Goal: Information Seeking & Learning: Learn about a topic

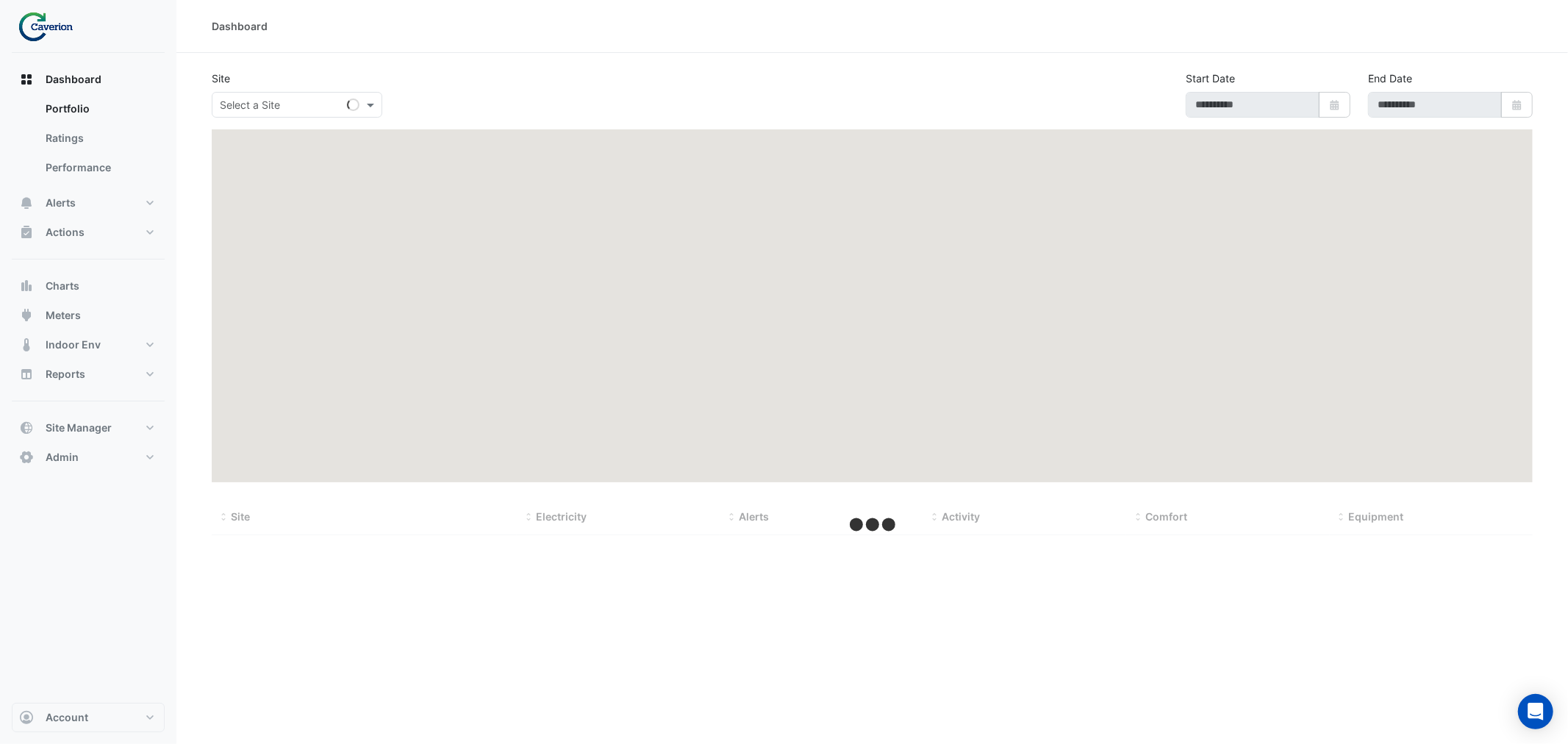
type input "**********"
select select "***"
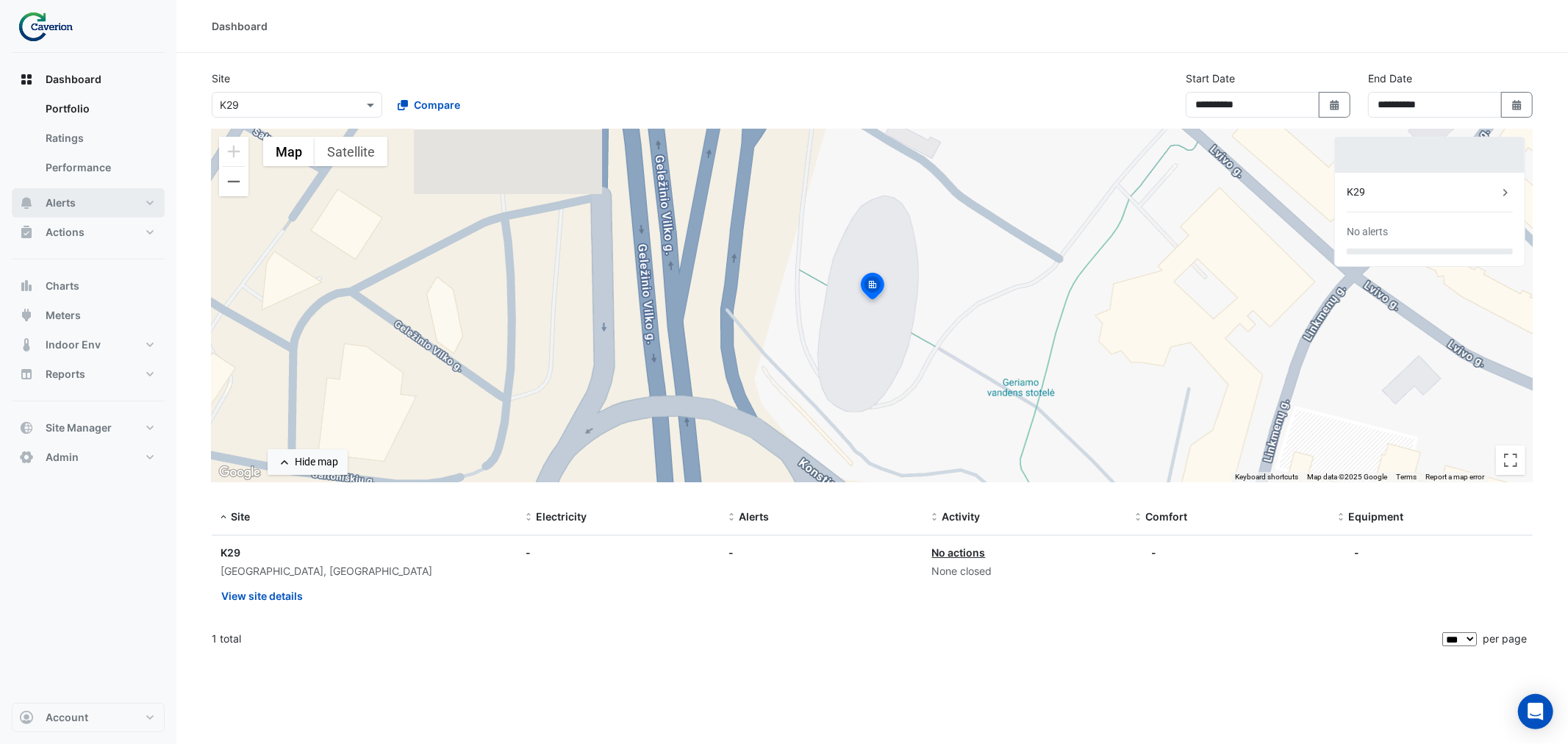
click at [49, 195] on button "Alerts" at bounding box center [88, 202] width 153 height 29
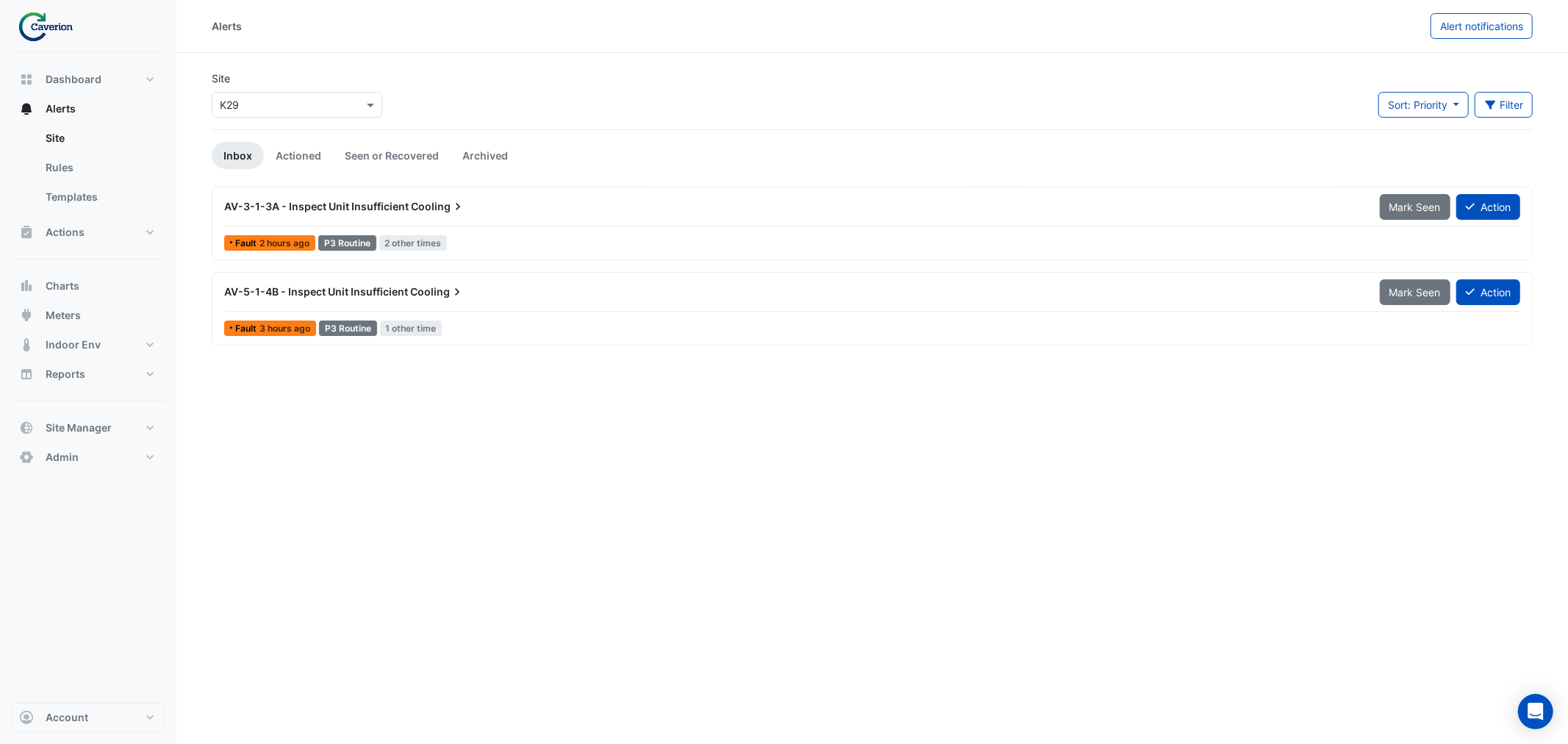
click at [320, 98] on input "text" at bounding box center [282, 106] width 125 height 16
click at [262, 131] on span "Cyber City B" at bounding box center [254, 136] width 61 height 13
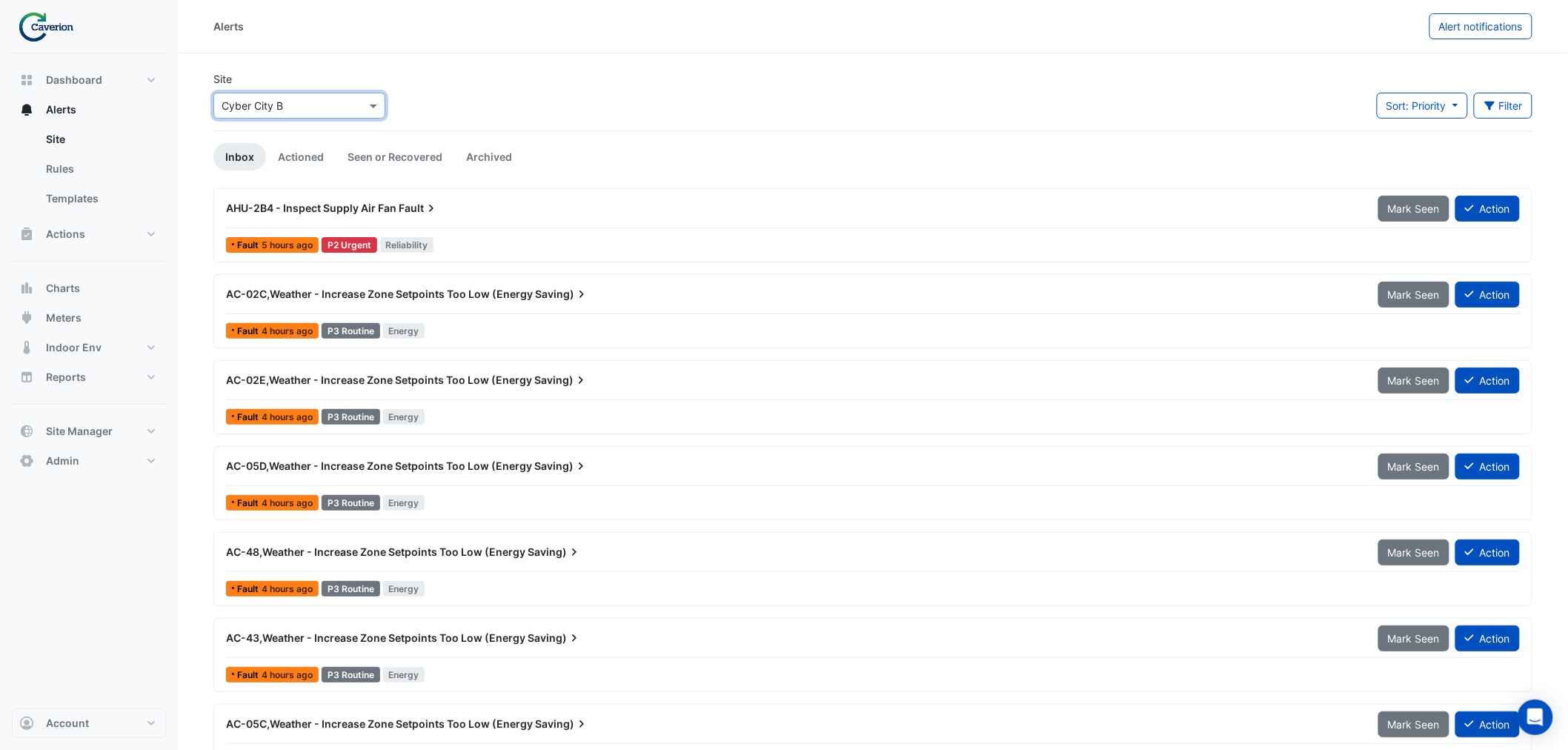
click at [334, 111] on input "text" at bounding box center [284, 106] width 126 height 16
click at [254, 156] on div "K29" at bounding box center [257, 159] width 85 height 21
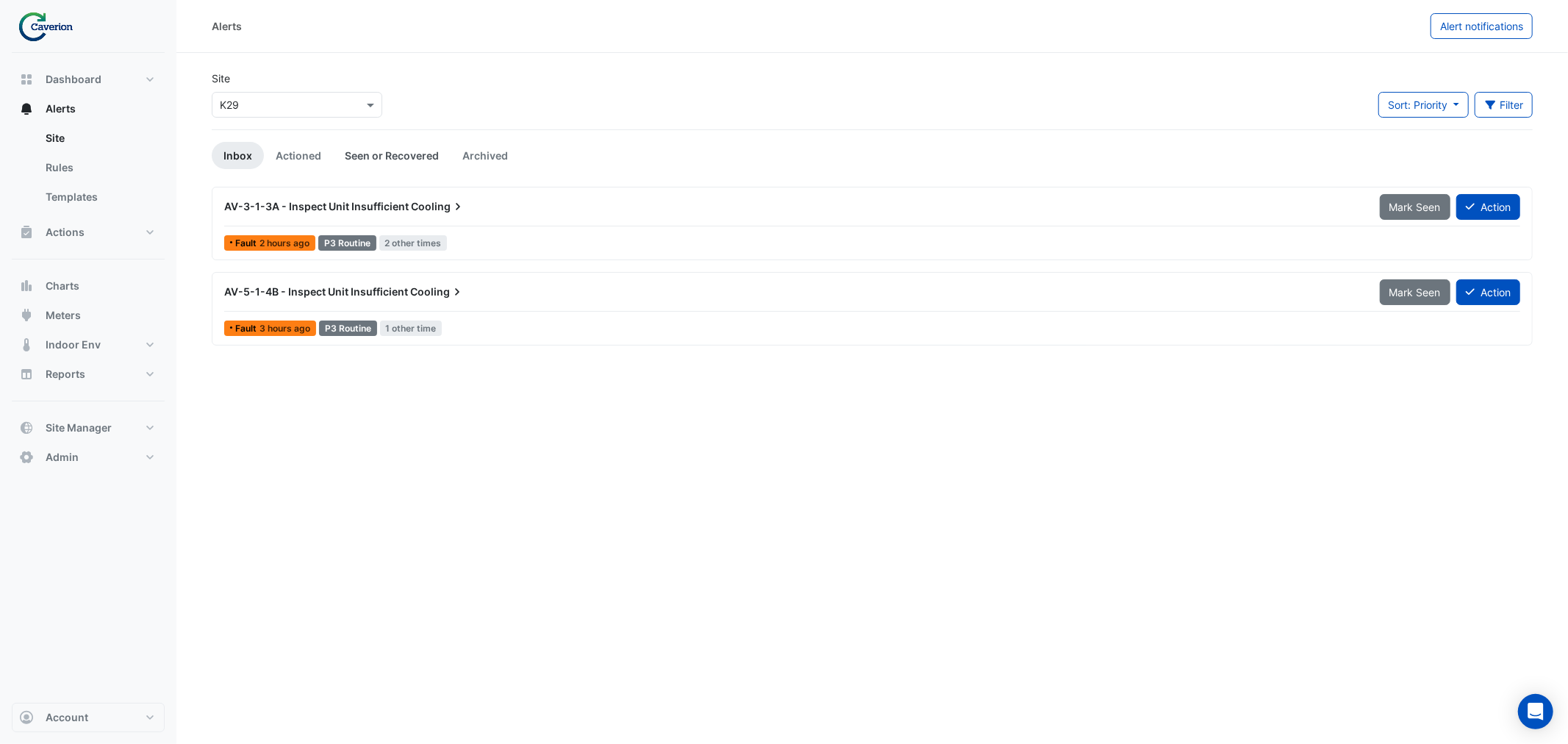
click at [391, 157] on link "Seen or Recovered" at bounding box center [392, 155] width 118 height 27
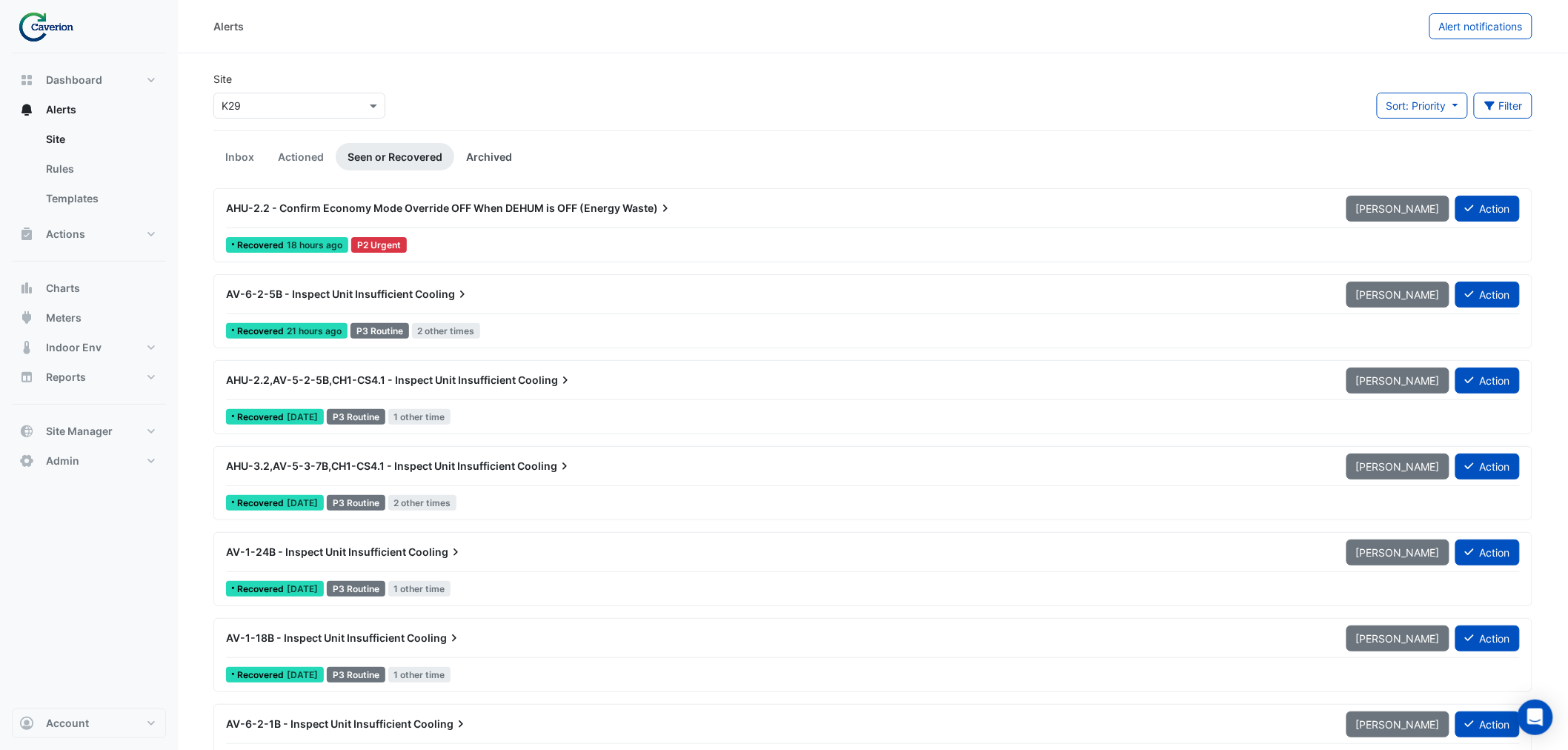
click at [486, 150] on link "Archived" at bounding box center [489, 156] width 69 height 27
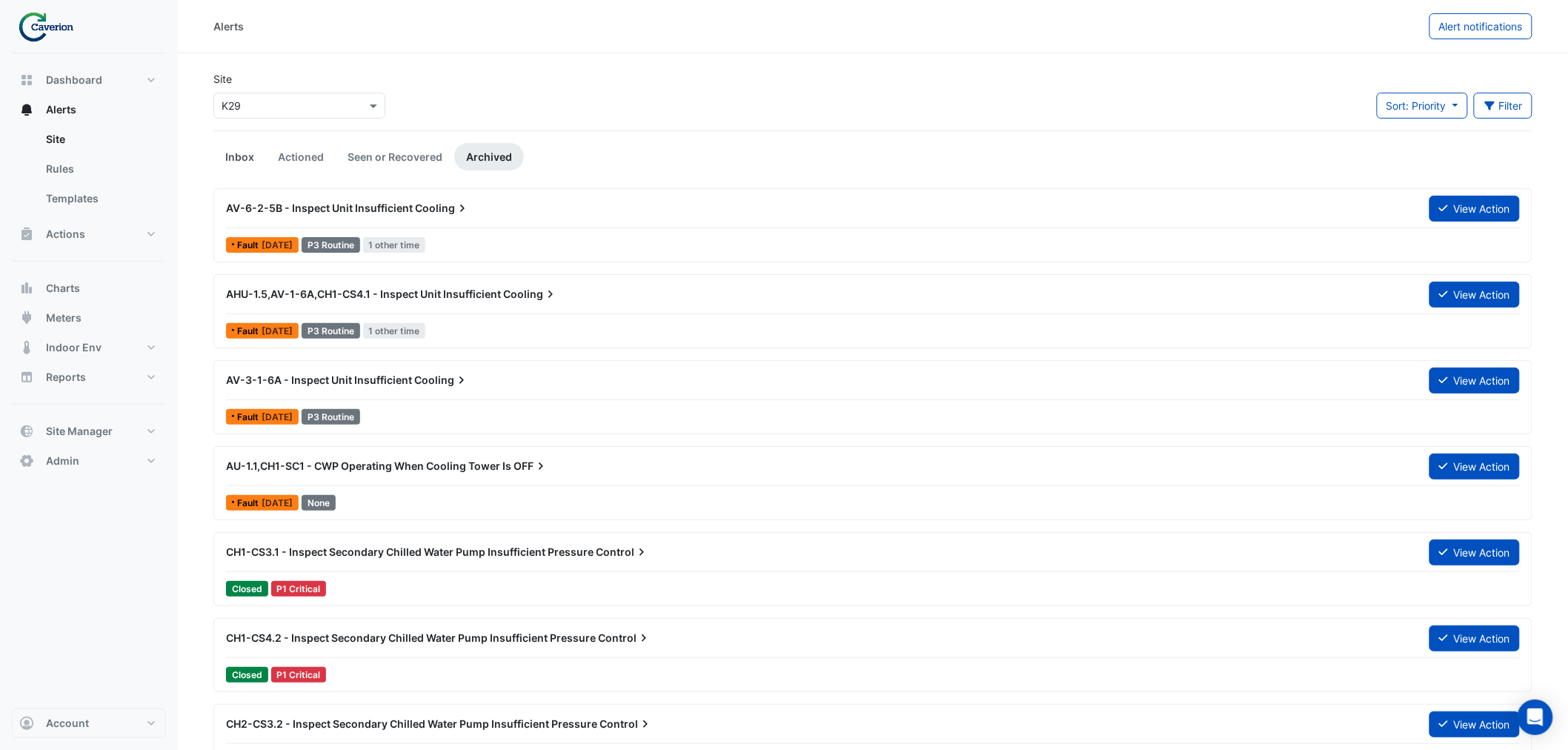
click at [237, 153] on link "Inbox" at bounding box center [240, 156] width 53 height 27
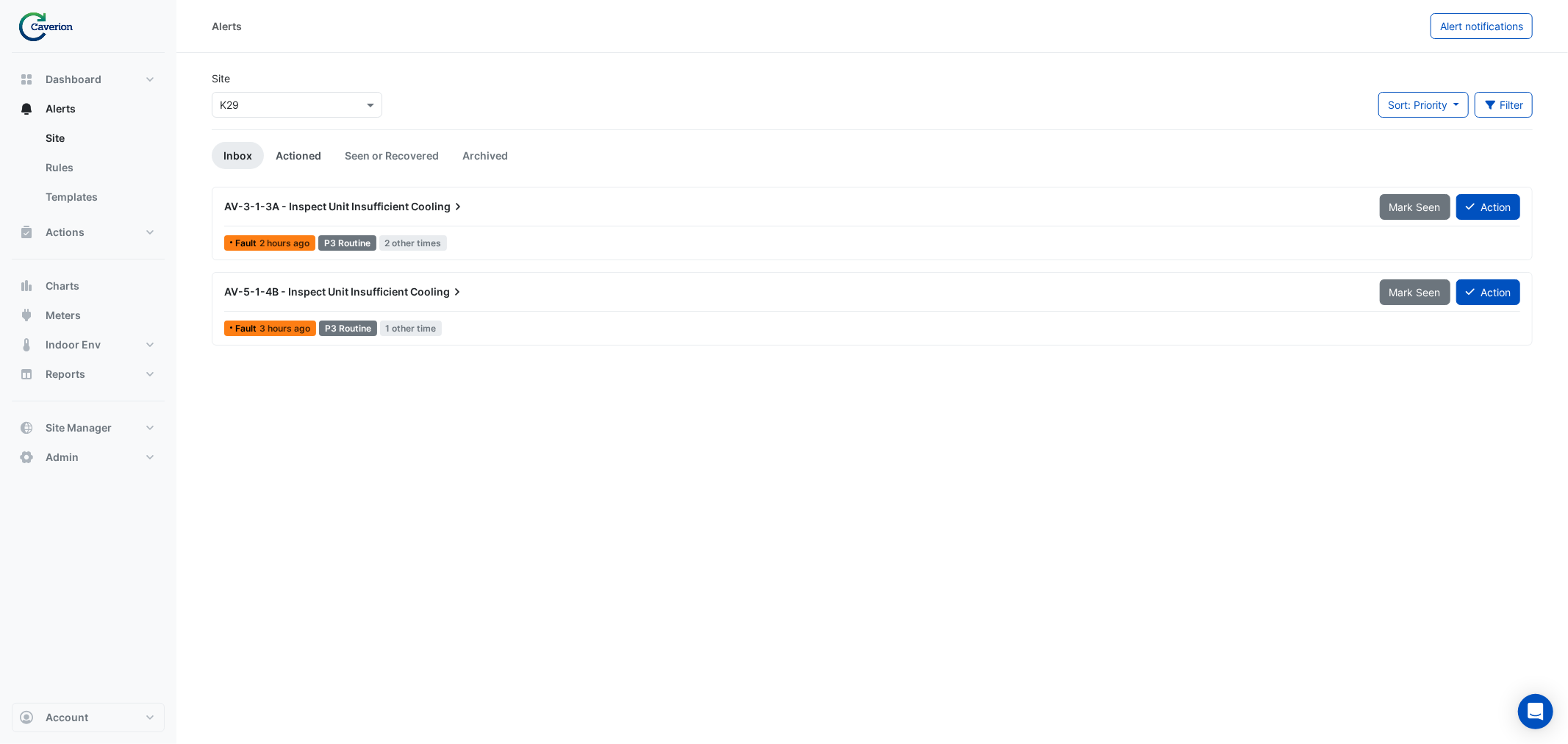
click at [309, 151] on link "Actioned" at bounding box center [298, 155] width 69 height 27
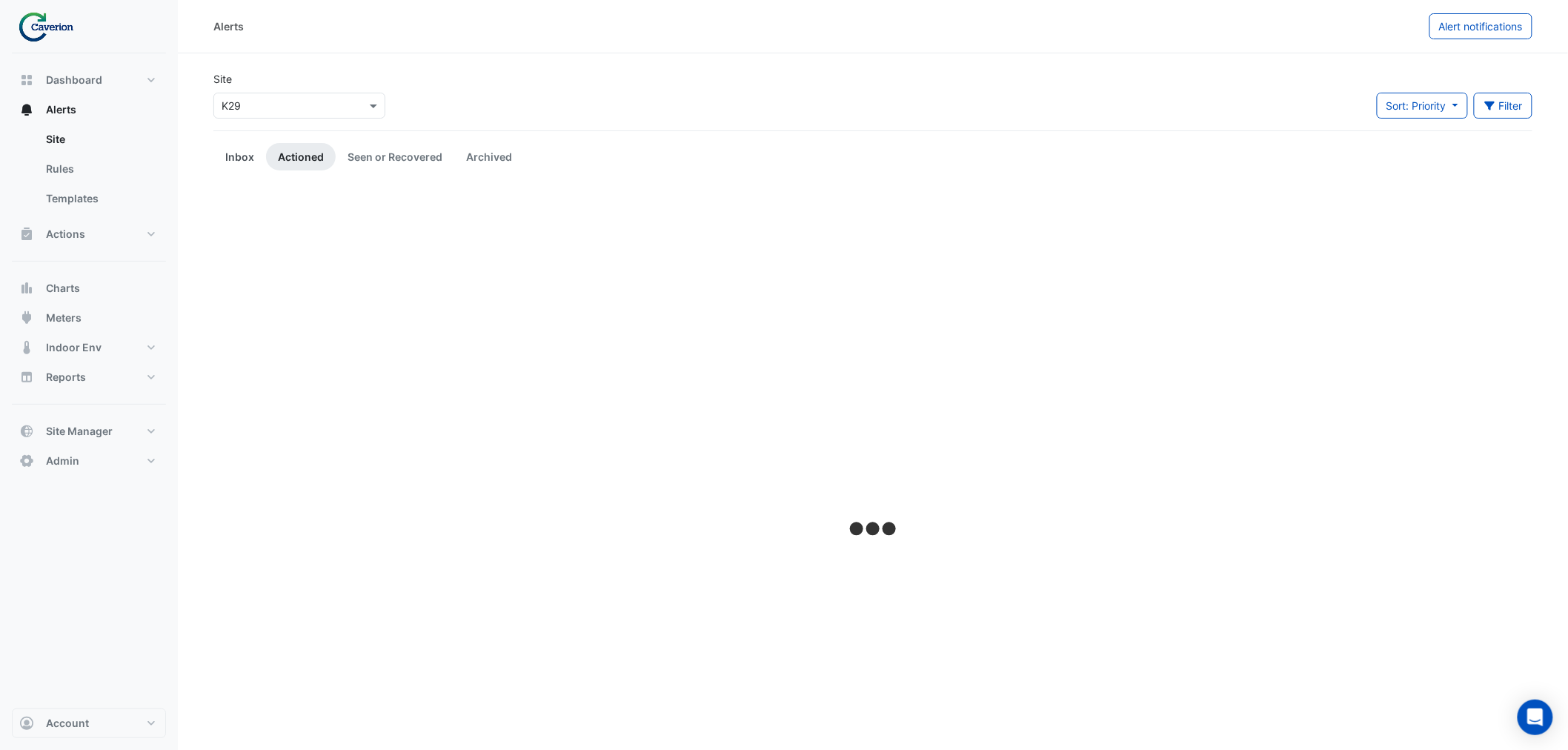
click at [252, 162] on link "Inbox" at bounding box center [240, 156] width 53 height 27
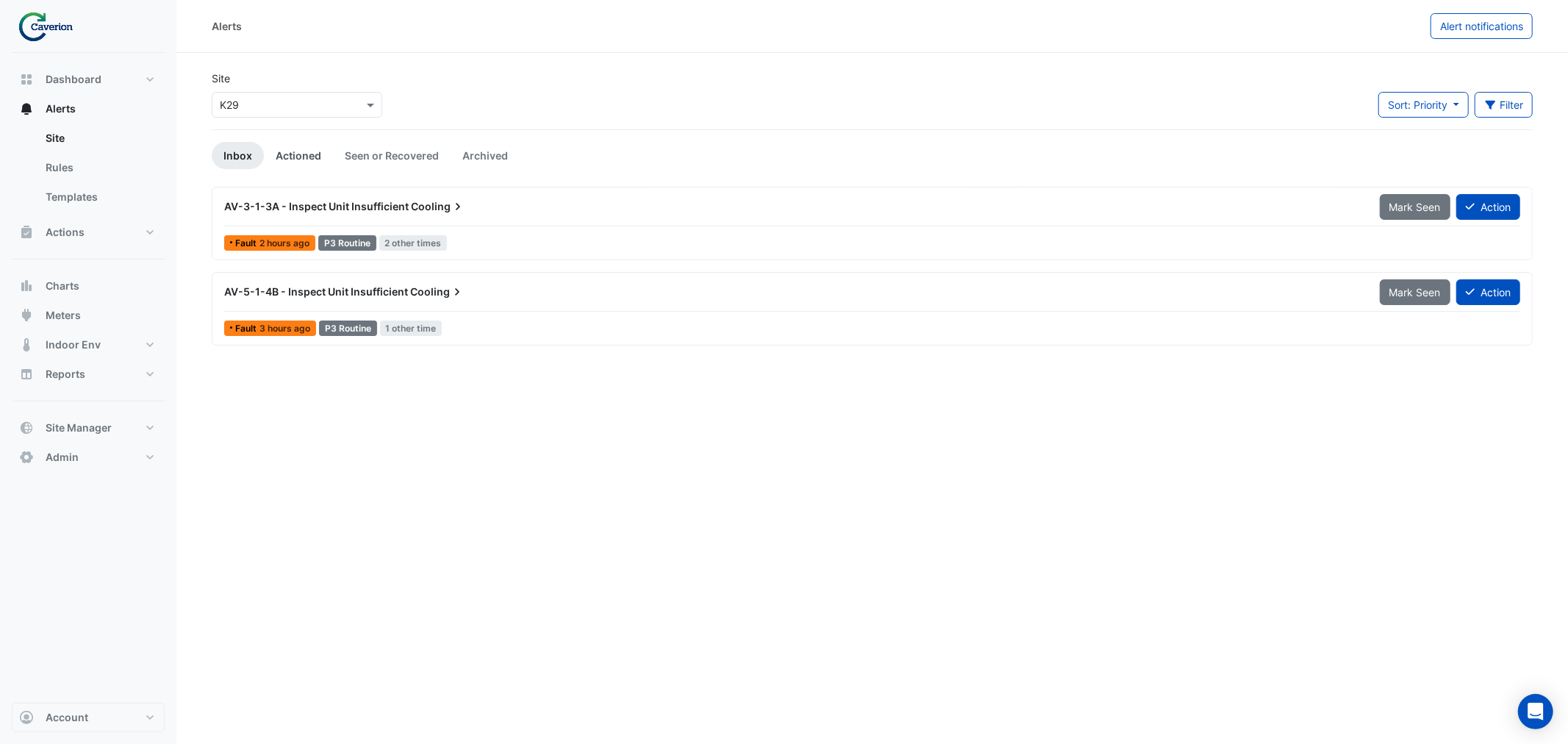
click at [289, 148] on link "Actioned" at bounding box center [298, 155] width 69 height 27
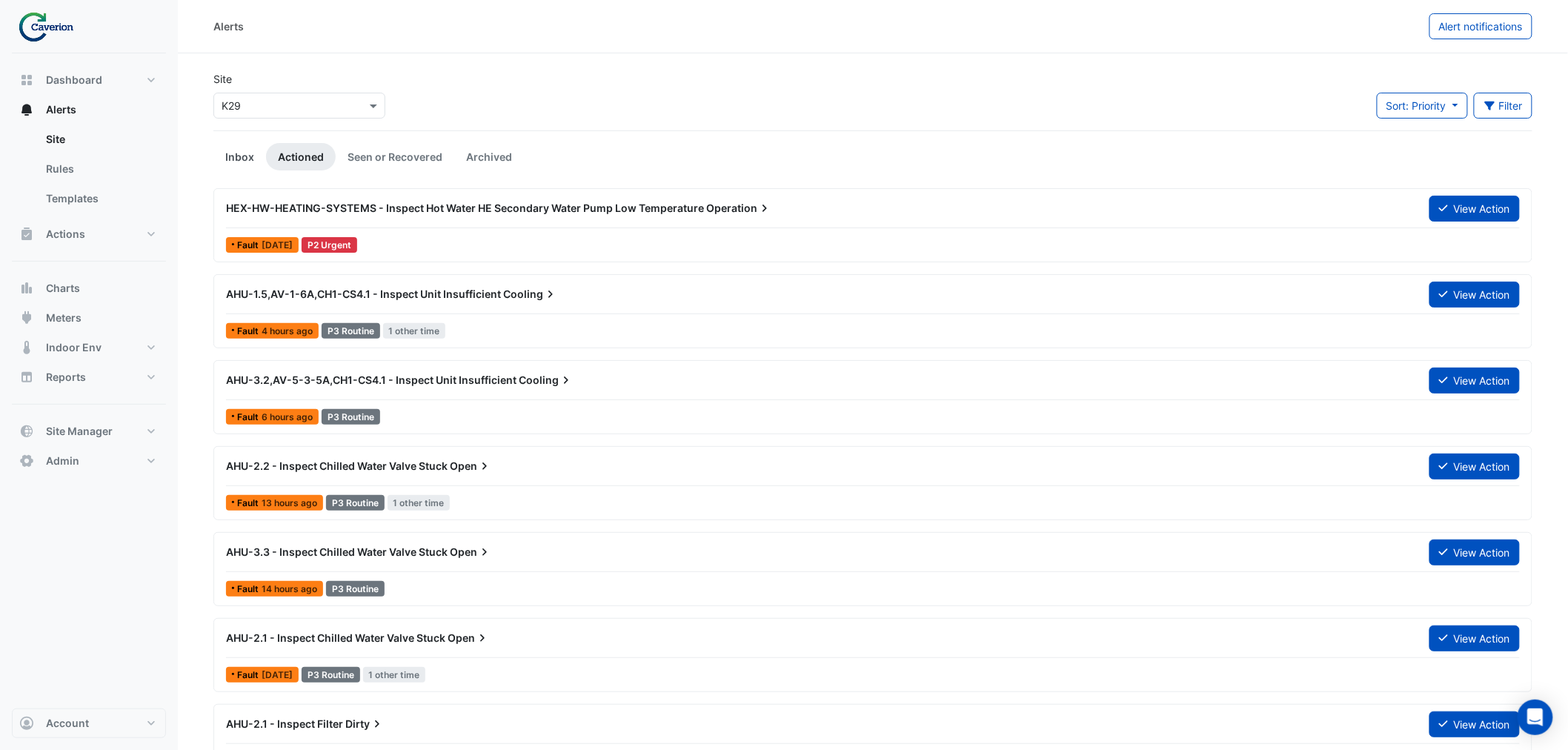
click at [233, 158] on link "Inbox" at bounding box center [240, 156] width 53 height 27
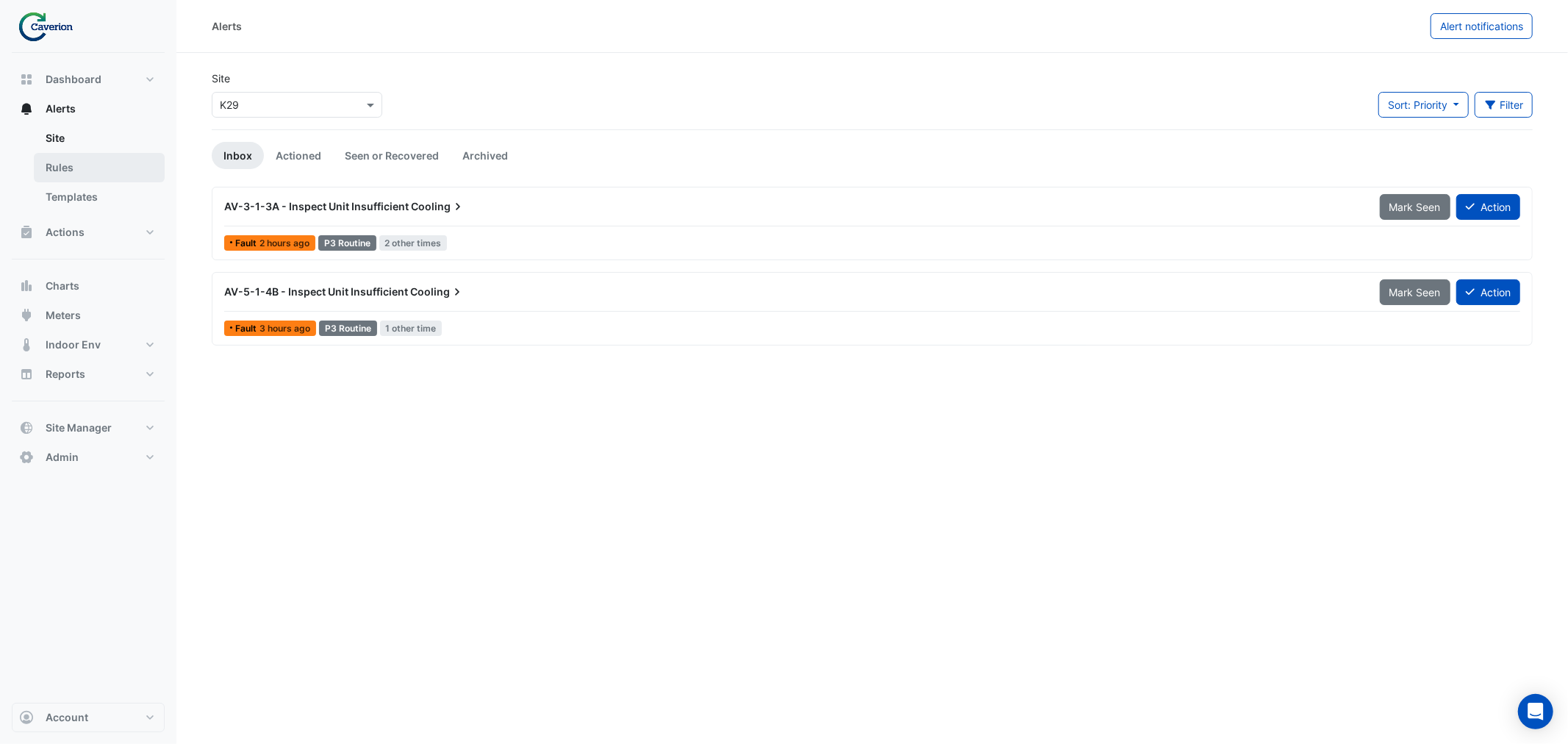
click at [84, 163] on link "Rules" at bounding box center [99, 167] width 131 height 29
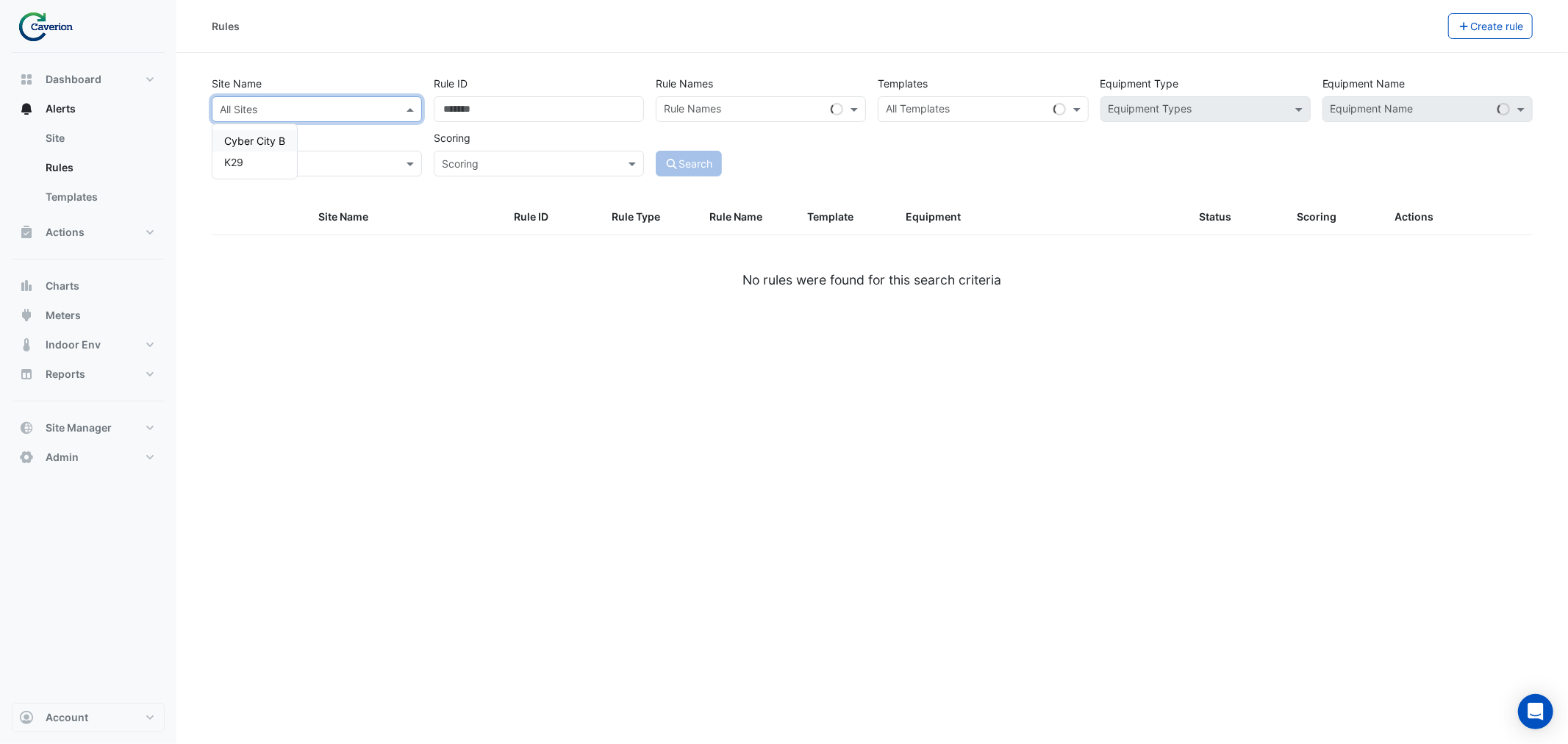
click at [296, 106] on input "text" at bounding box center [302, 109] width 165 height 16
click at [252, 159] on div "K29" at bounding box center [255, 162] width 85 height 21
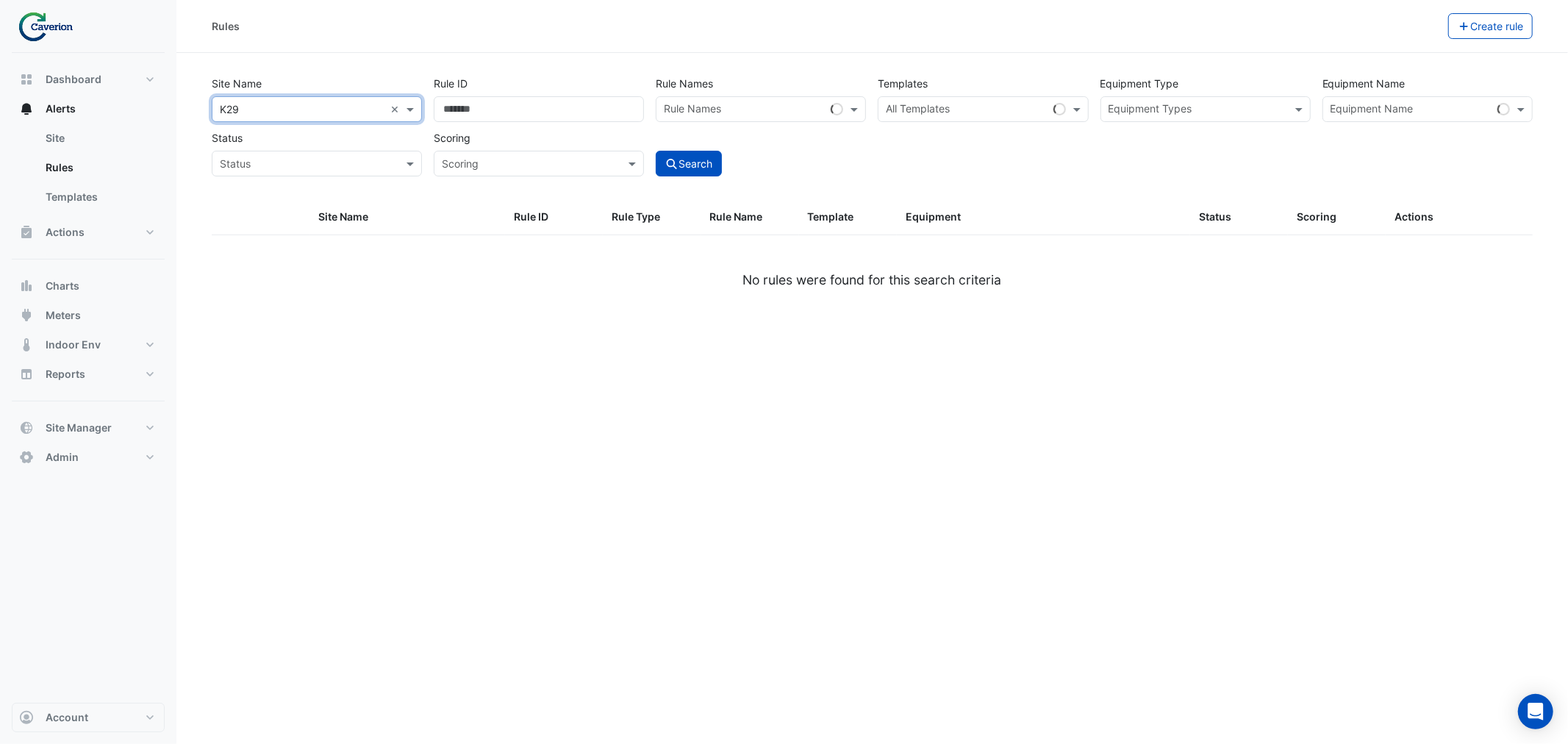
click at [959, 106] on input "text" at bounding box center [966, 110] width 161 height 16
type input "**********"
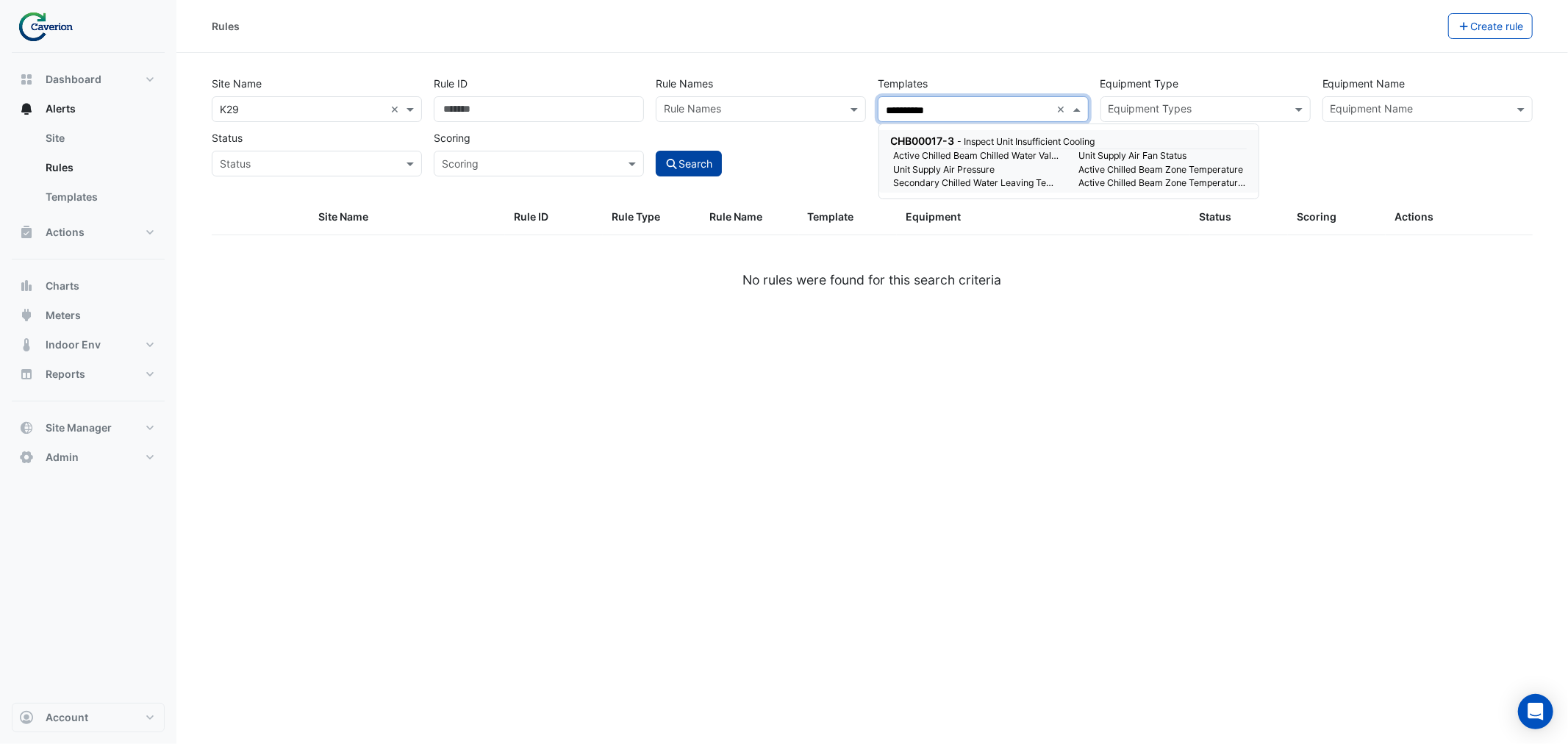
click at [695, 163] on button "Search" at bounding box center [688, 163] width 66 height 25
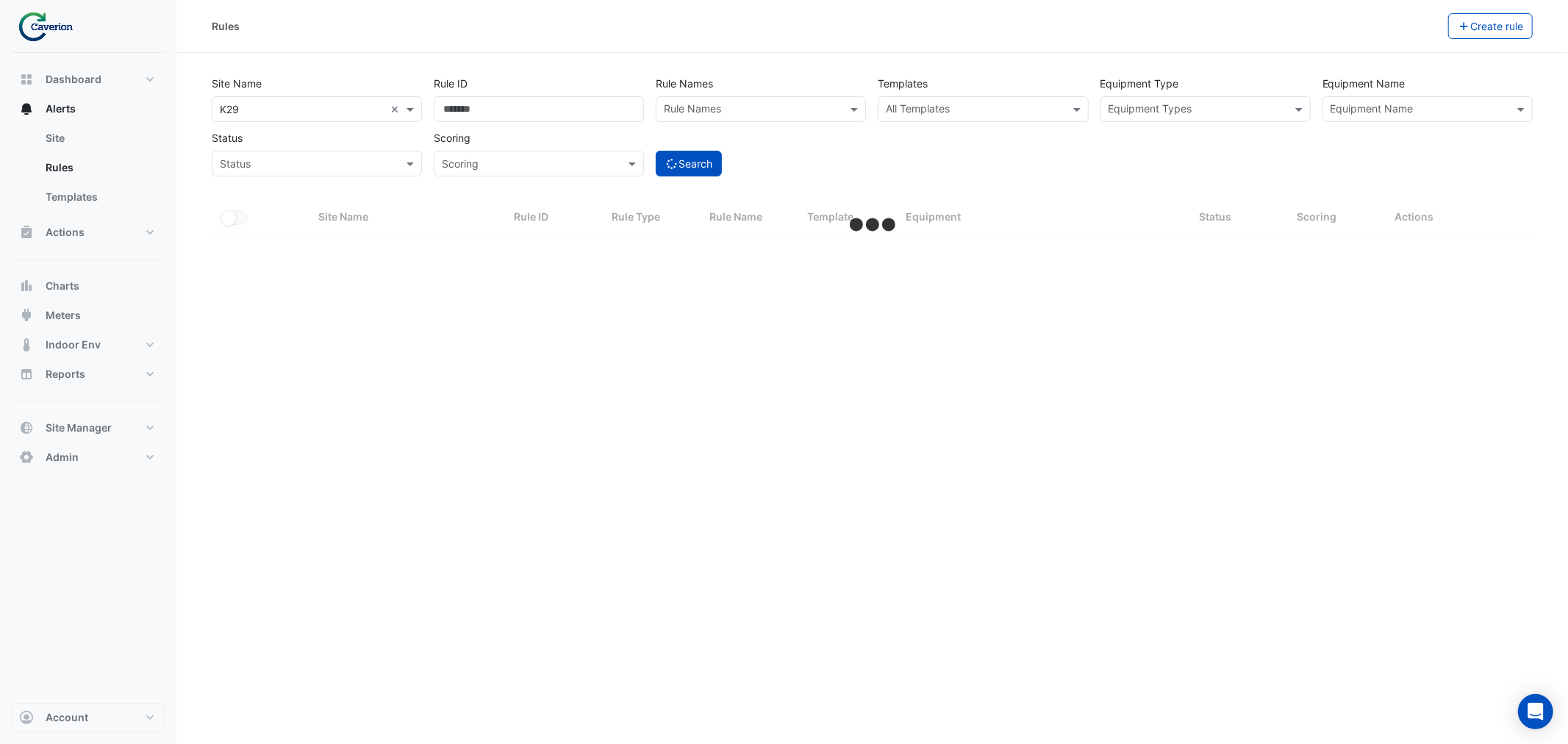
select select "***"
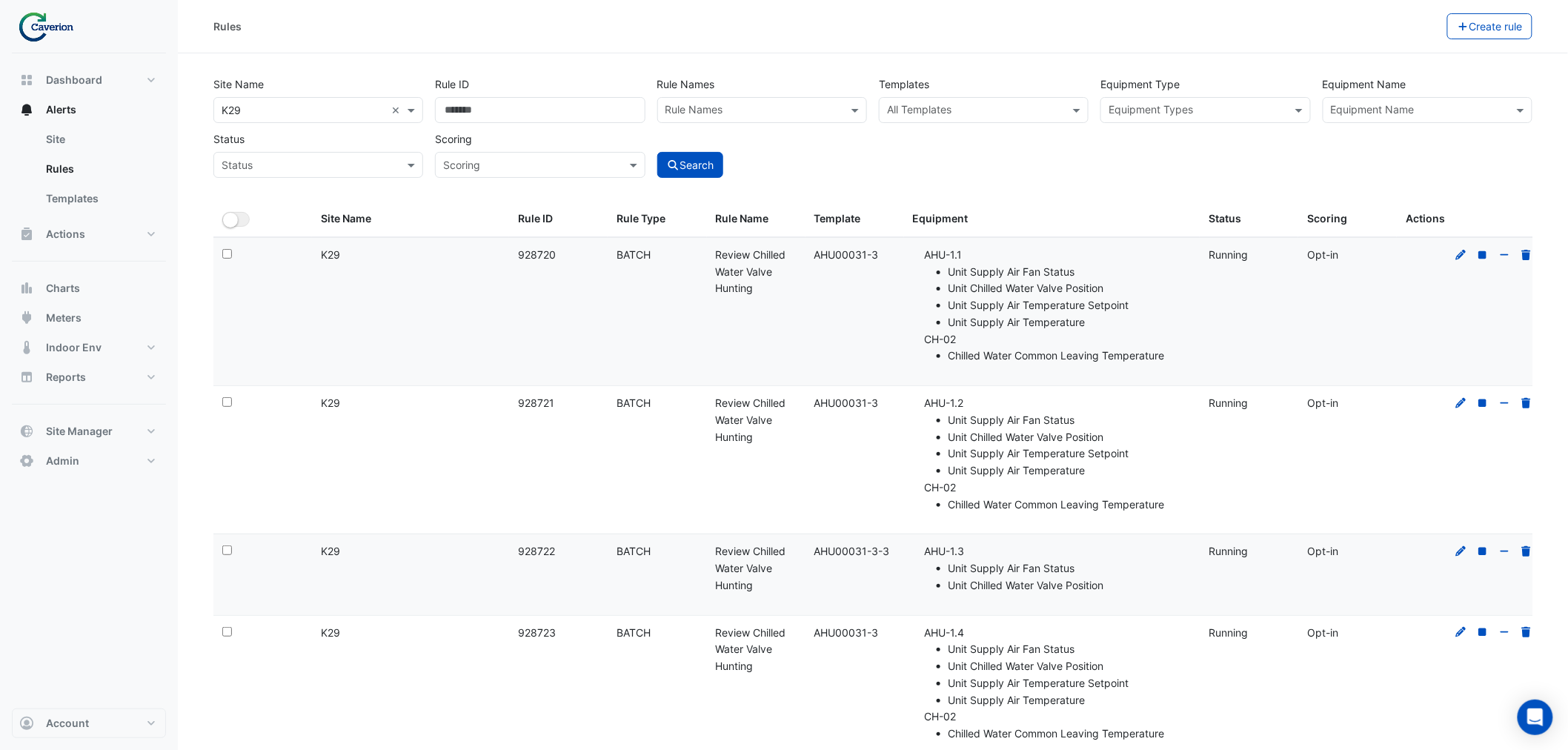
click at [286, 176] on div "Status" at bounding box center [319, 165] width 210 height 26
click at [246, 215] on span "Stopped" at bounding box center [247, 218] width 42 height 13
click at [702, 165] on button "Search" at bounding box center [690, 165] width 66 height 26
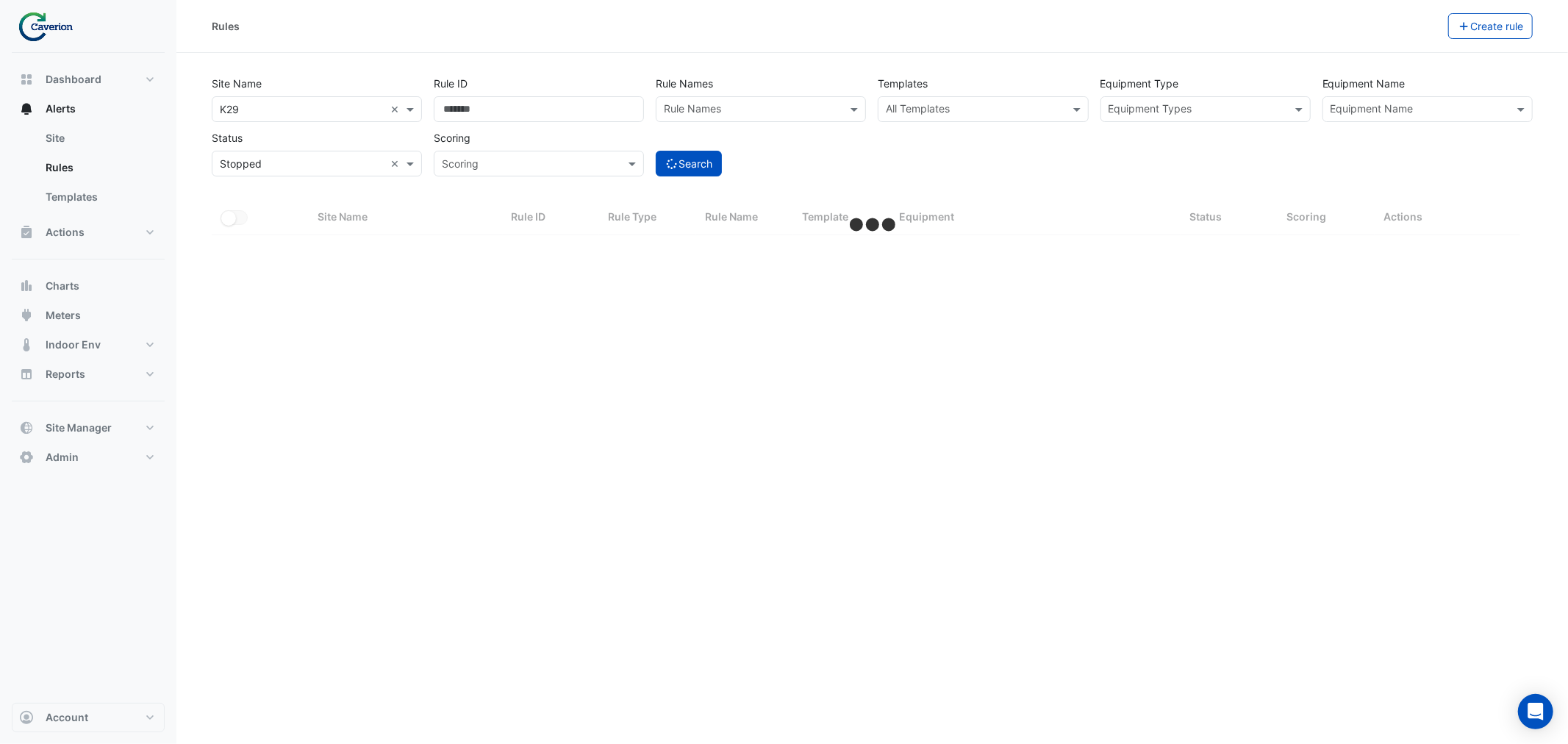
click at [953, 111] on input "text" at bounding box center [974, 110] width 177 height 16
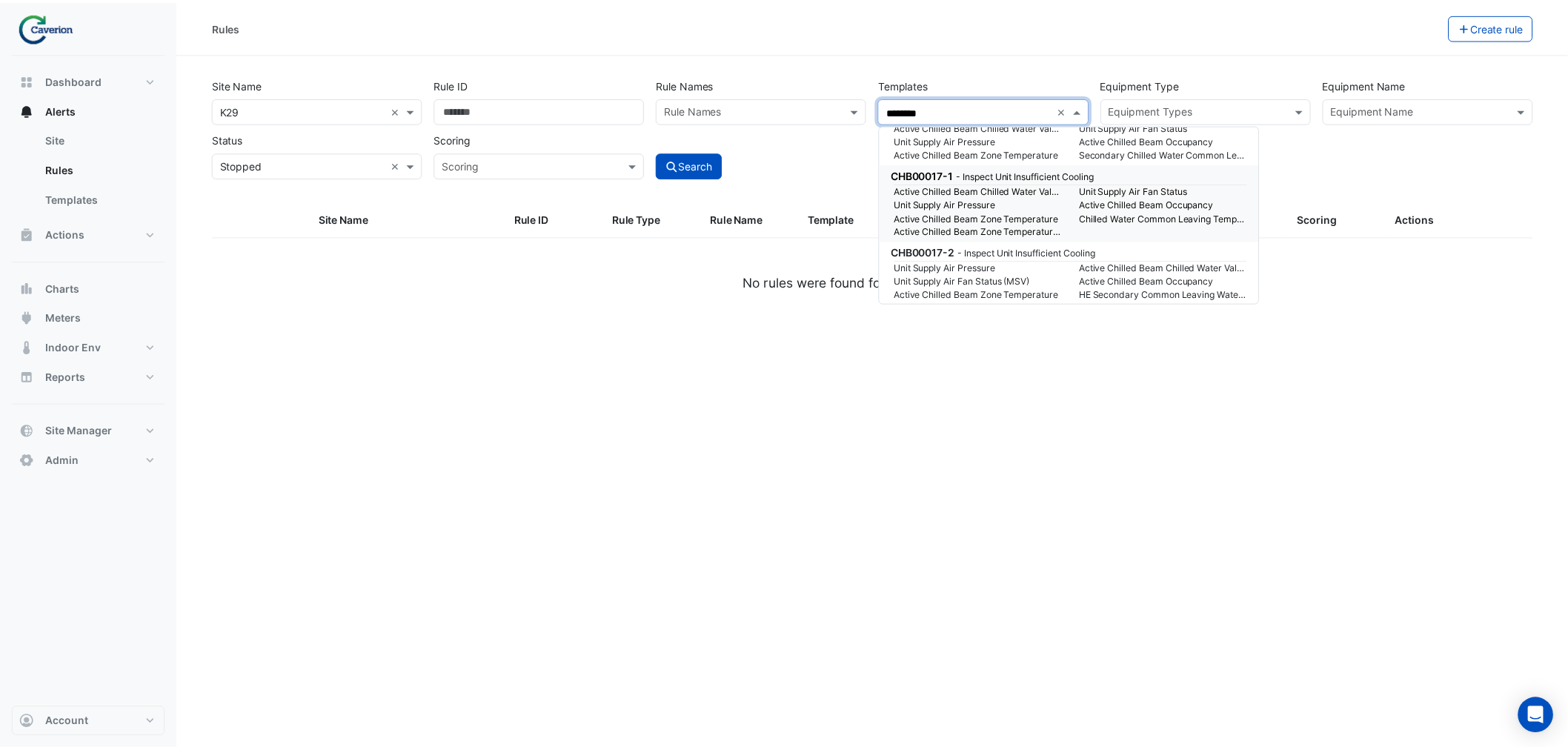
scroll to position [82, 0]
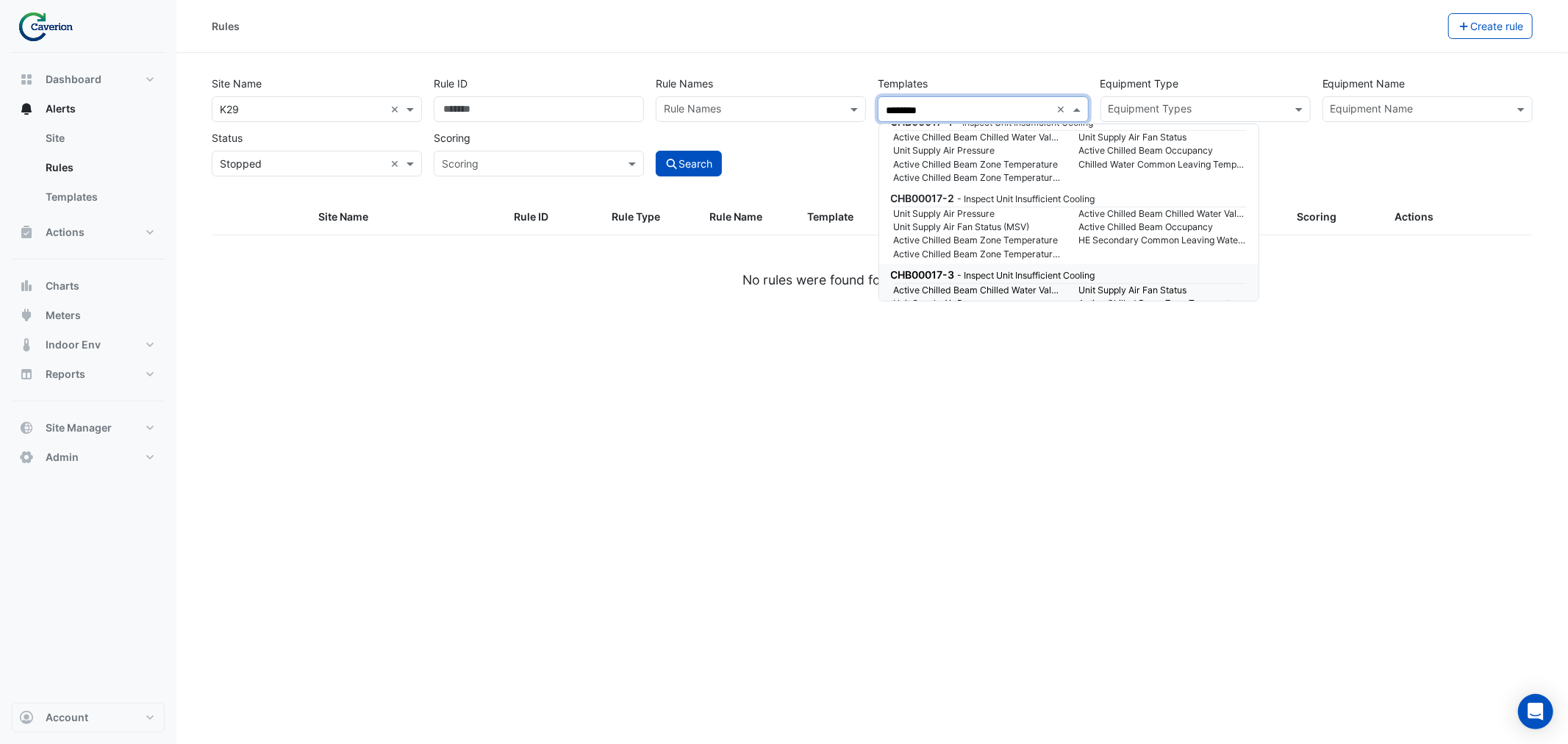
click at [997, 284] on small "Active Chilled Beam Chilled Water Valve Command" at bounding box center [977, 291] width 185 height 13
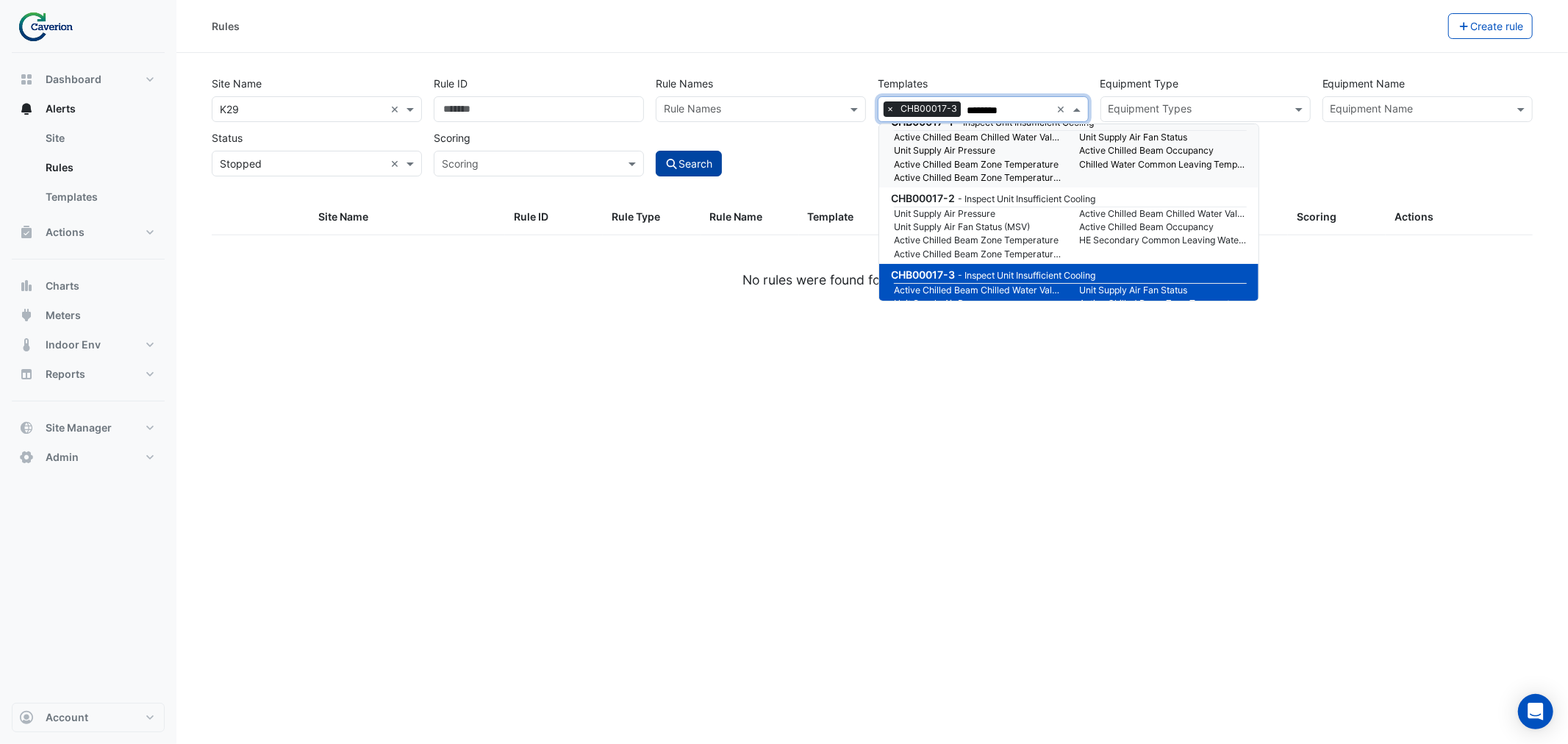
type input "********"
click at [697, 168] on button "Search" at bounding box center [688, 163] width 66 height 25
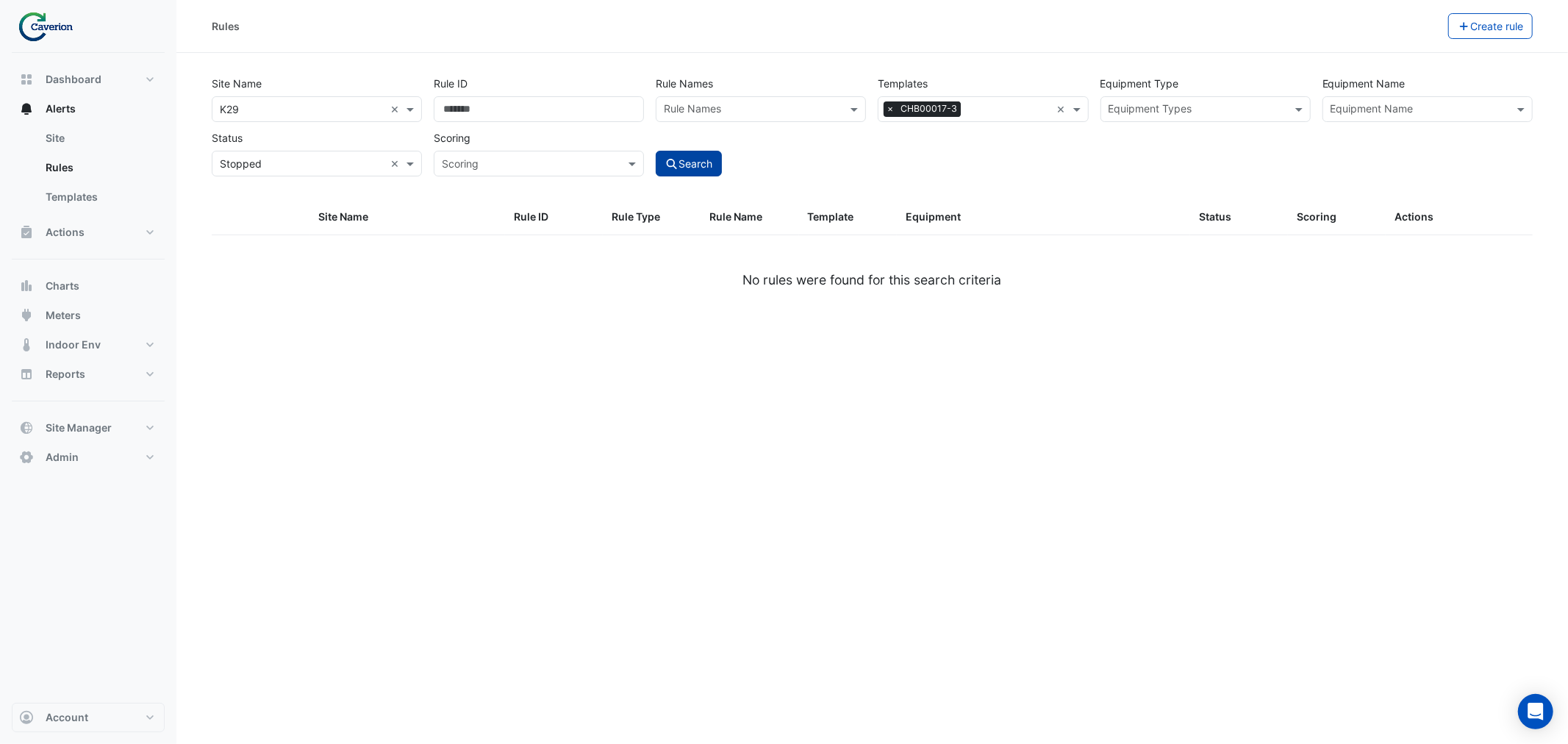
click at [700, 160] on button "Search" at bounding box center [688, 163] width 66 height 25
click at [408, 163] on span at bounding box center [412, 163] width 19 height 16
click at [245, 193] on span "Running" at bounding box center [243, 195] width 39 height 13
click at [709, 159] on button "Search" at bounding box center [688, 163] width 66 height 25
select select "***"
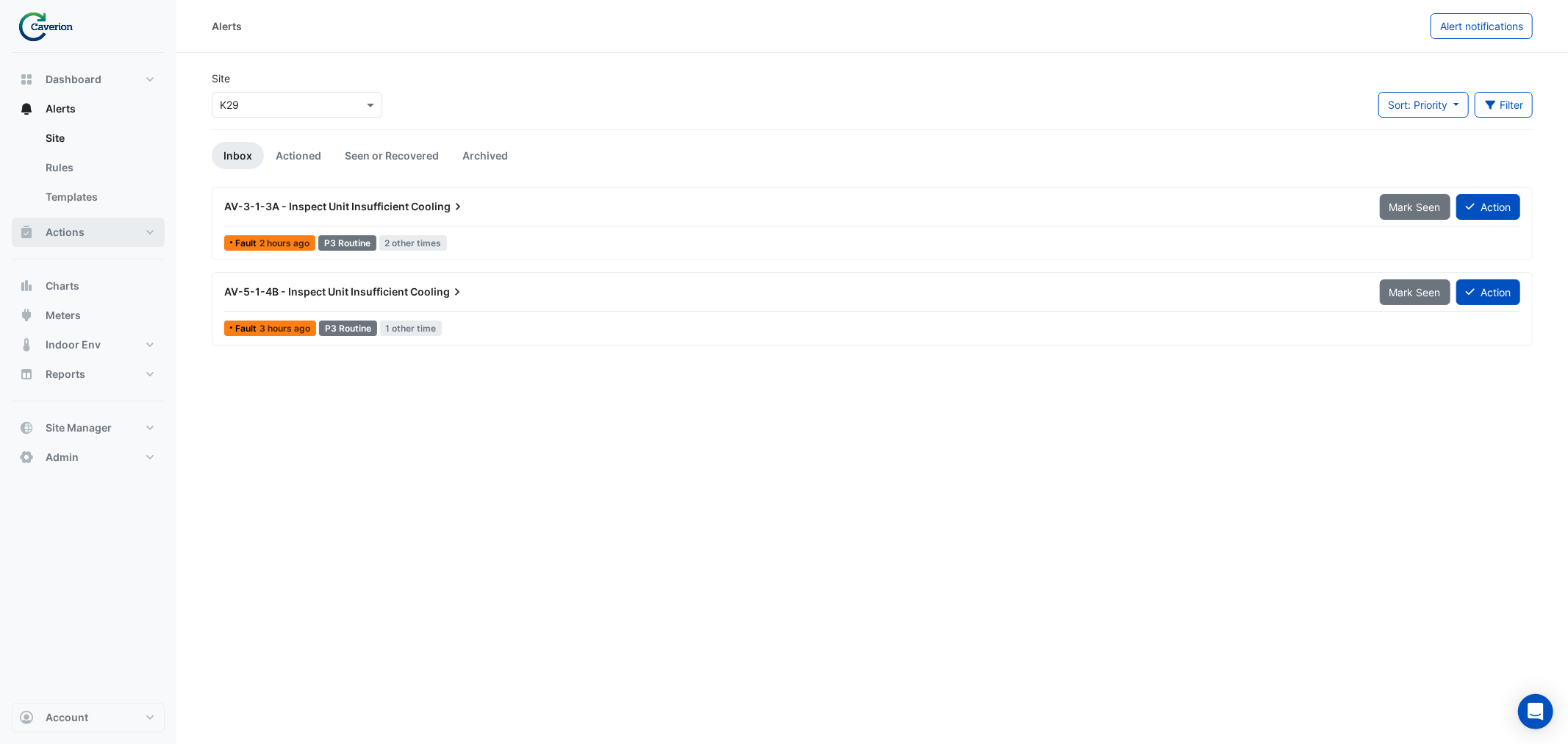
click at [69, 239] on span "Actions" at bounding box center [65, 232] width 39 height 15
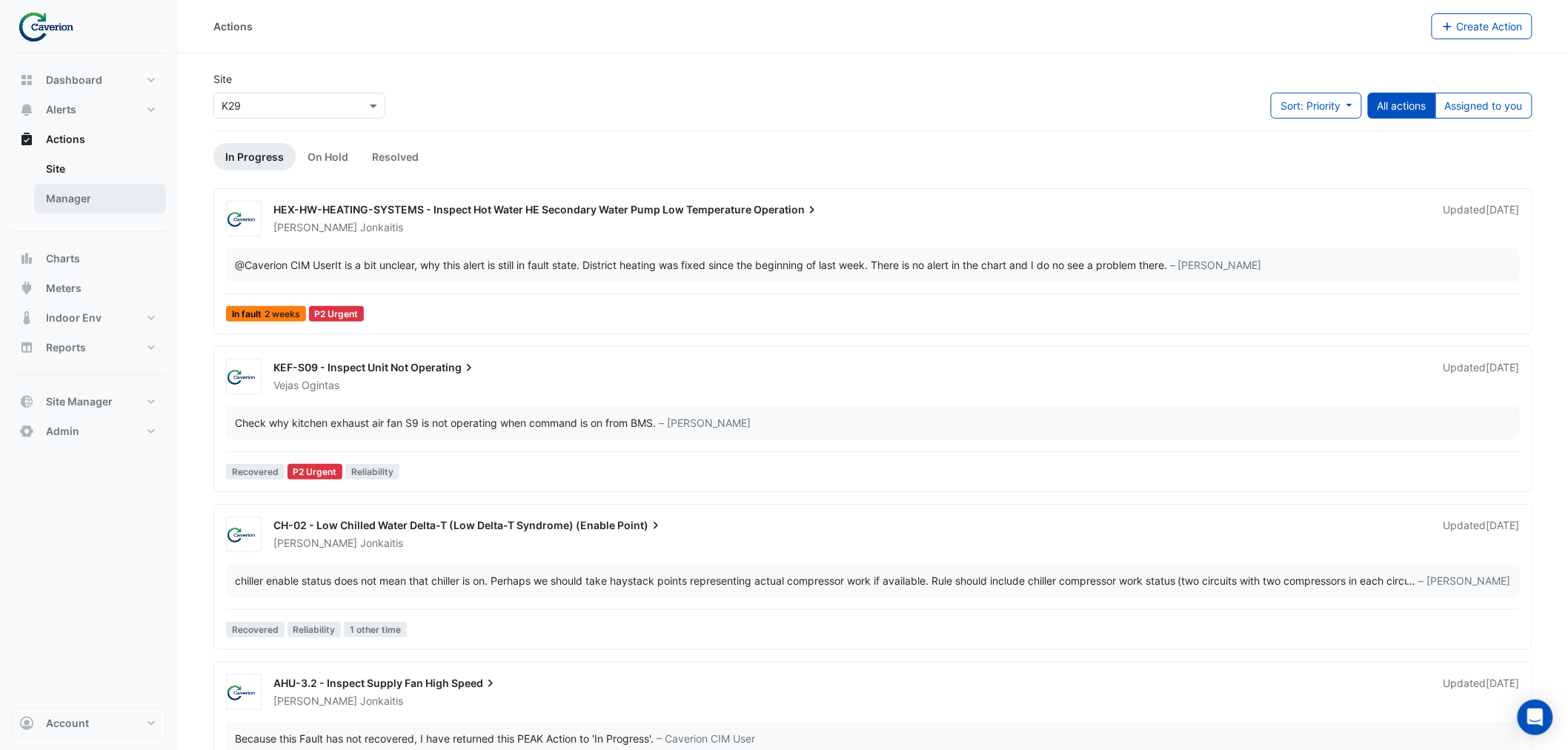
click at [90, 200] on link "Manager" at bounding box center [100, 198] width 132 height 29
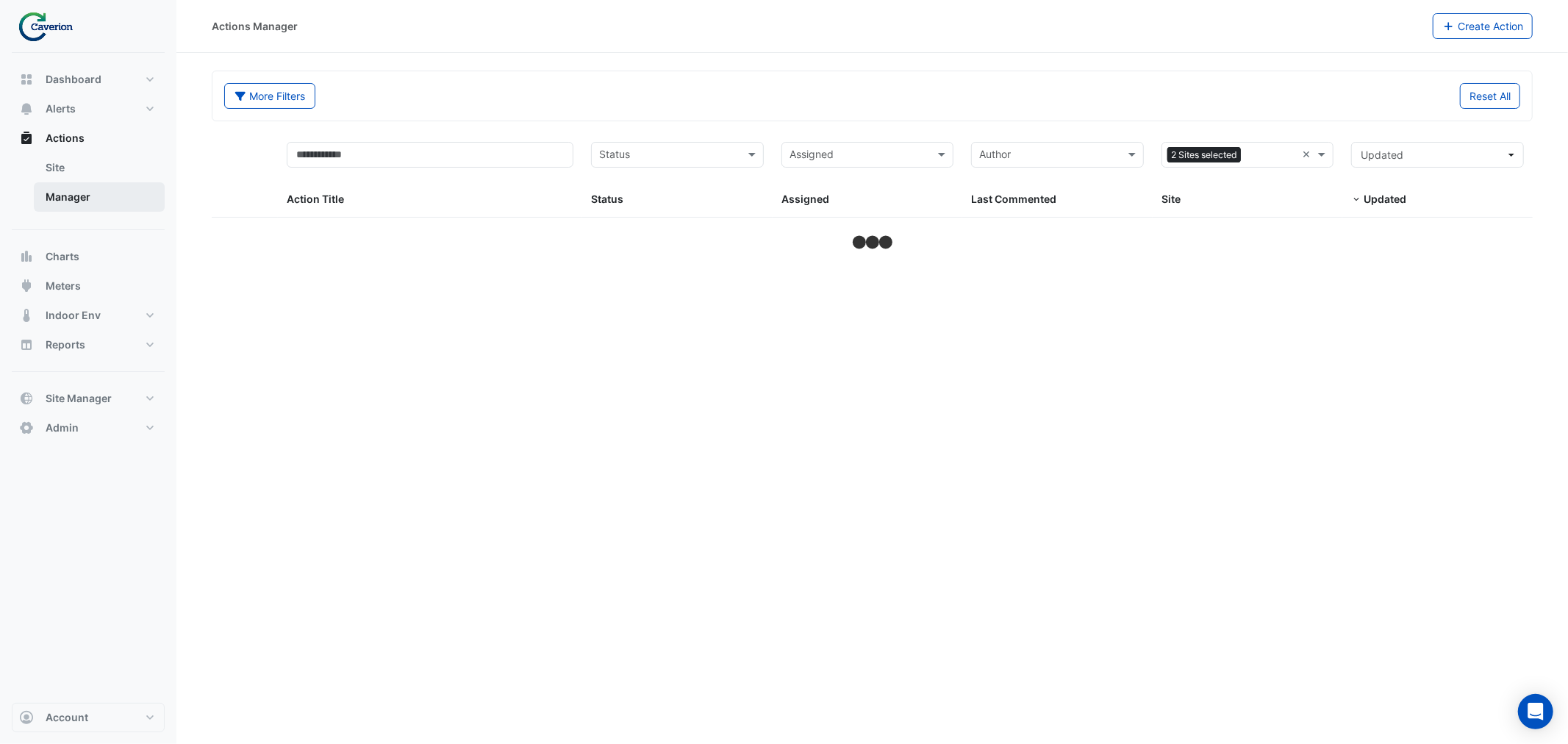
select select "***"
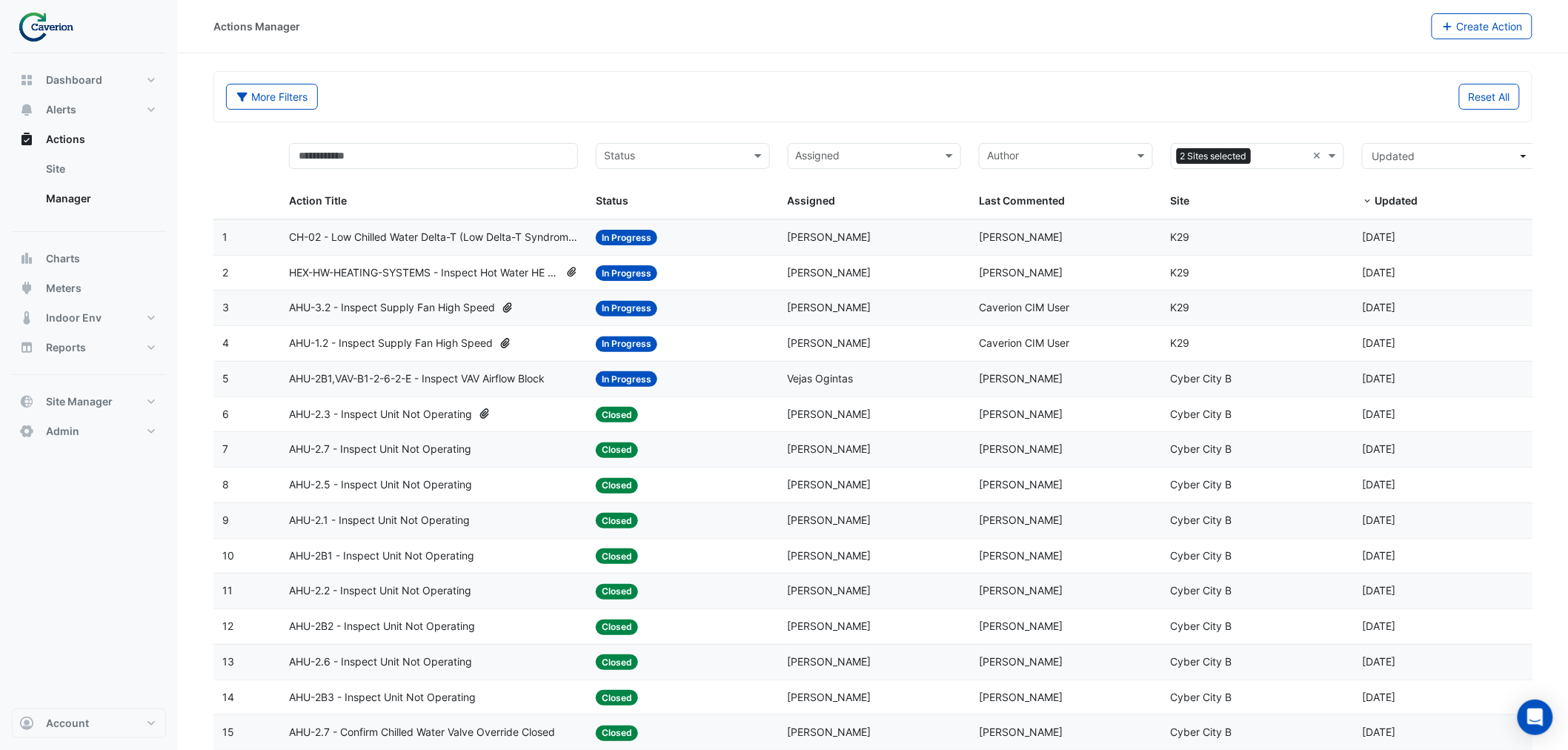
click at [394, 276] on span "HEX-HW-HEATING-SYSTEMS - Inspect Hot Water HE Secondary Water Pump Low Temperat…" at bounding box center [424, 273] width 270 height 17
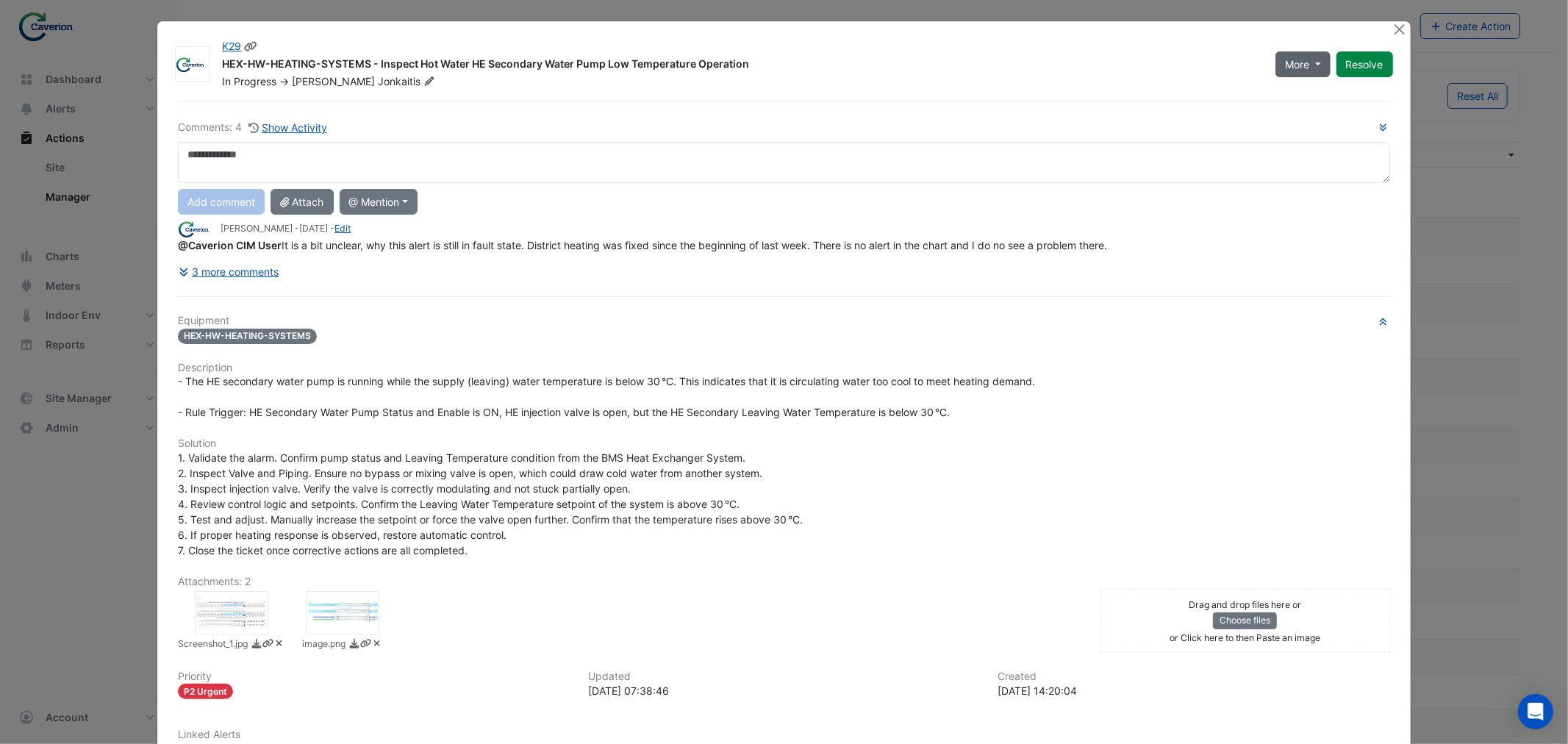
click at [1311, 61] on button "More" at bounding box center [1304, 64] width 55 height 25
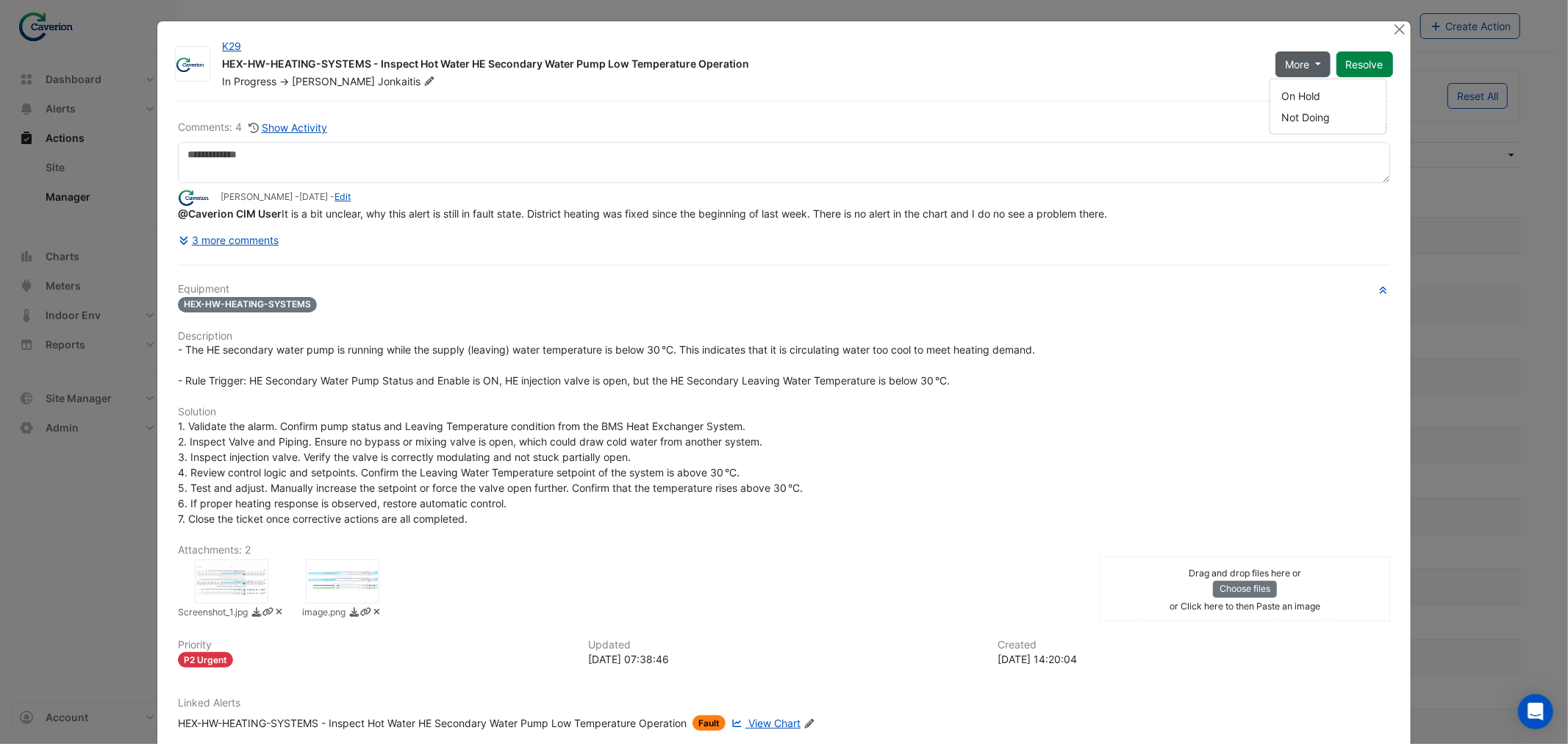
click at [819, 512] on div "1. Validate the alarm. Confirm pump status and Leaving Temperature condition fr…" at bounding box center [783, 472] width 1211 height 108
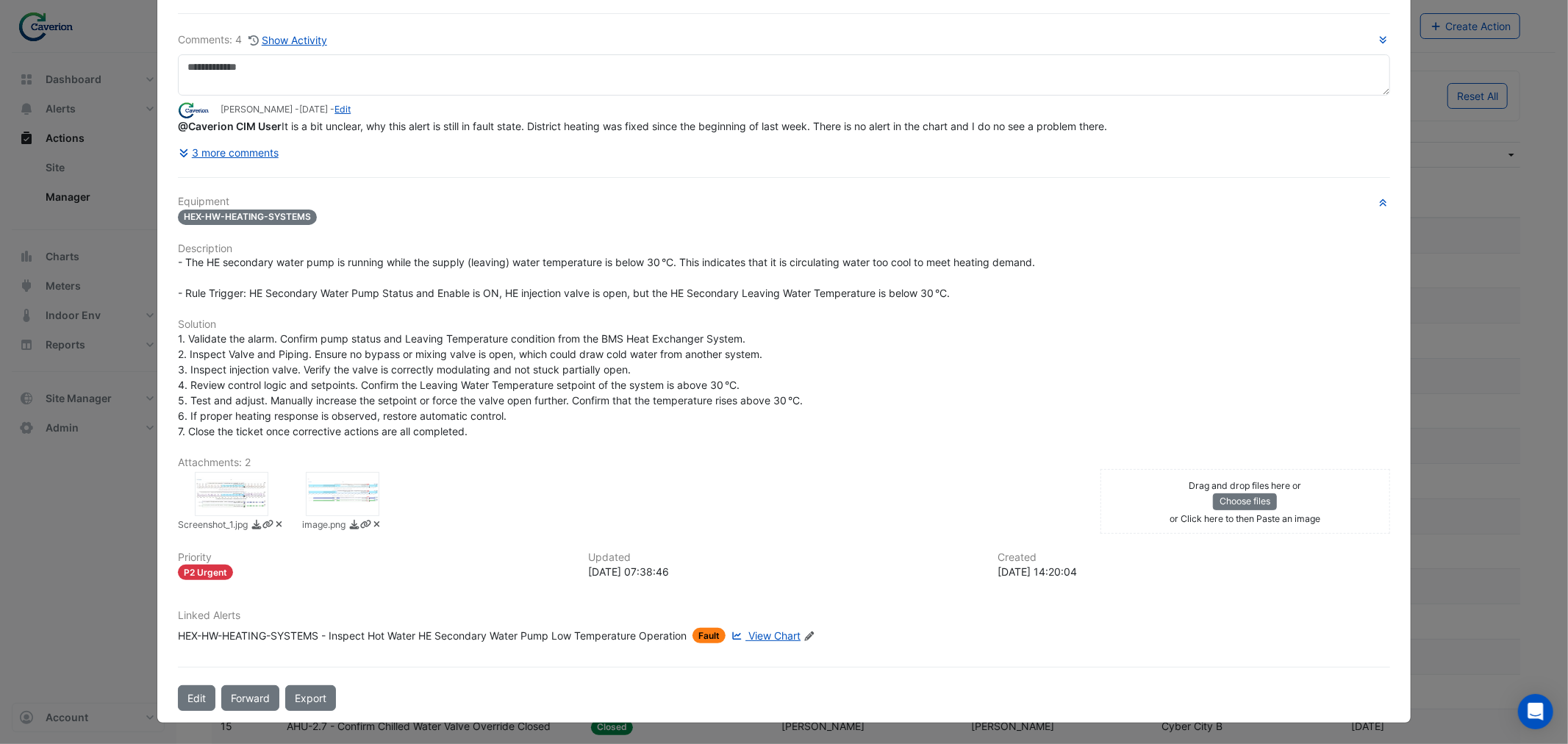
scroll to position [100, 0]
click at [182, 701] on button "Edit" at bounding box center [196, 698] width 37 height 25
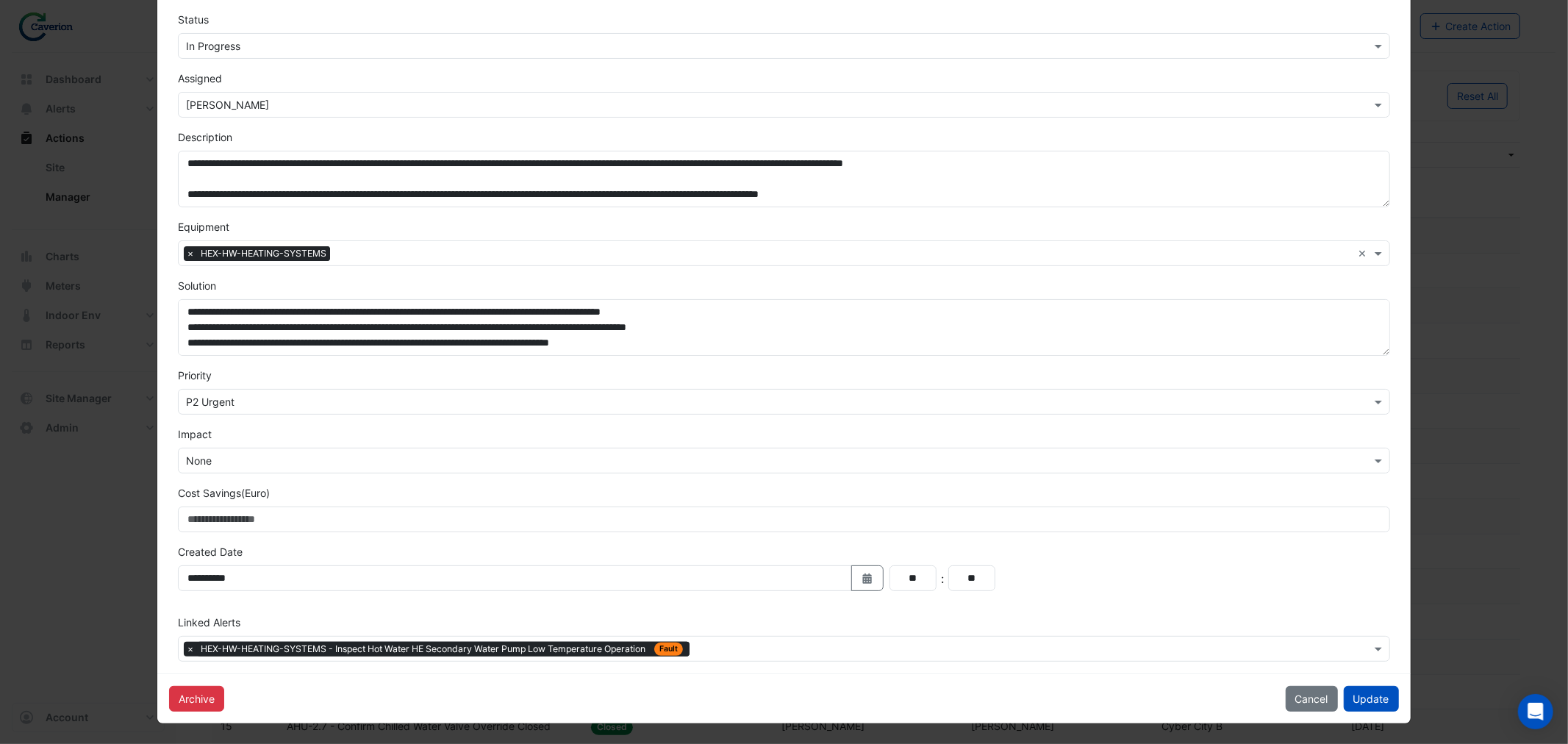
scroll to position [125, 0]
click at [158, 696] on div "Archive Cancel Update" at bounding box center [784, 698] width 1253 height 50
click at [182, 696] on button "Archive" at bounding box center [197, 698] width 55 height 25
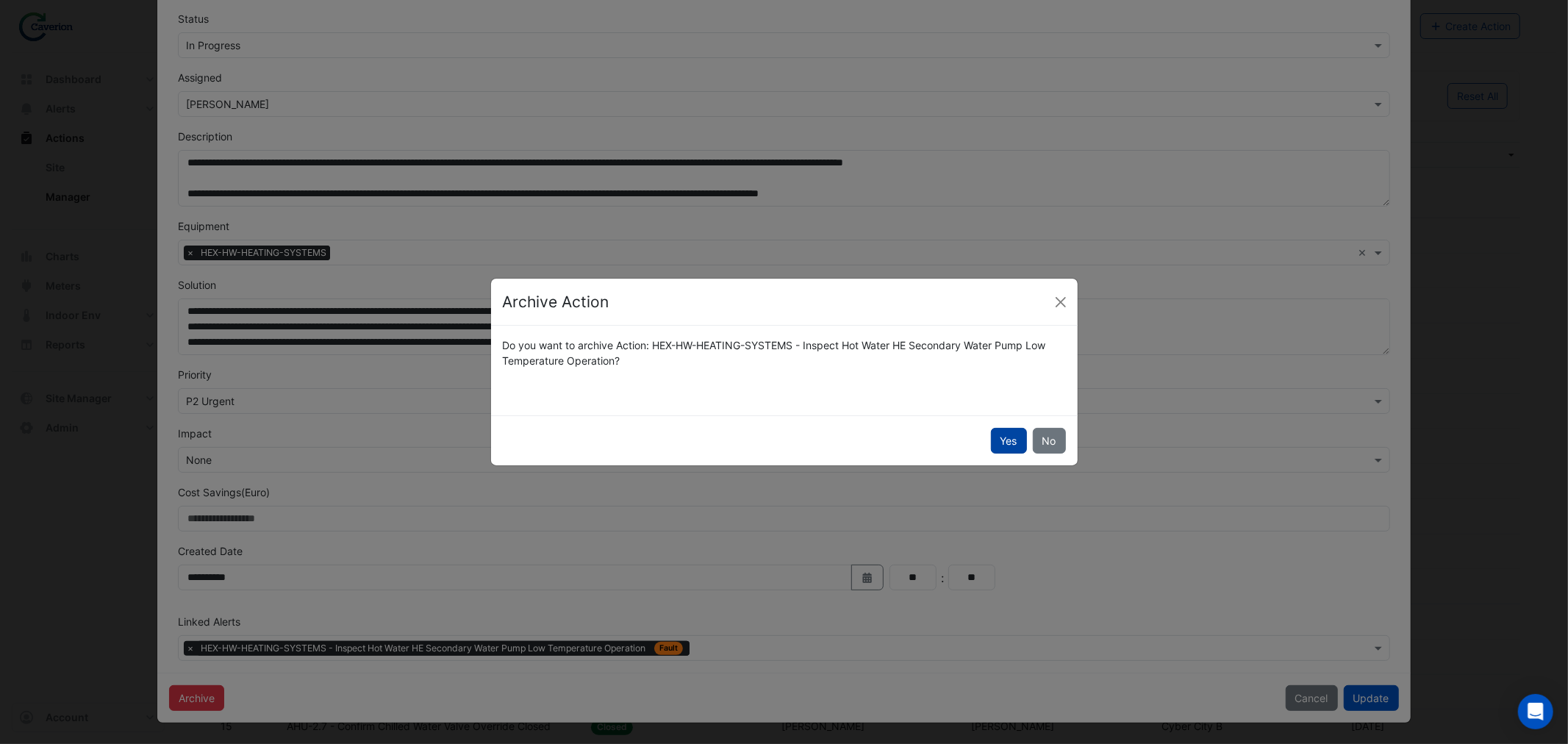
click at [1003, 444] on button "Yes" at bounding box center [1009, 441] width 36 height 25
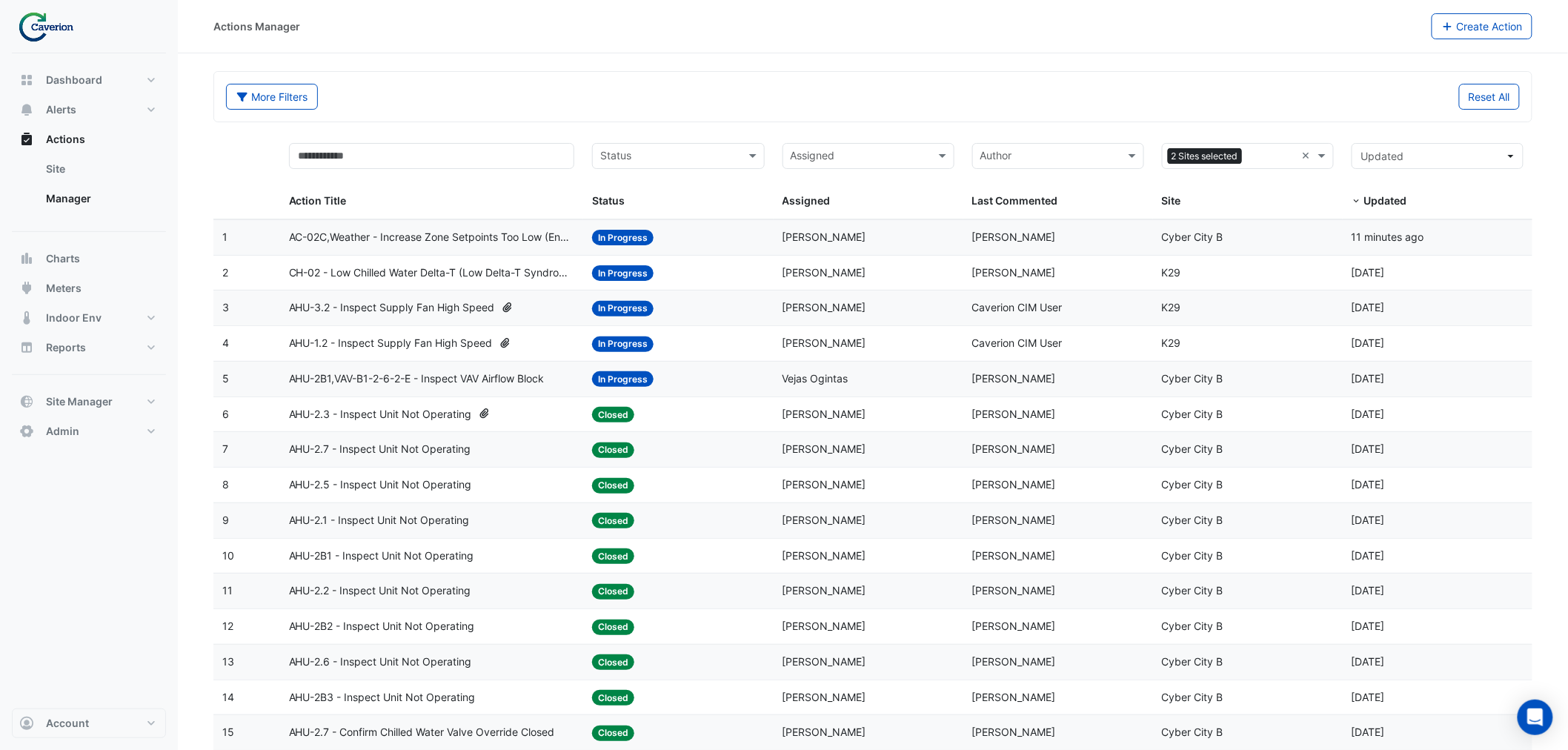
click at [390, 300] on span "AHU-3.2 - Inspect Supply Fan High Speed" at bounding box center [392, 307] width 206 height 17
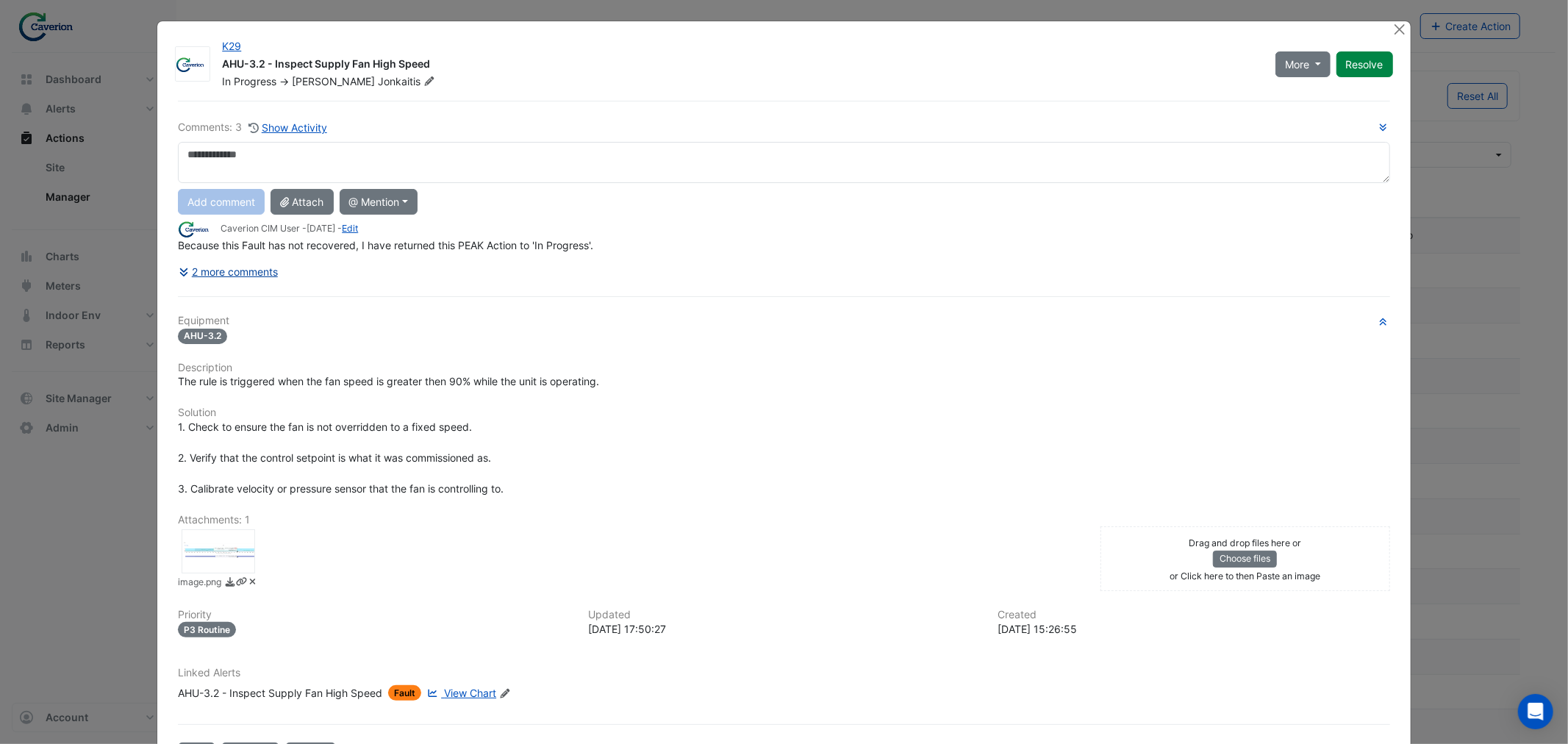
click at [244, 266] on button "2 more comments" at bounding box center [228, 271] width 100 height 25
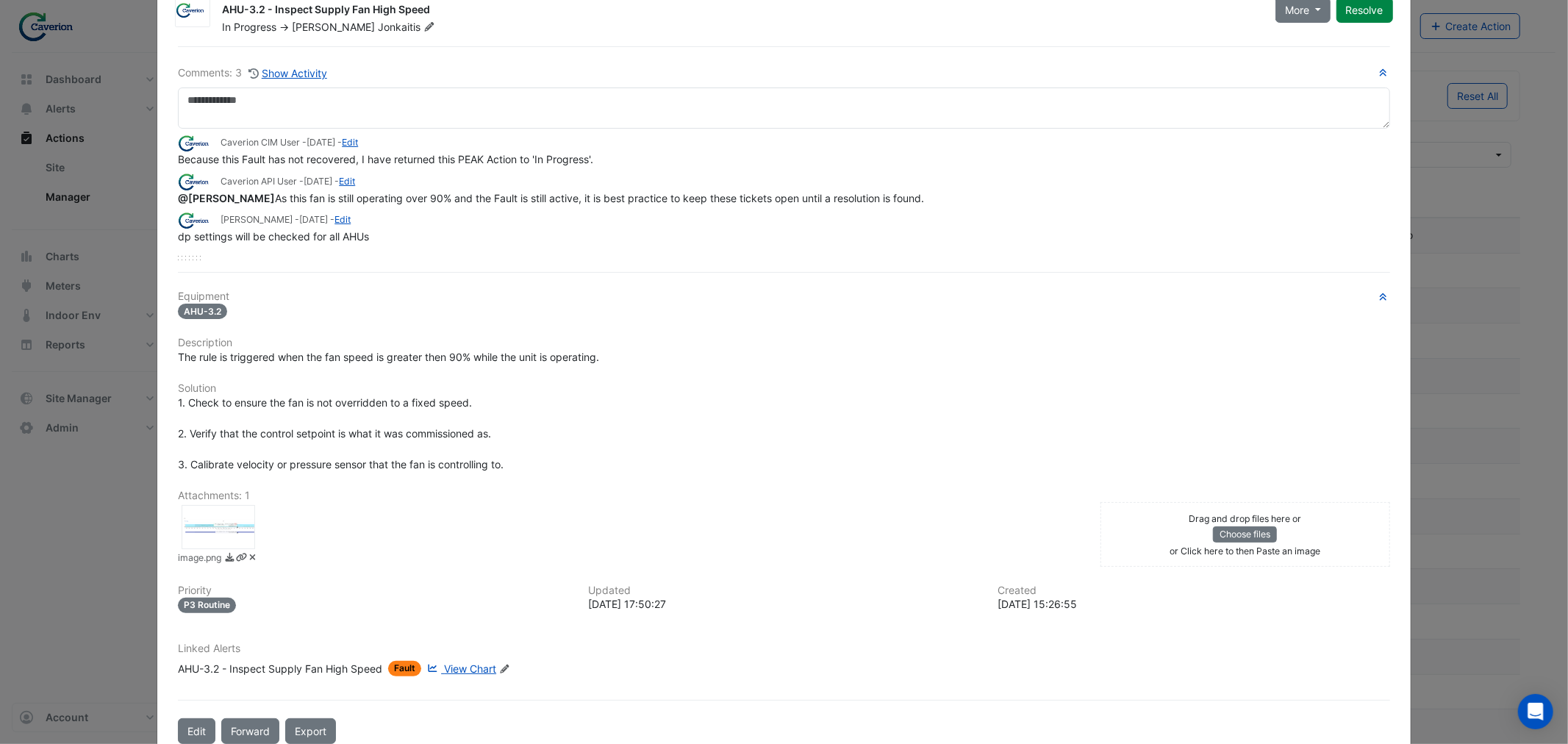
scroll to position [83, 0]
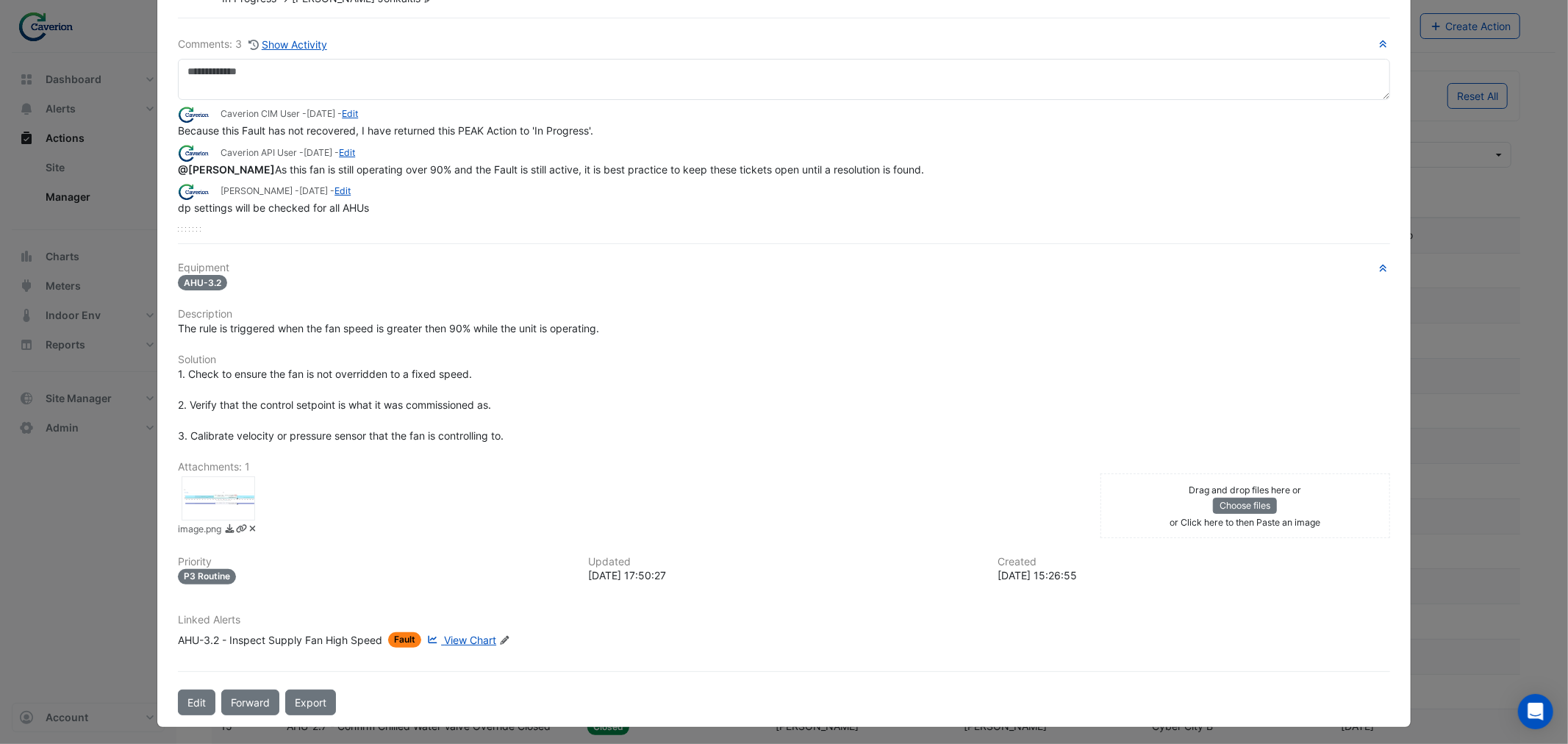
click at [468, 634] on span "View Chart" at bounding box center [470, 640] width 52 height 13
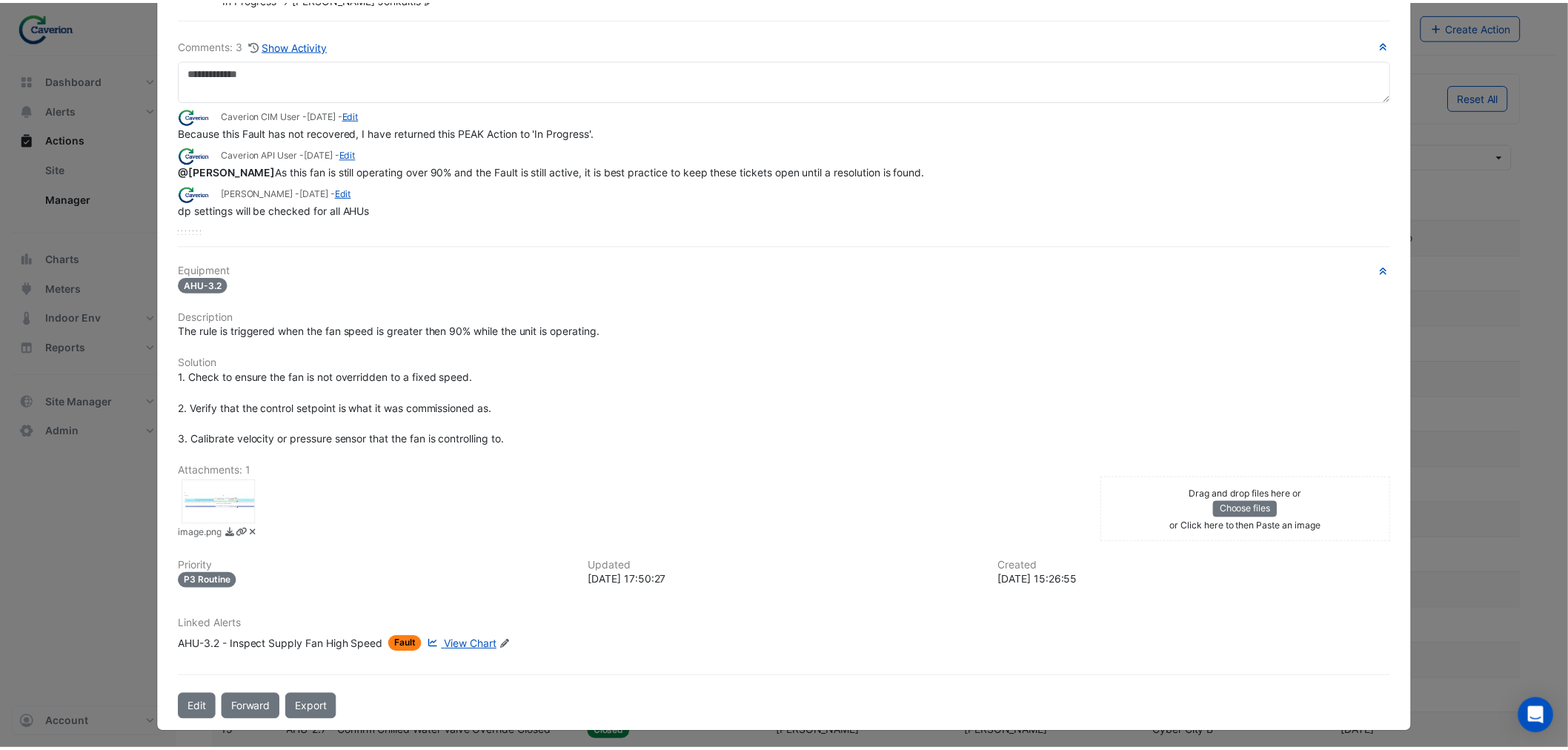
scroll to position [0, 0]
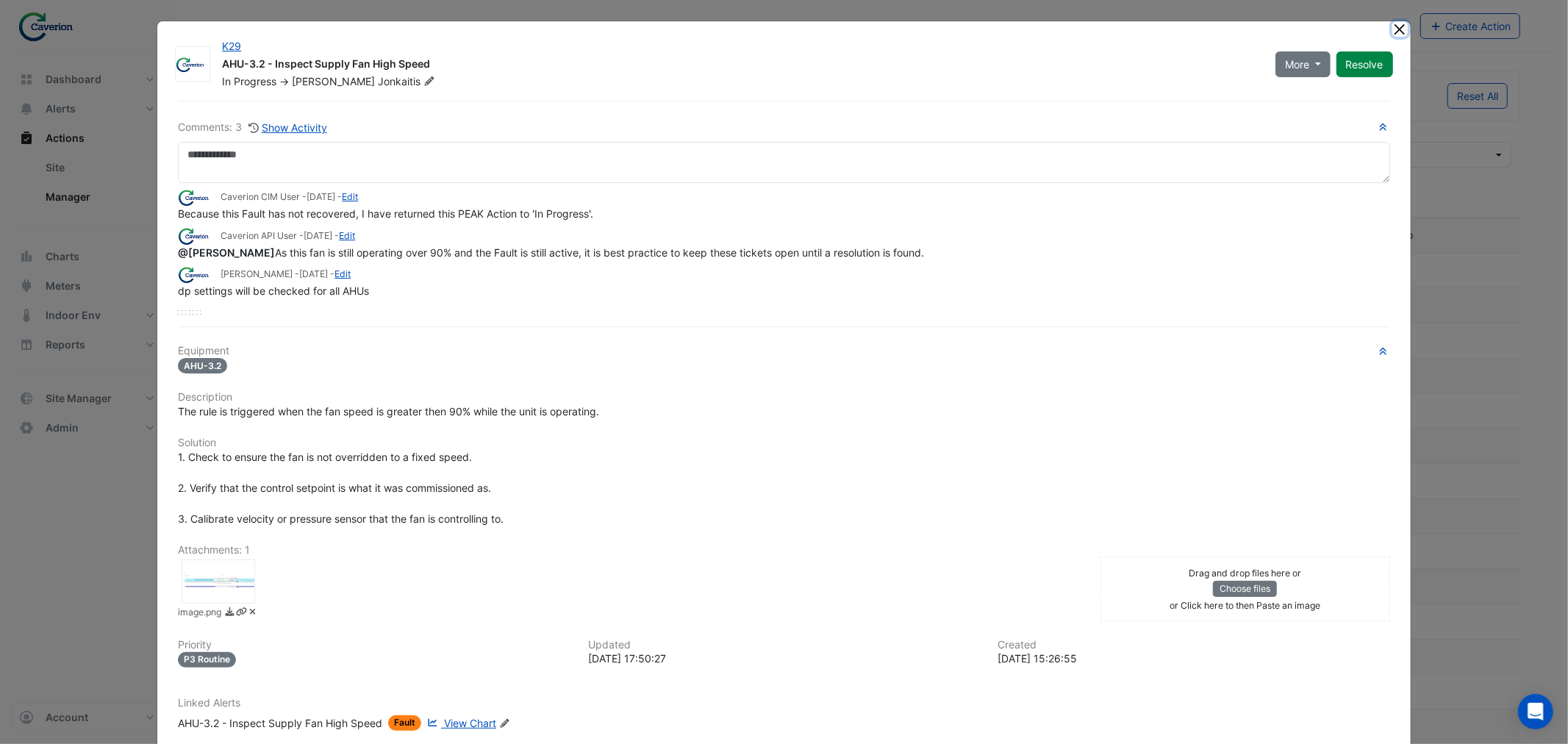
click at [1395, 25] on button "Close" at bounding box center [1400, 28] width 16 height 16
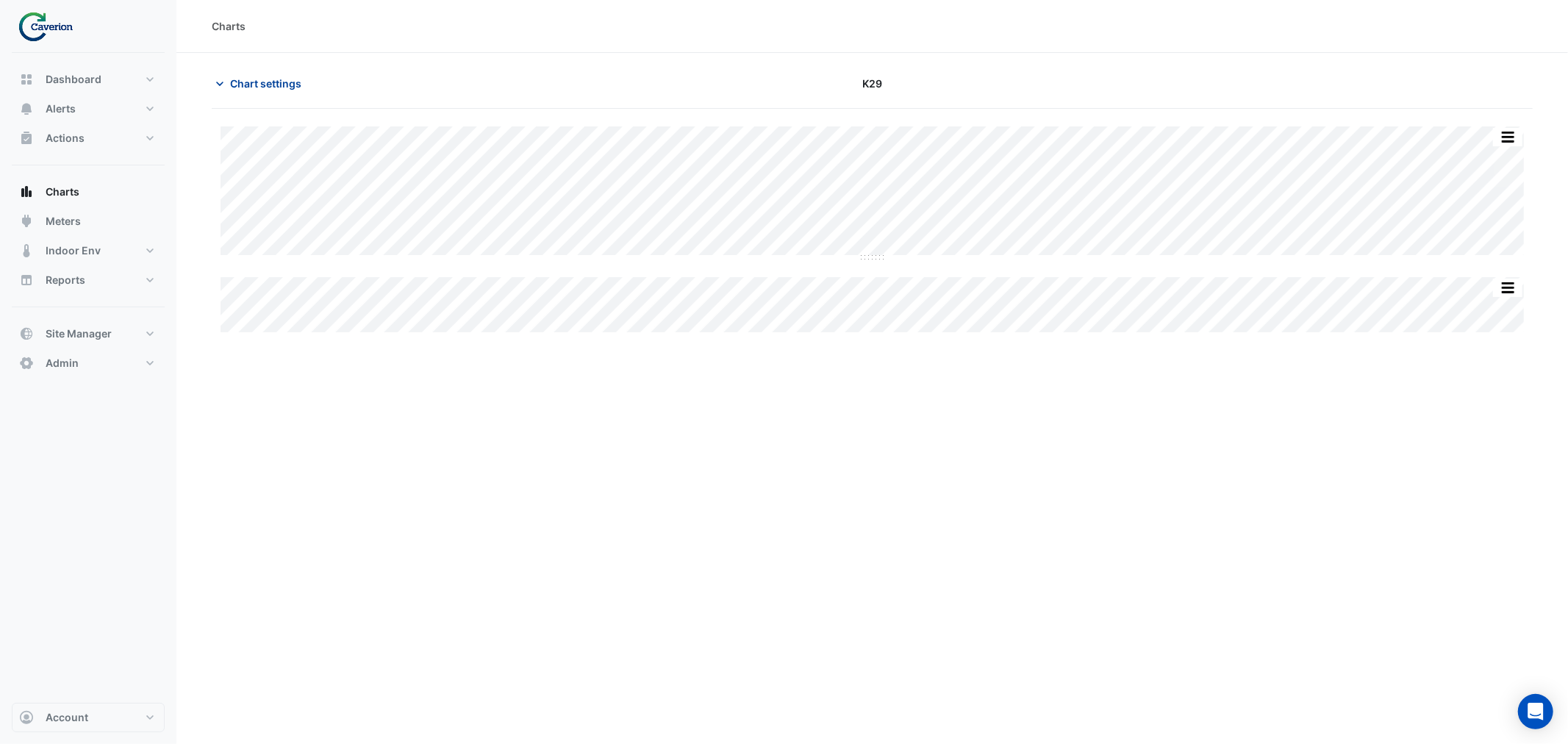
click at [273, 79] on span "Chart settings" at bounding box center [265, 83] width 71 height 16
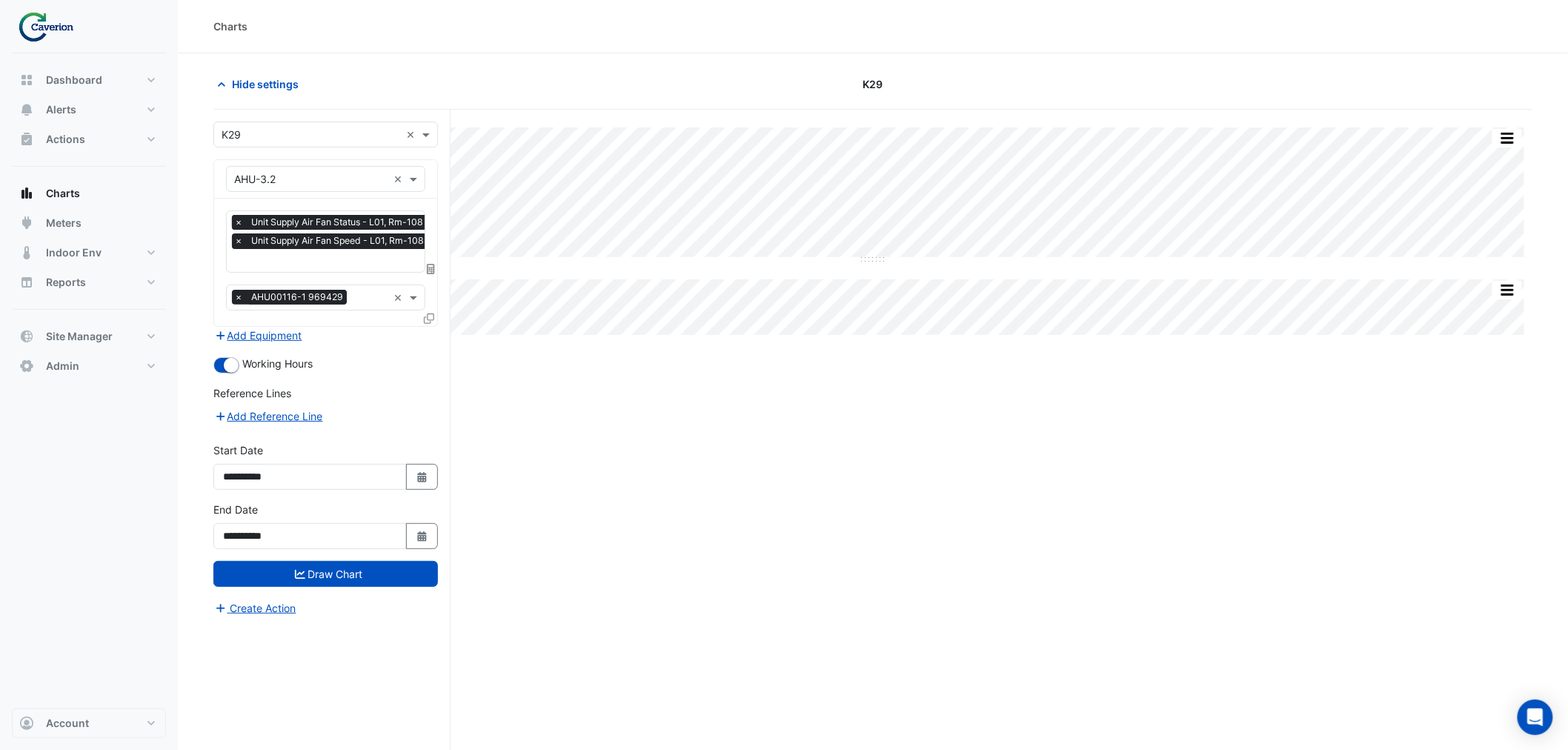
click at [235, 224] on span "×" at bounding box center [239, 223] width 14 height 15
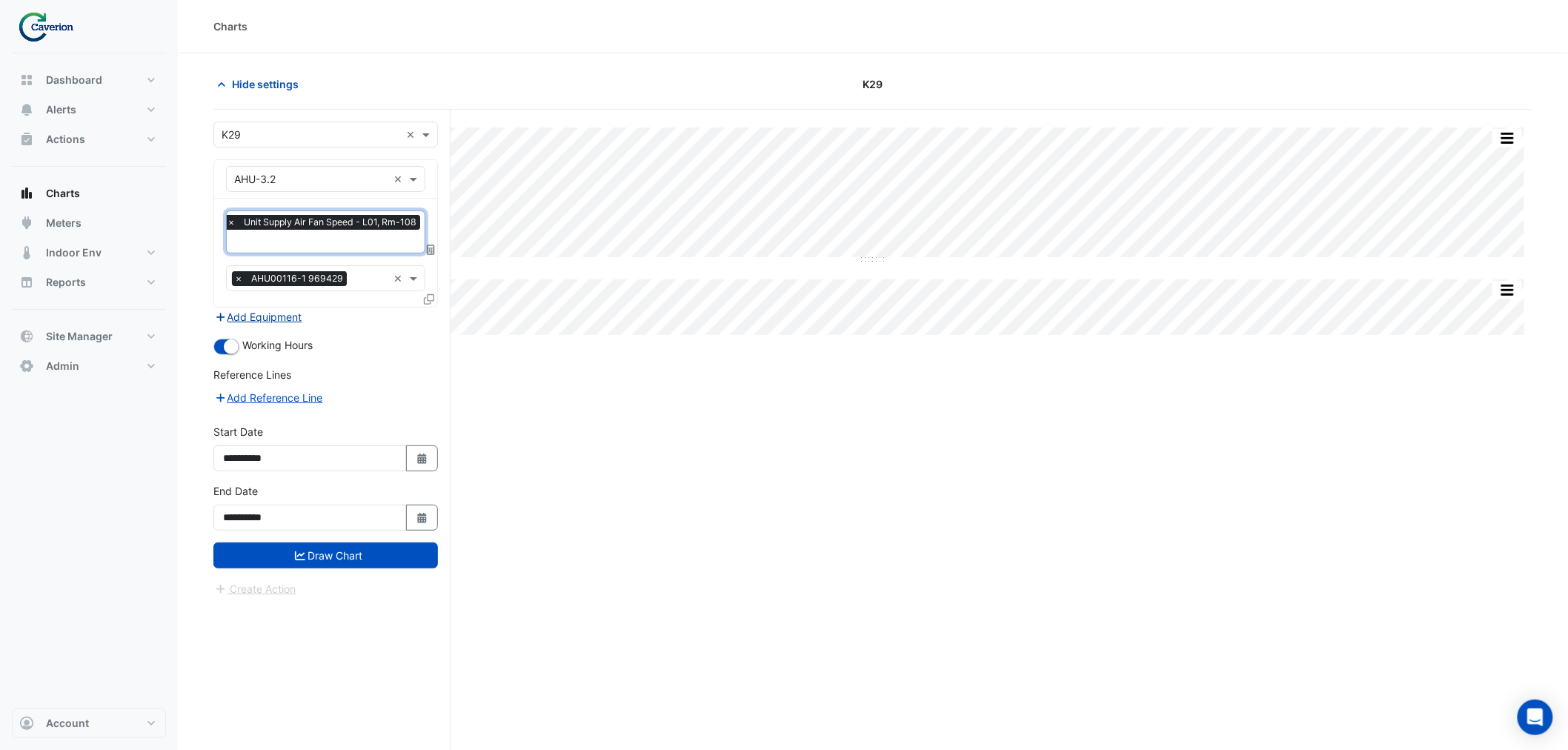
click at [238, 312] on button "Add Equipment" at bounding box center [258, 316] width 90 height 17
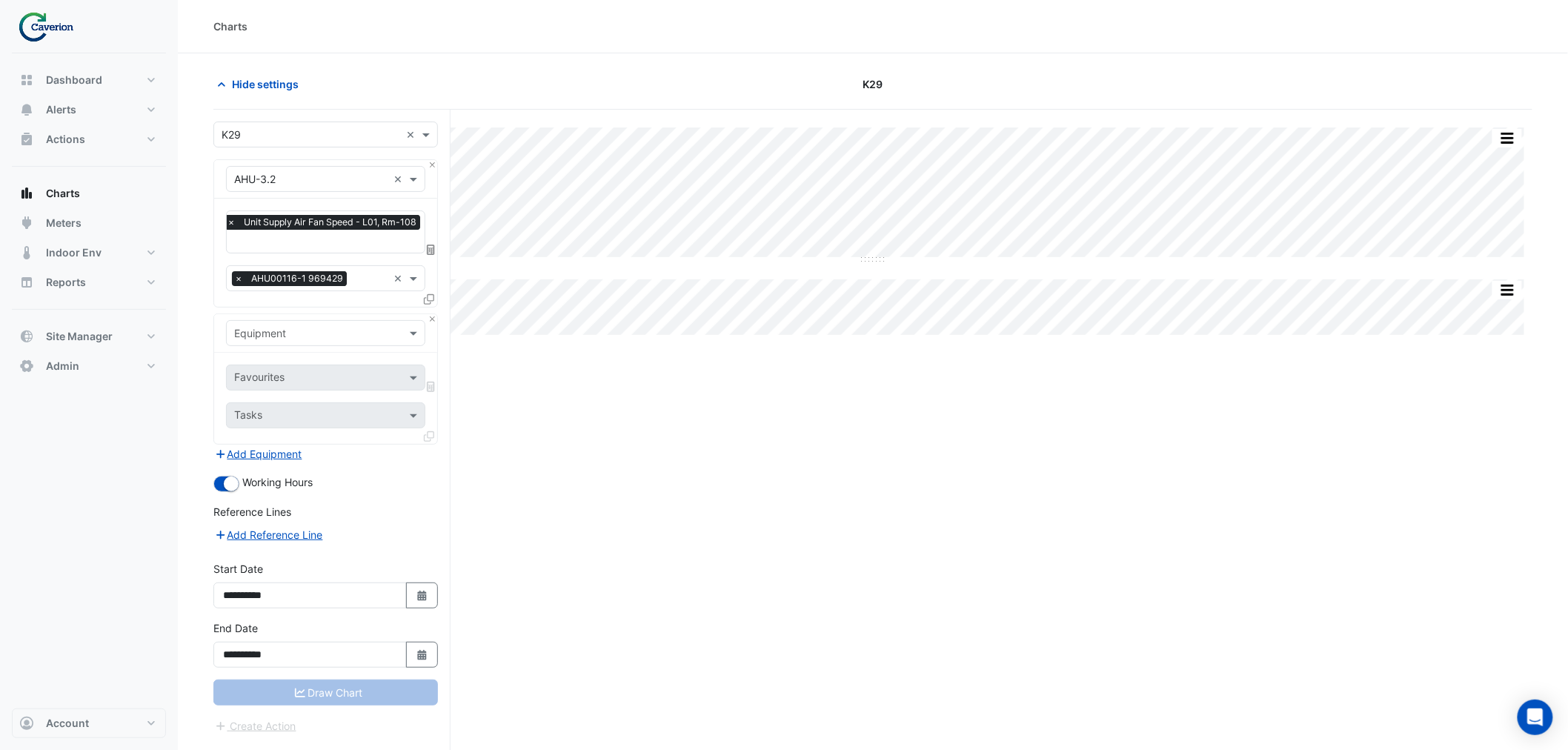
click at [282, 331] on input "text" at bounding box center [310, 334] width 153 height 16
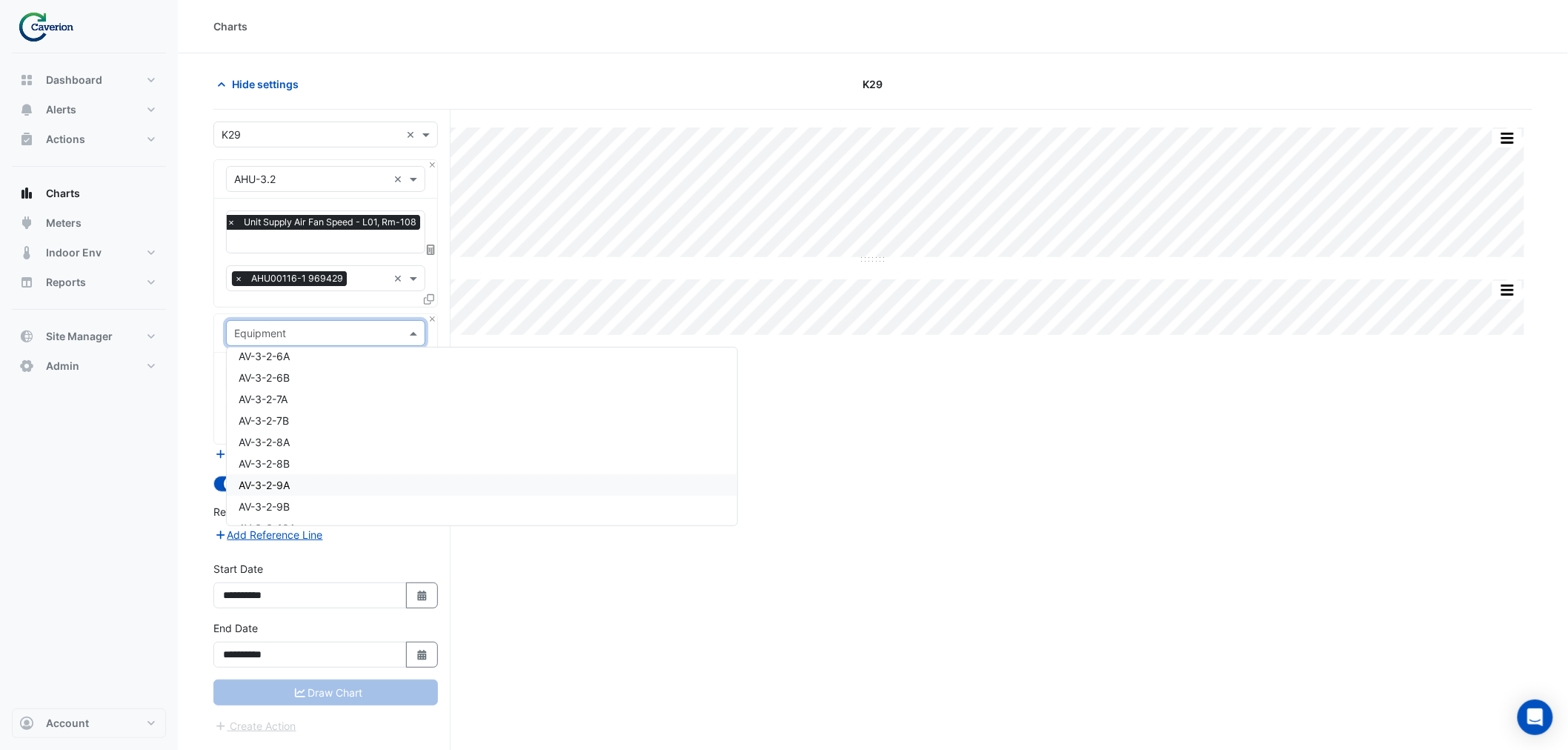
scroll to position [2634, 0]
type input "*"
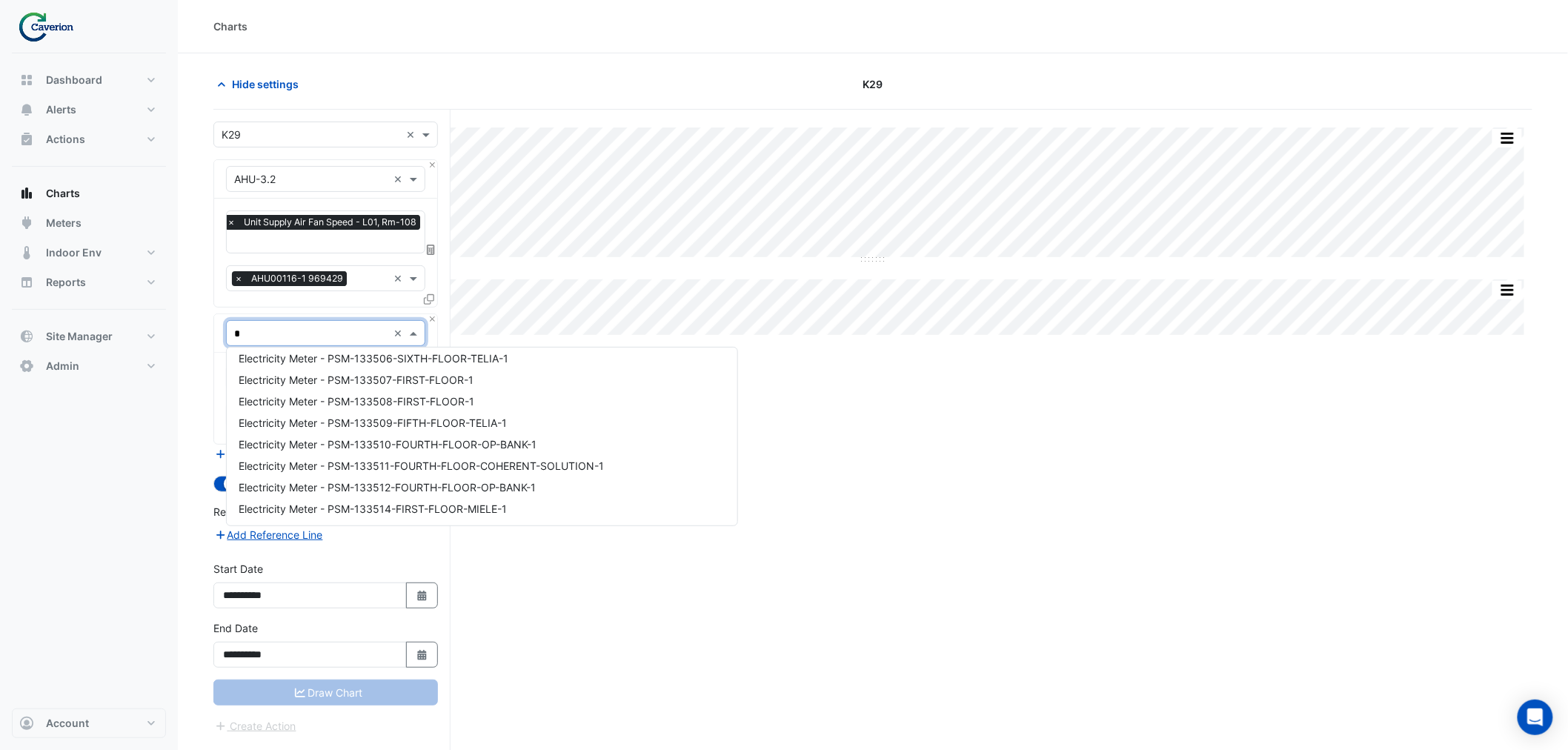
scroll to position [1729, 0]
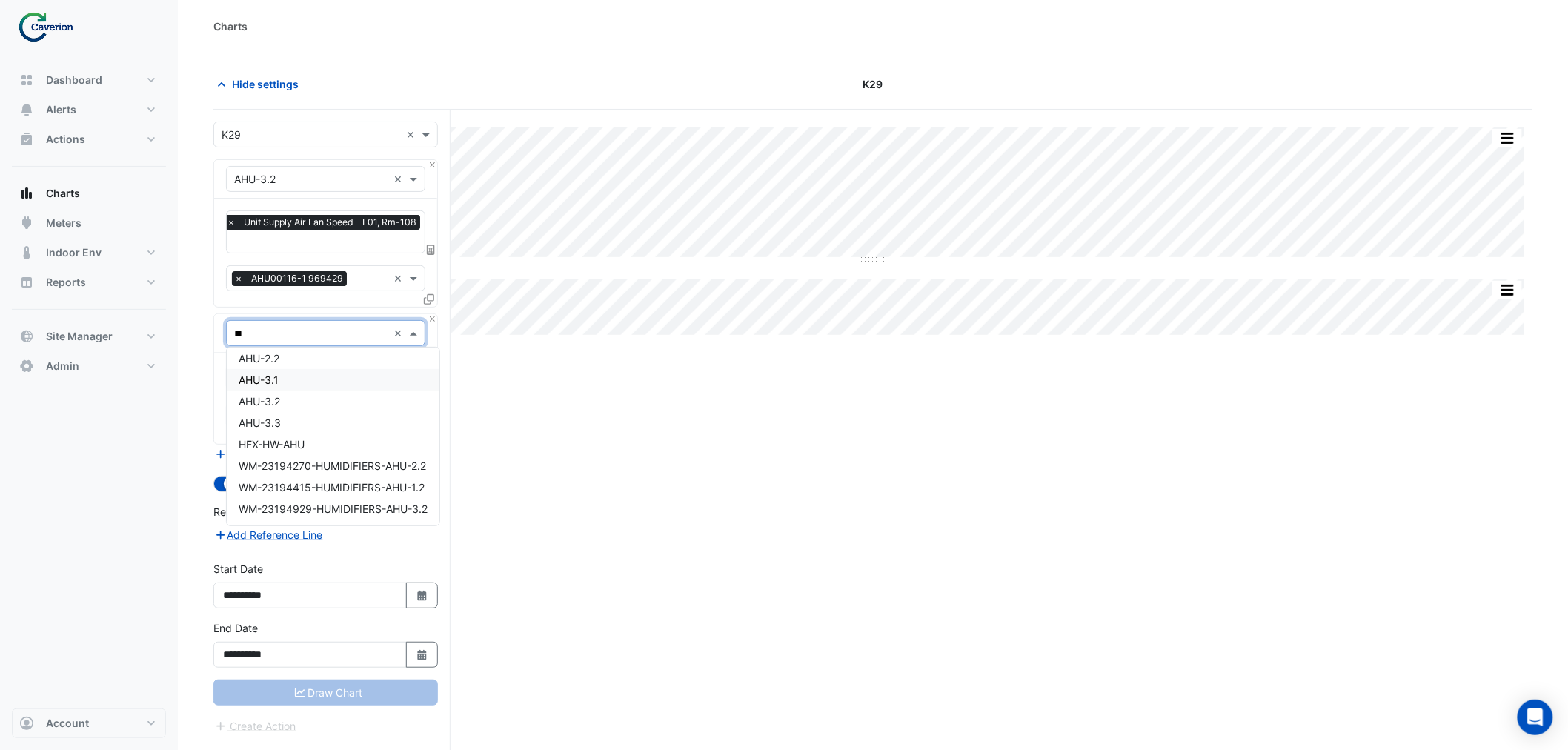
type input "***"
click at [268, 326] on input "***" at bounding box center [310, 334] width 153 height 16
drag, startPoint x: 268, startPoint y: 326, endPoint x: 99, endPoint y: 342, distance: 169.8
click at [99, 342] on div "Charts Hide settings K29 Split All Split None Print Save as JPEG Save as PNG Pi…" at bounding box center [784, 403] width 1568 height 807
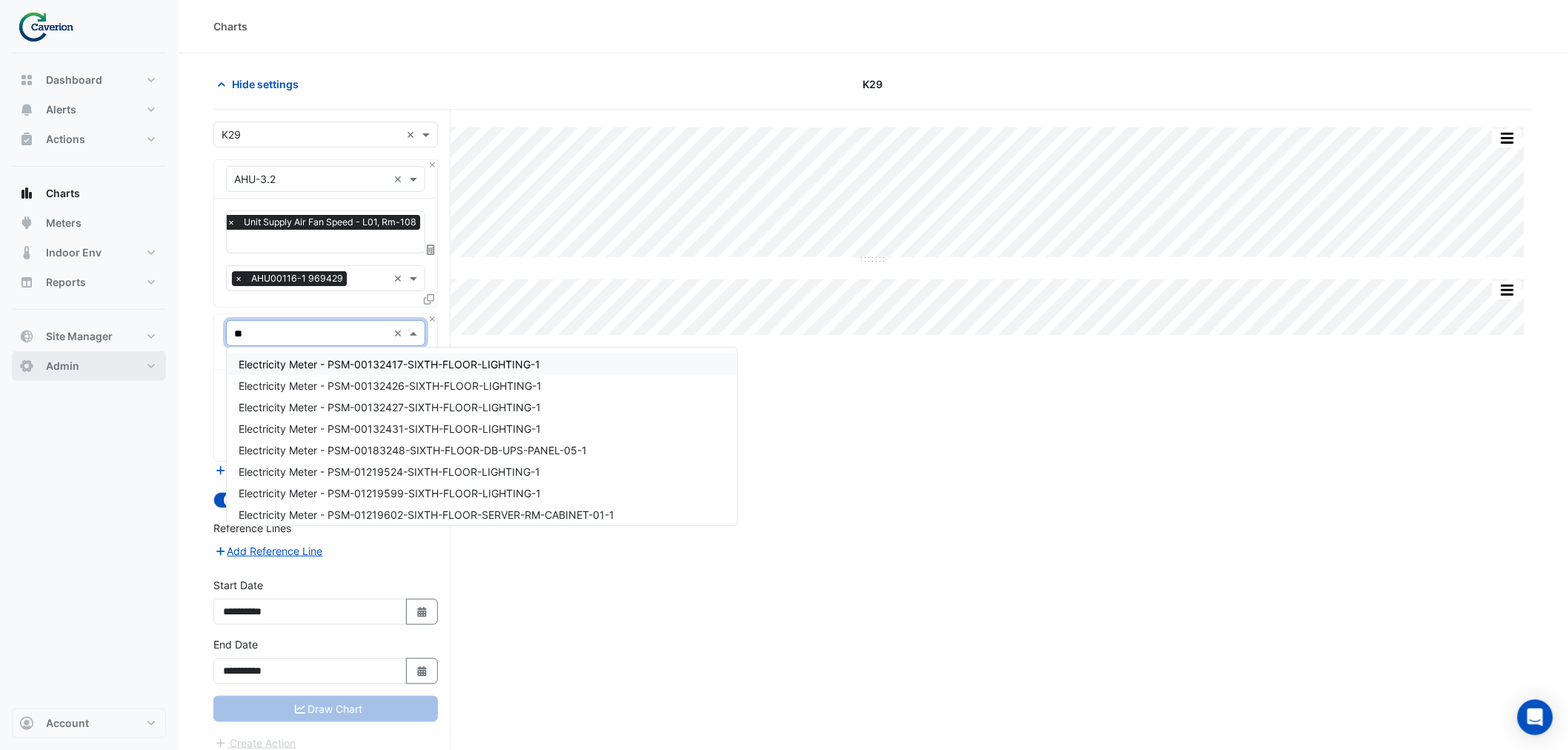
type input "***"
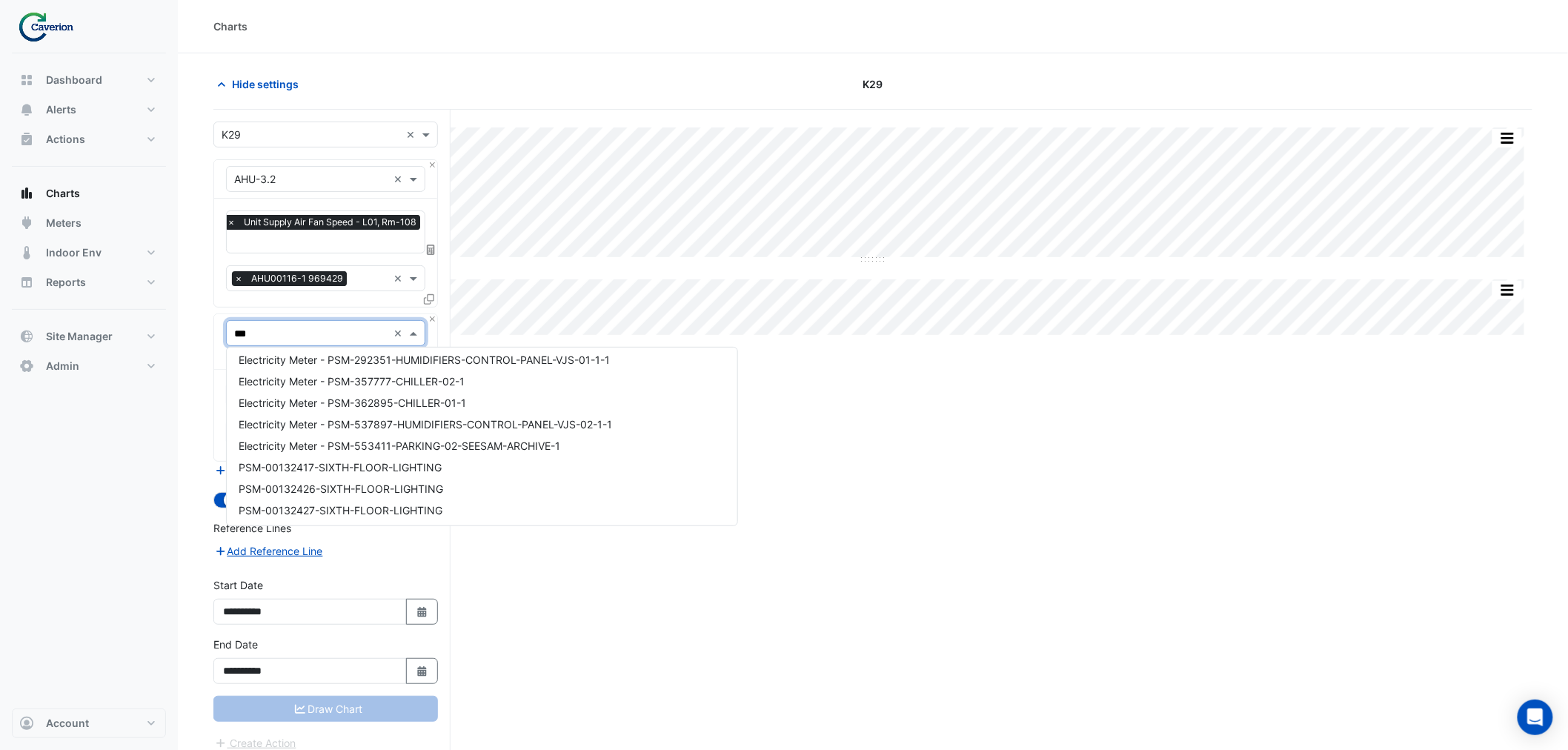
scroll to position [2224, 0]
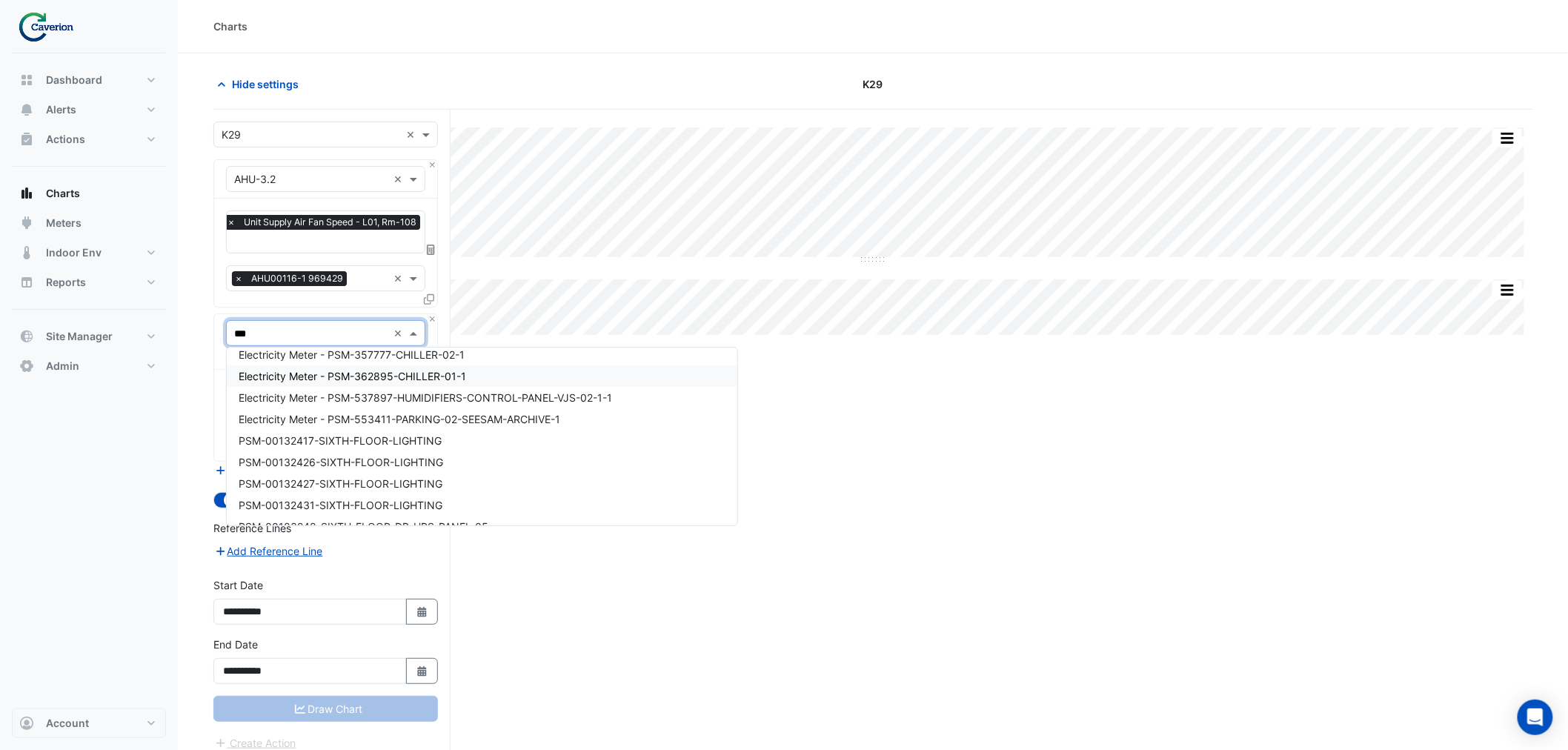
click at [376, 378] on span "Electricity Meter - PSM-362895-CHILLER-01-1" at bounding box center [352, 376] width 227 height 13
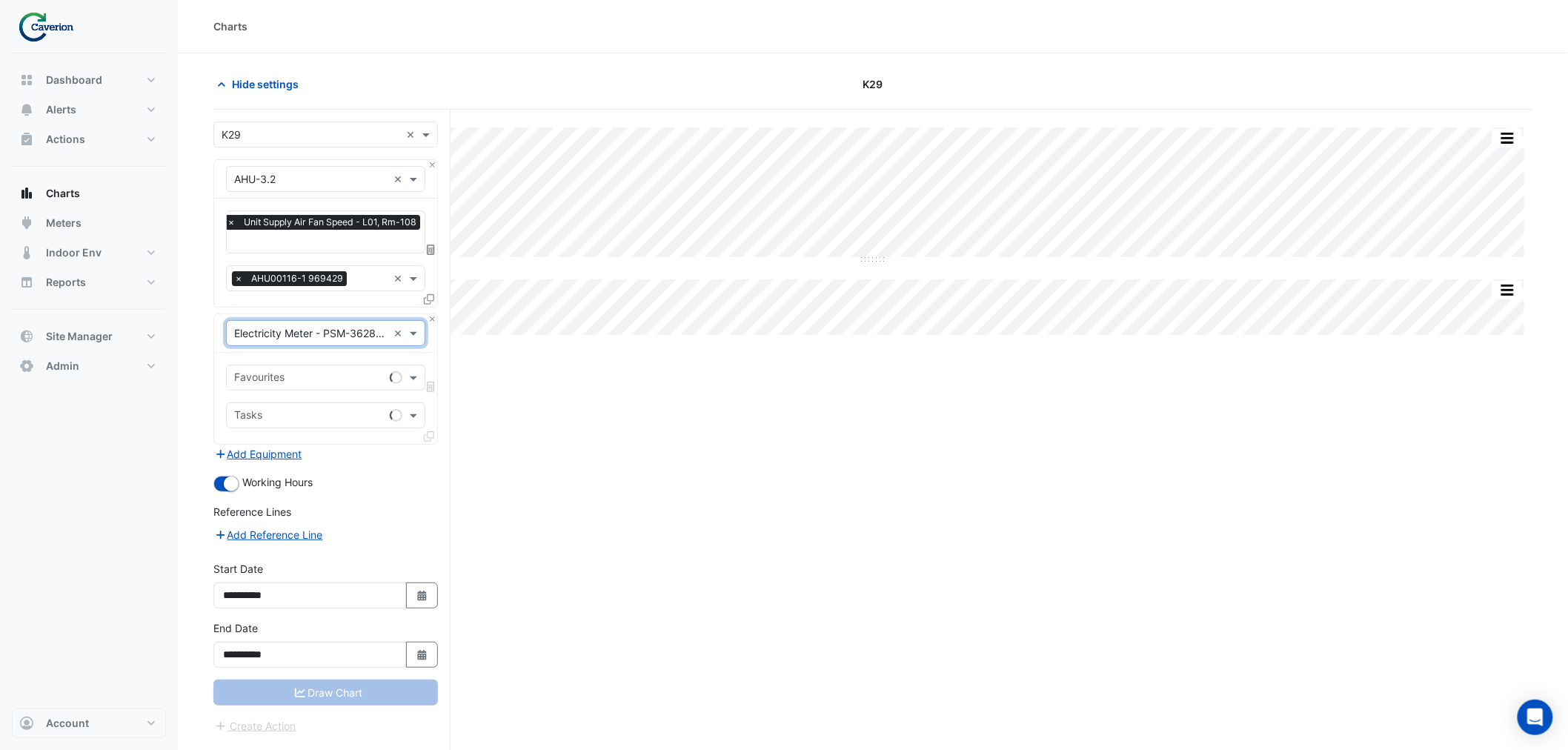
drag, startPoint x: 323, startPoint y: 385, endPoint x: 324, endPoint y: 378, distance: 7.1
click at [323, 378] on input "text" at bounding box center [309, 379] width 150 height 16
click at [339, 431] on span "Active Energy Estimated - Export" at bounding box center [319, 430] width 161 height 13
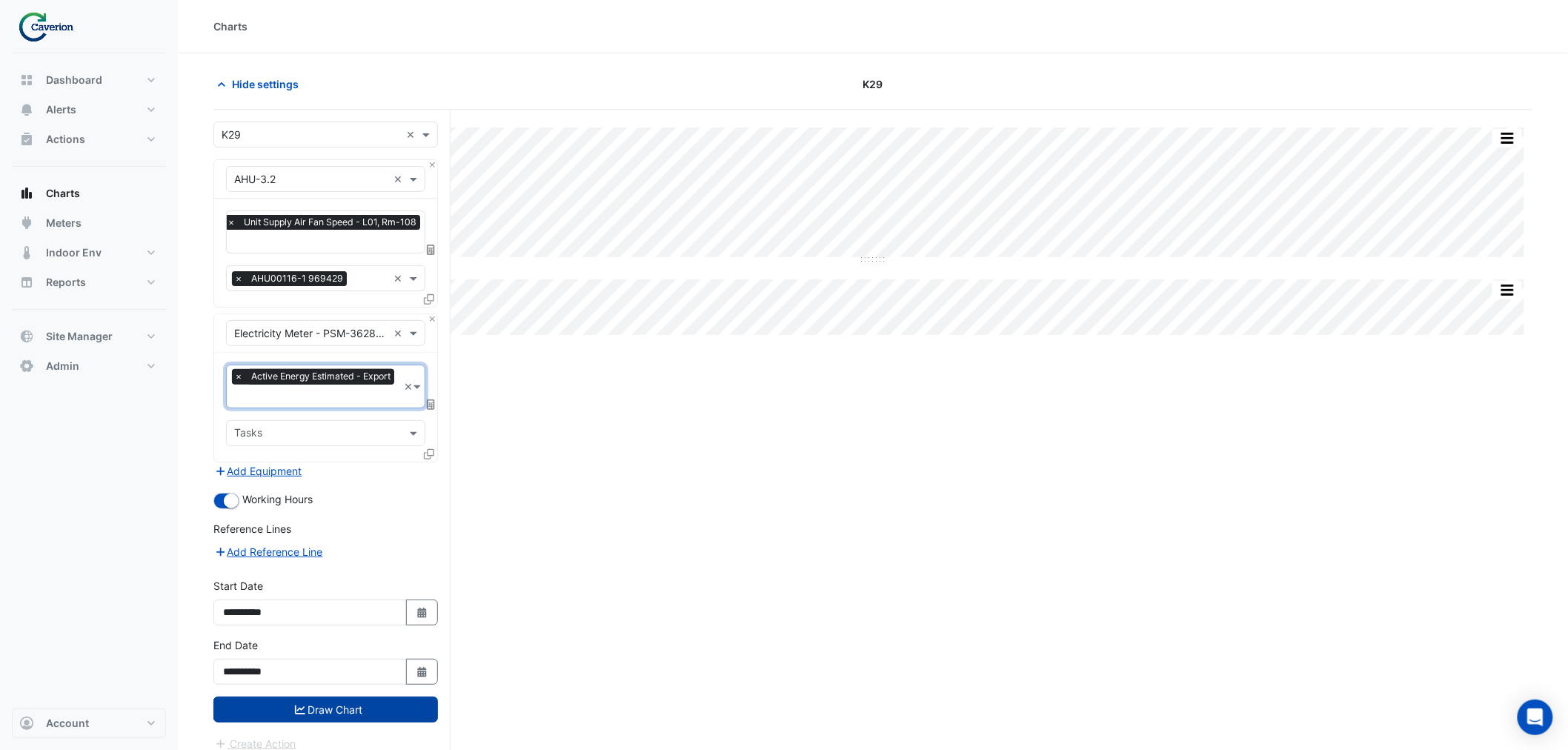
click at [362, 699] on button "Draw Chart" at bounding box center [326, 709] width 224 height 26
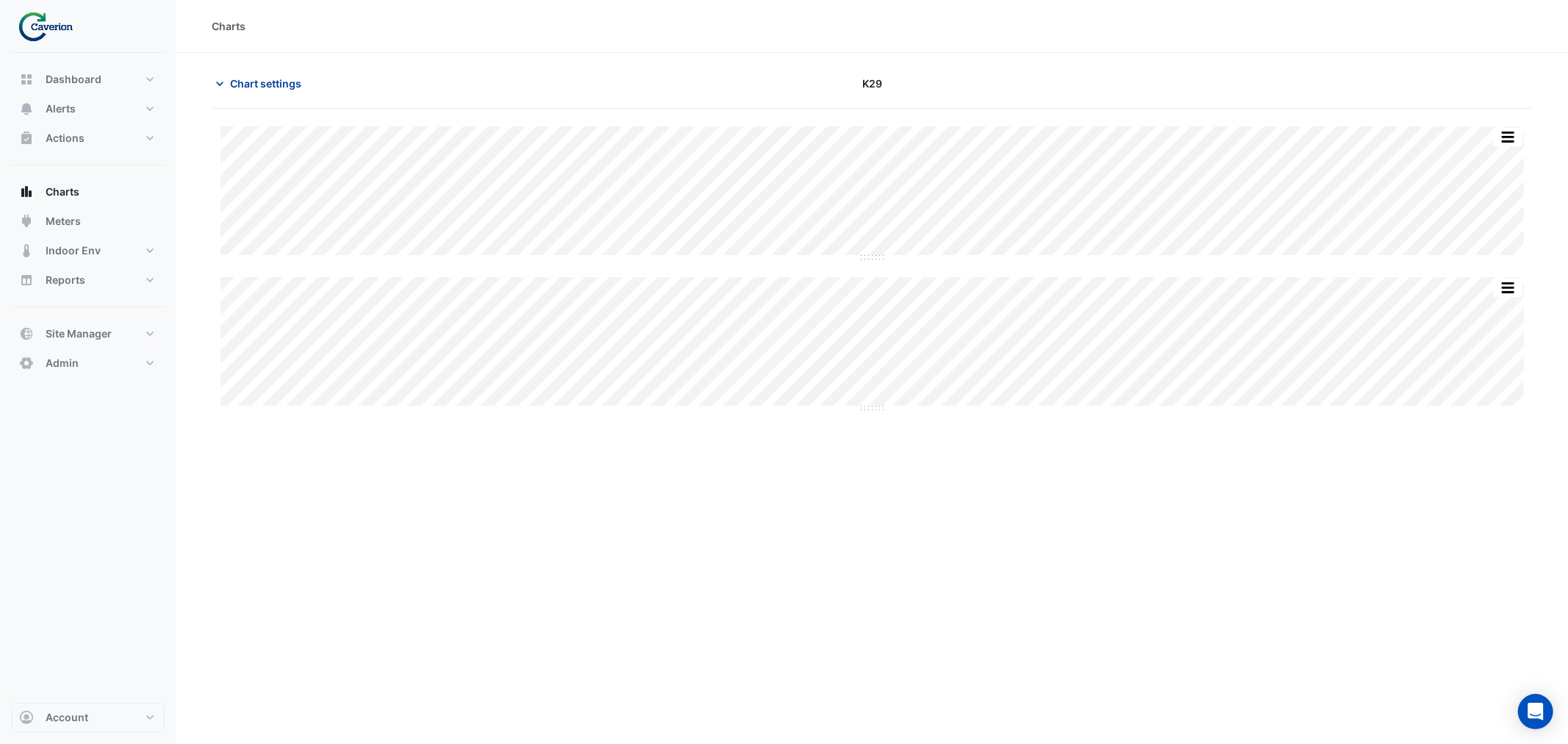
click at [278, 85] on span "Chart settings" at bounding box center [265, 83] width 71 height 16
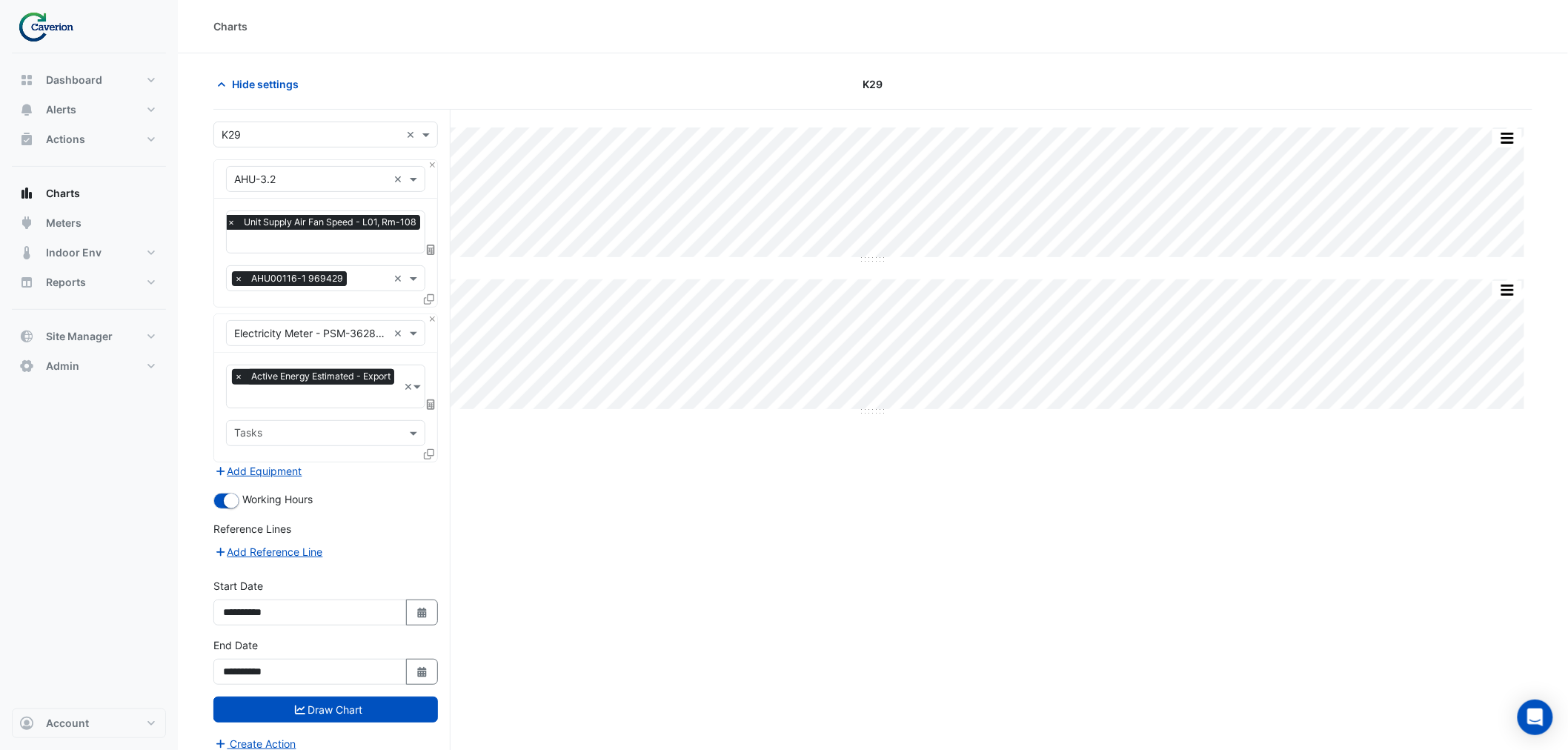
click at [313, 386] on div "× Active Energy Estimated - Export" at bounding box center [315, 378] width 166 height 19
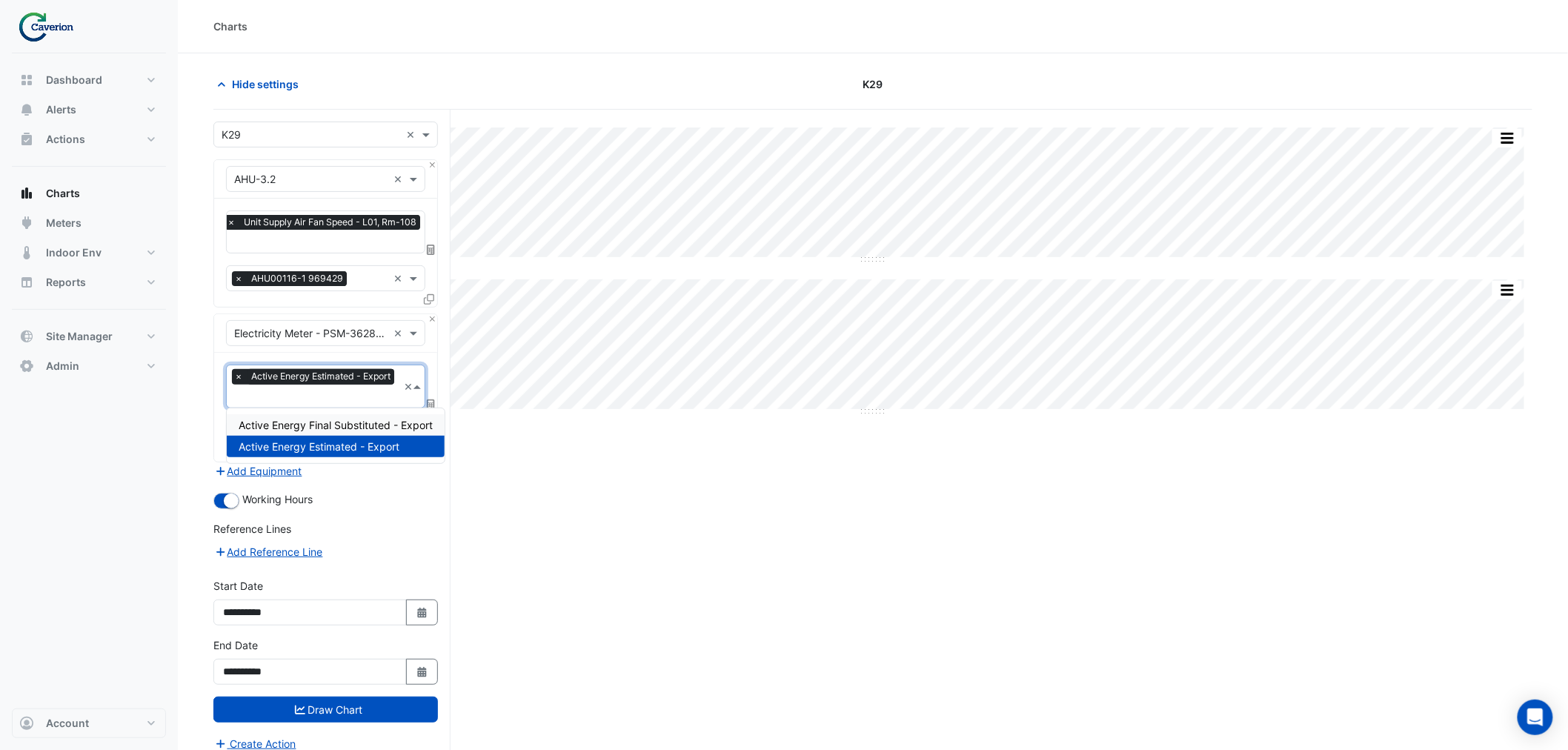
click at [288, 426] on span "Active Energy Final Substituted - Export" at bounding box center [335, 424] width 194 height 13
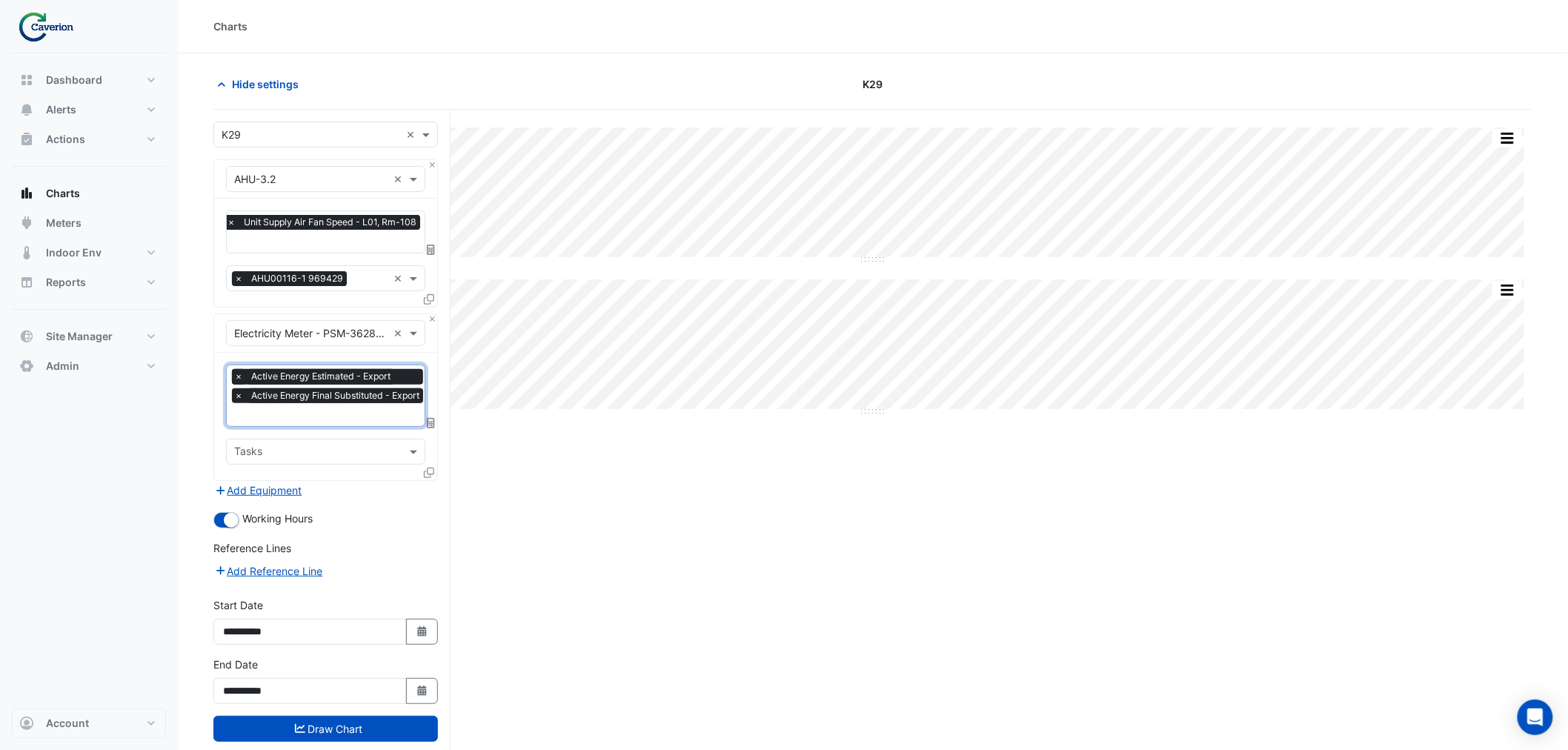
click at [239, 375] on span "×" at bounding box center [239, 377] width 14 height 15
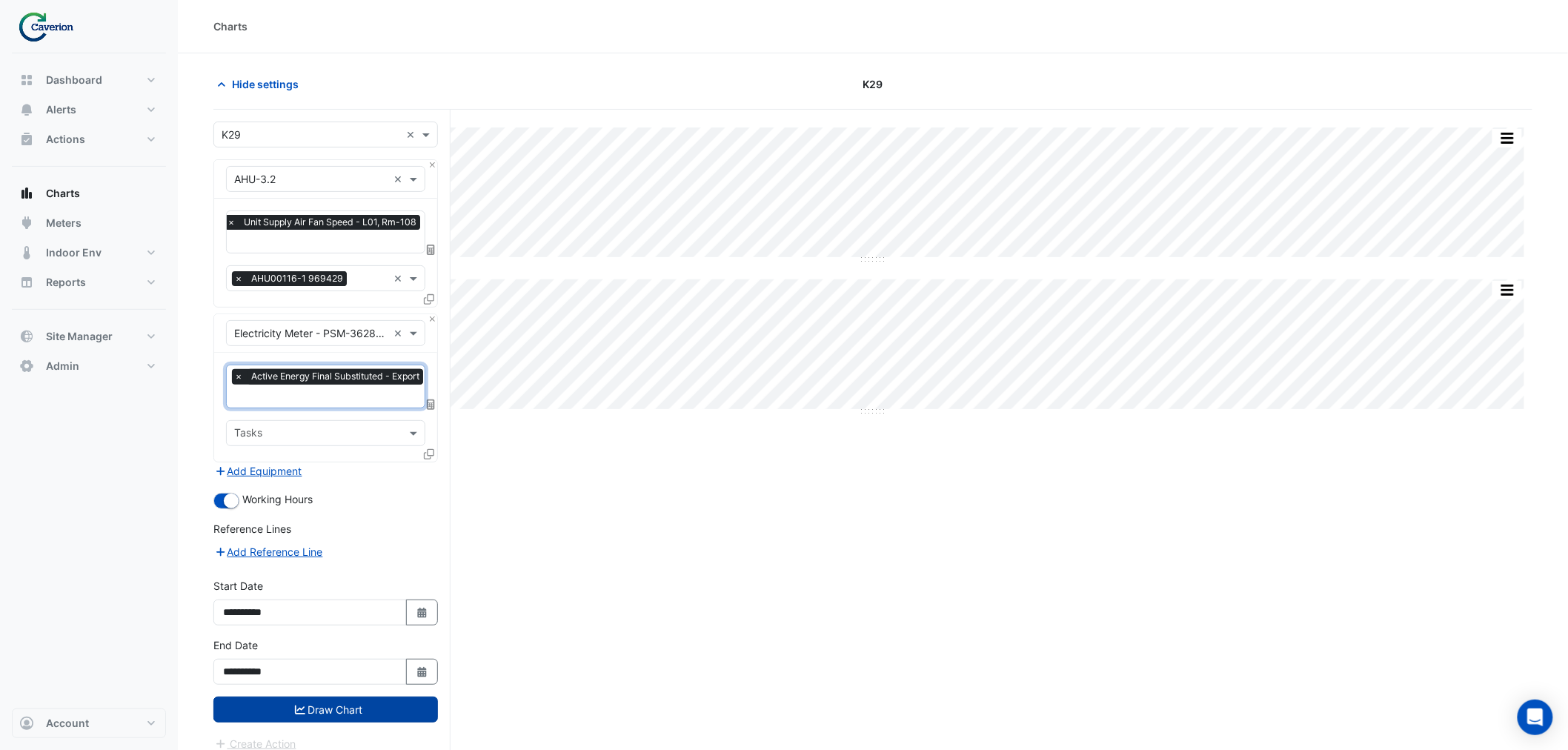
click at [344, 705] on button "Draw Chart" at bounding box center [326, 709] width 224 height 26
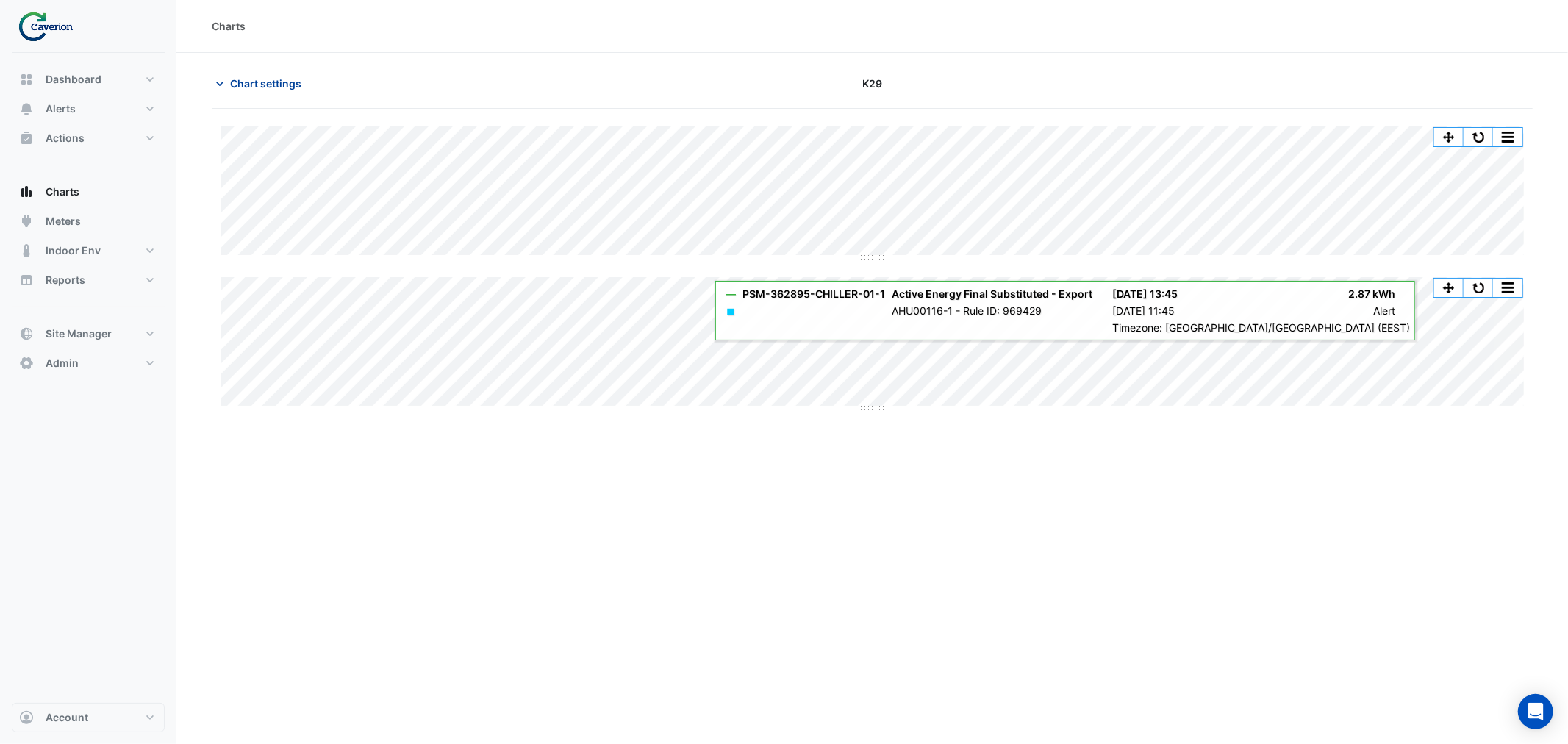
click at [252, 79] on span "Chart settings" at bounding box center [265, 83] width 71 height 16
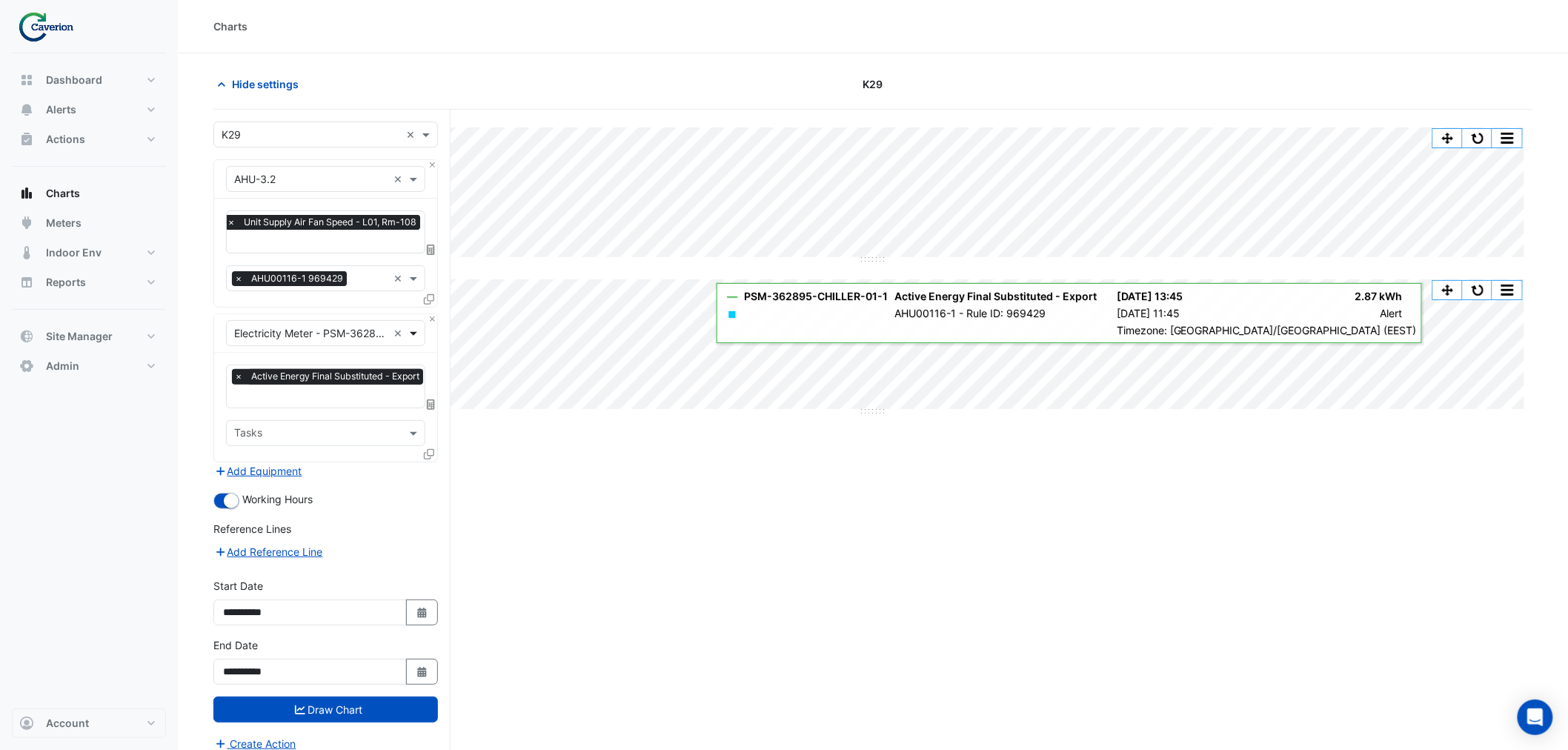
click at [412, 334] on span at bounding box center [415, 333] width 19 height 16
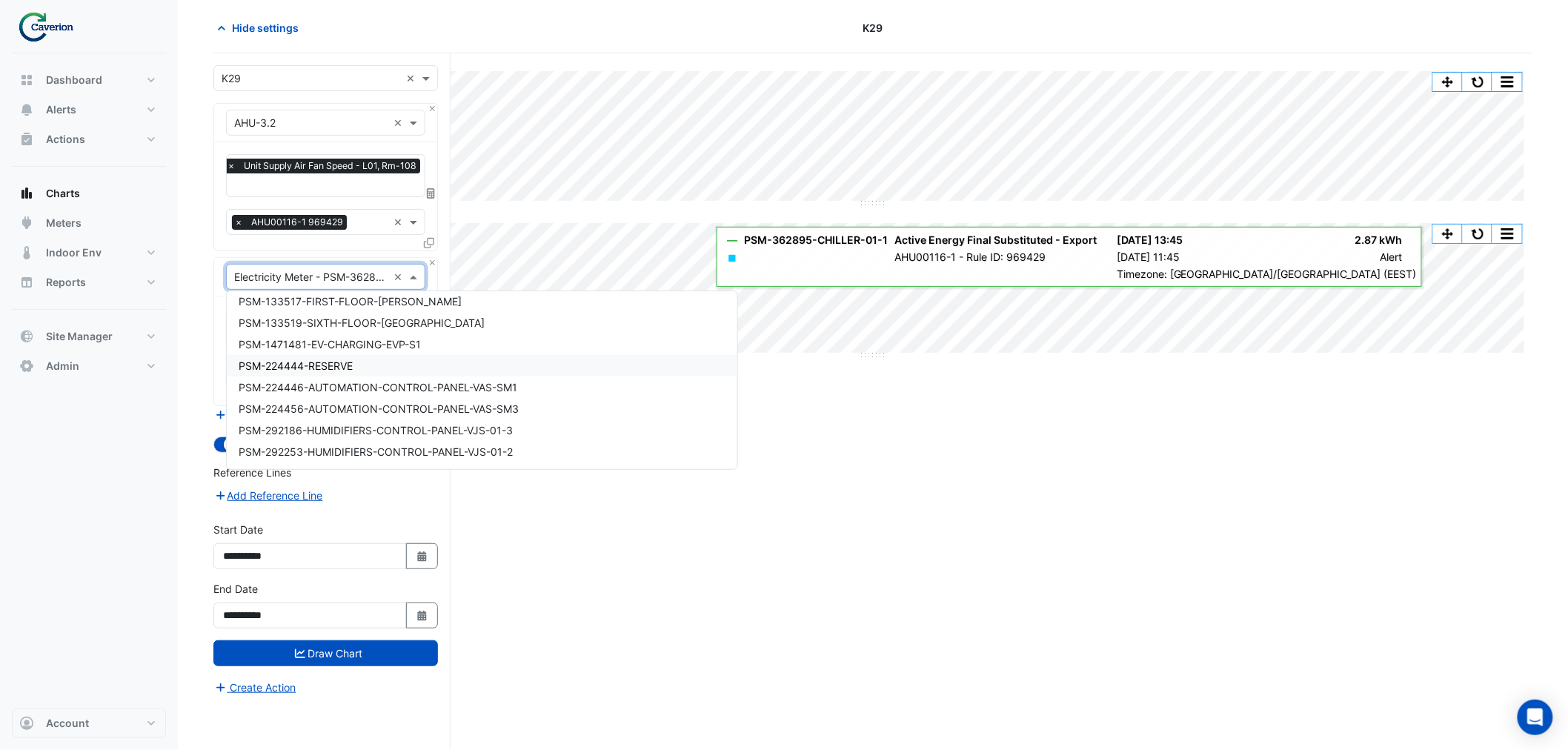
scroll to position [13164, 0]
click at [461, 356] on span "PSM-224446-AUTOMATION-CONTROL-PANEL-VAS-SM1" at bounding box center [378, 362] width 279 height 13
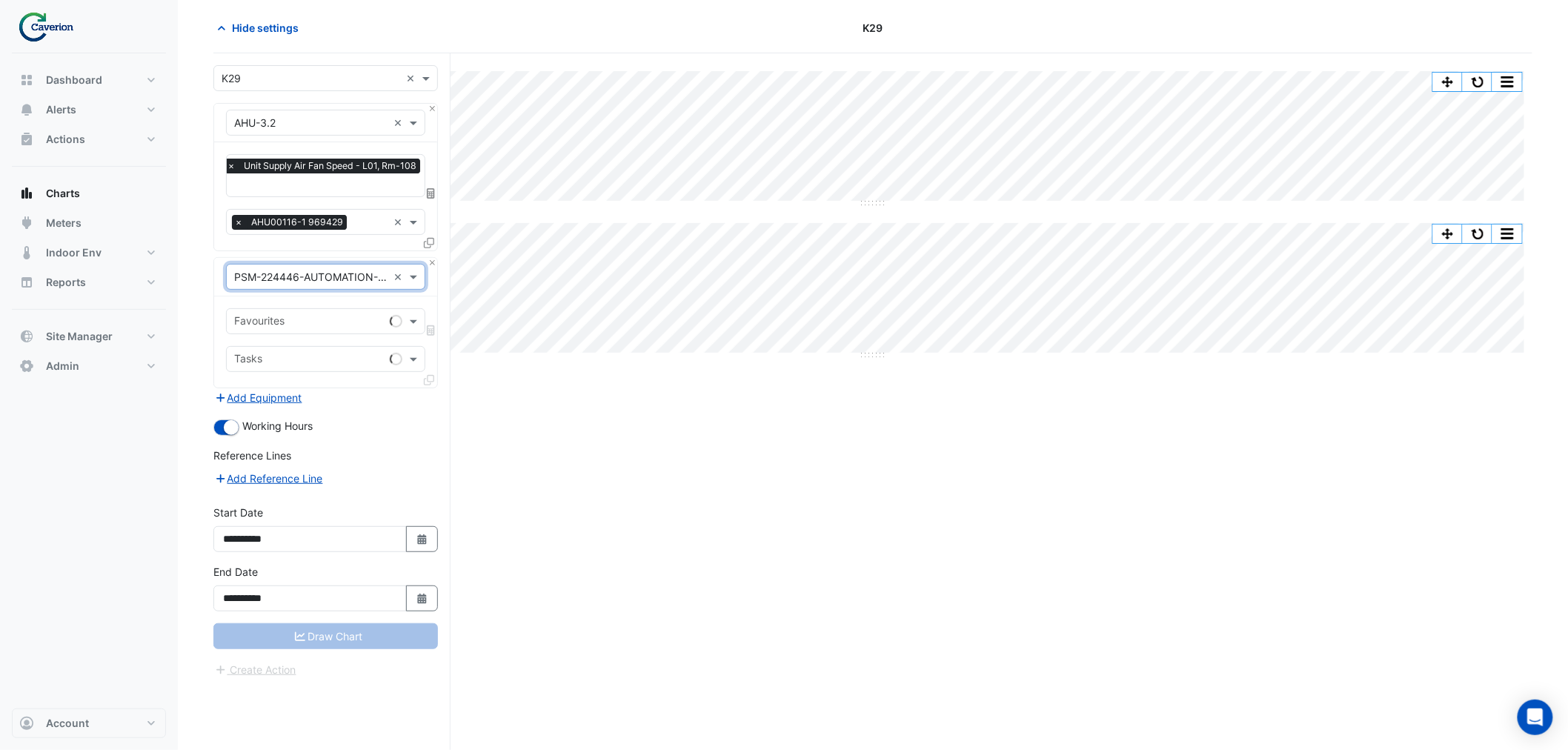
click at [292, 310] on div "Favourites" at bounding box center [305, 321] width 157 height 23
drag, startPoint x: 312, startPoint y: 349, endPoint x: 324, endPoint y: 375, distance: 28.6
click at [312, 349] on span "Actual Energy Consumption - P01, Power" at bounding box center [338, 352] width 199 height 13
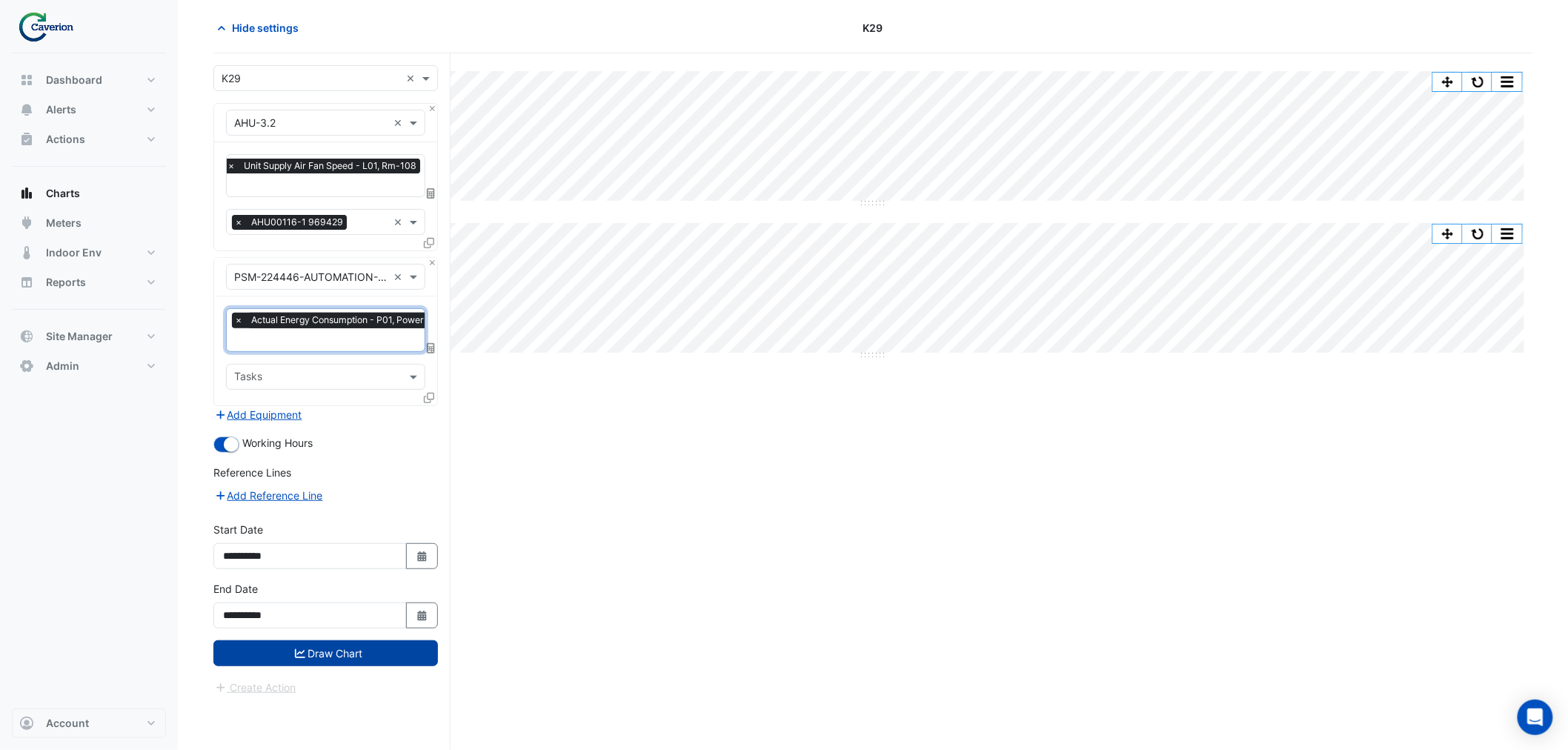
click at [351, 647] on button "Draw Chart" at bounding box center [326, 653] width 224 height 26
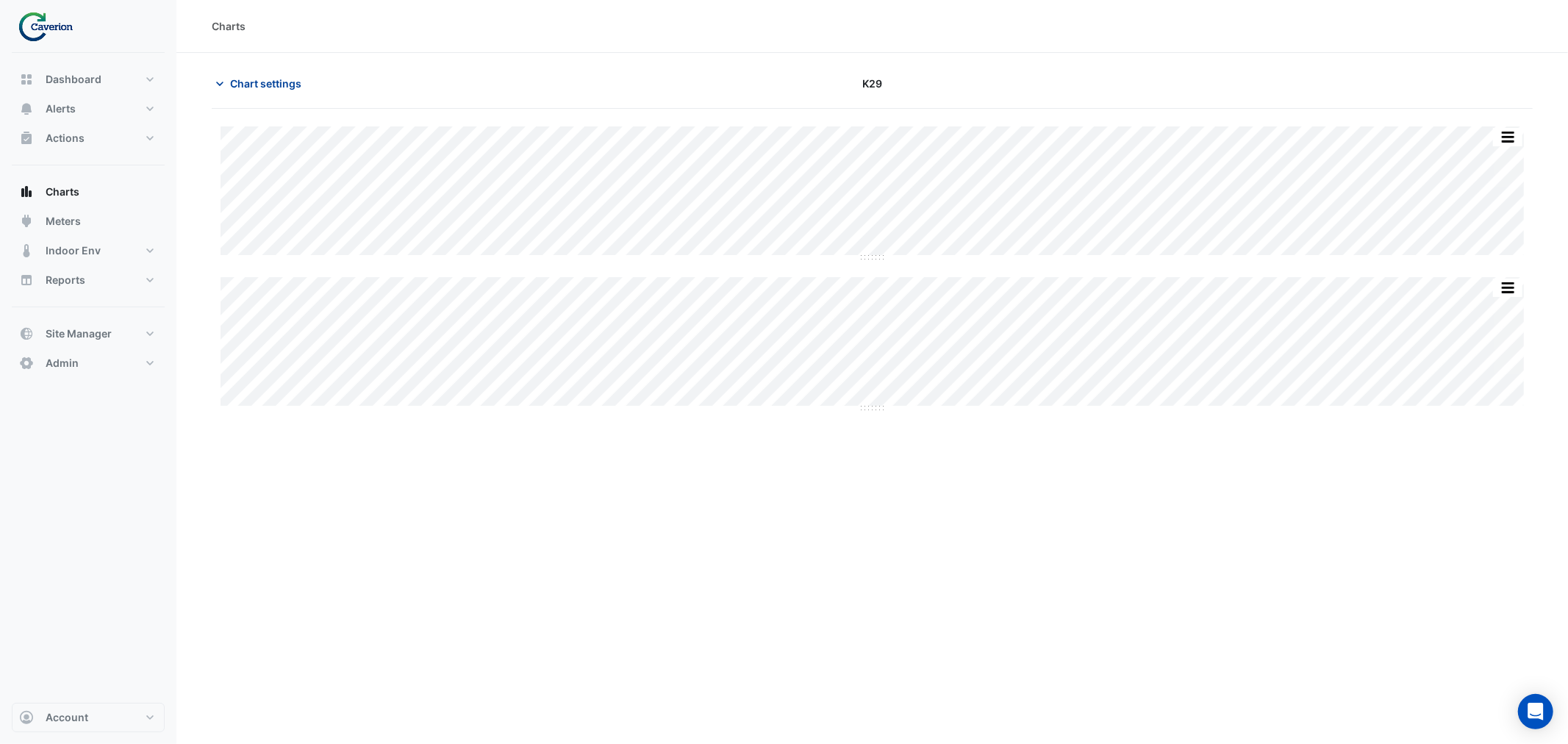
click at [262, 79] on span "Chart settings" at bounding box center [265, 83] width 71 height 16
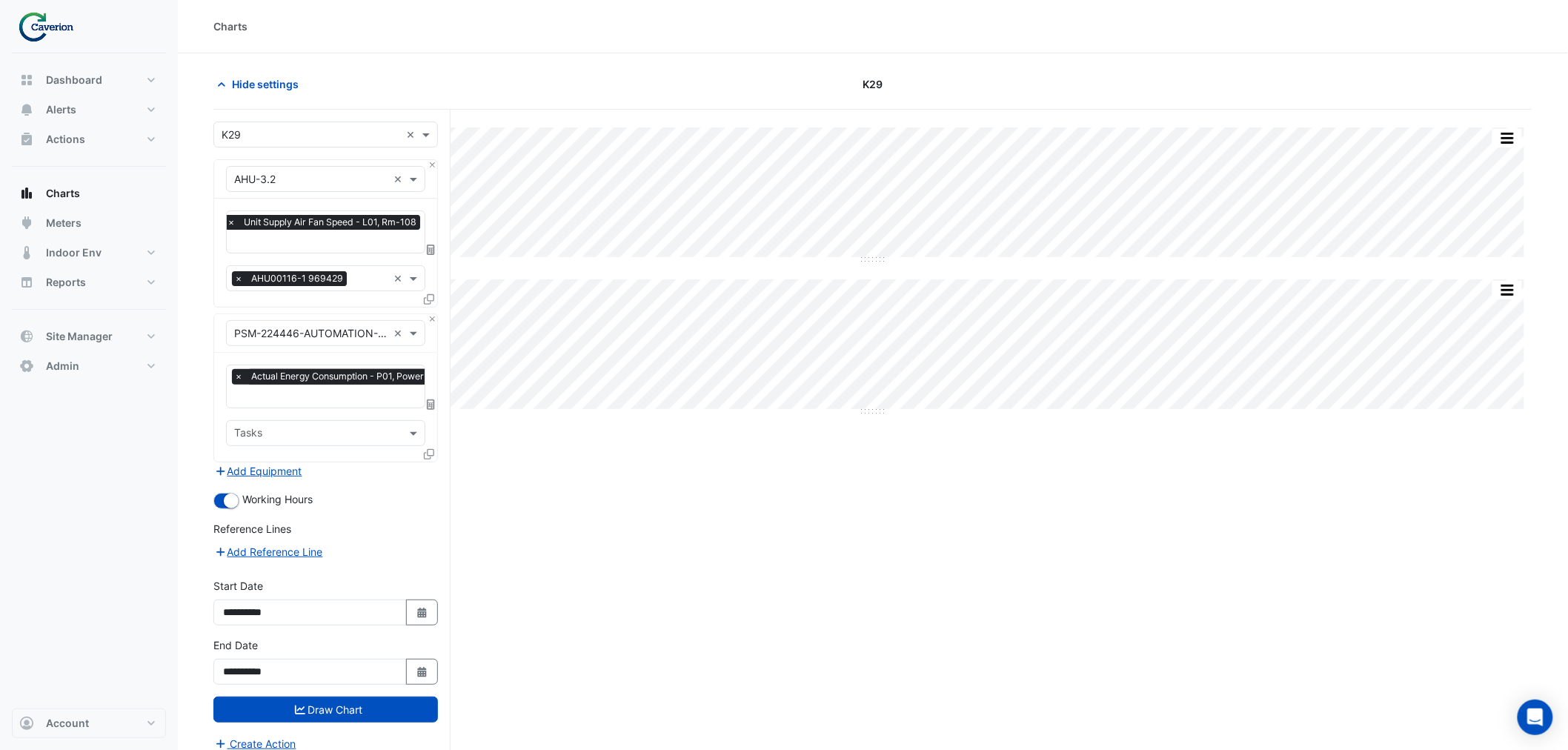
click at [292, 394] on input "text" at bounding box center [332, 397] width 197 height 16
click at [299, 398] on input "text" at bounding box center [325, 397] width 197 height 16
click at [382, 329] on input "text" at bounding box center [310, 334] width 153 height 16
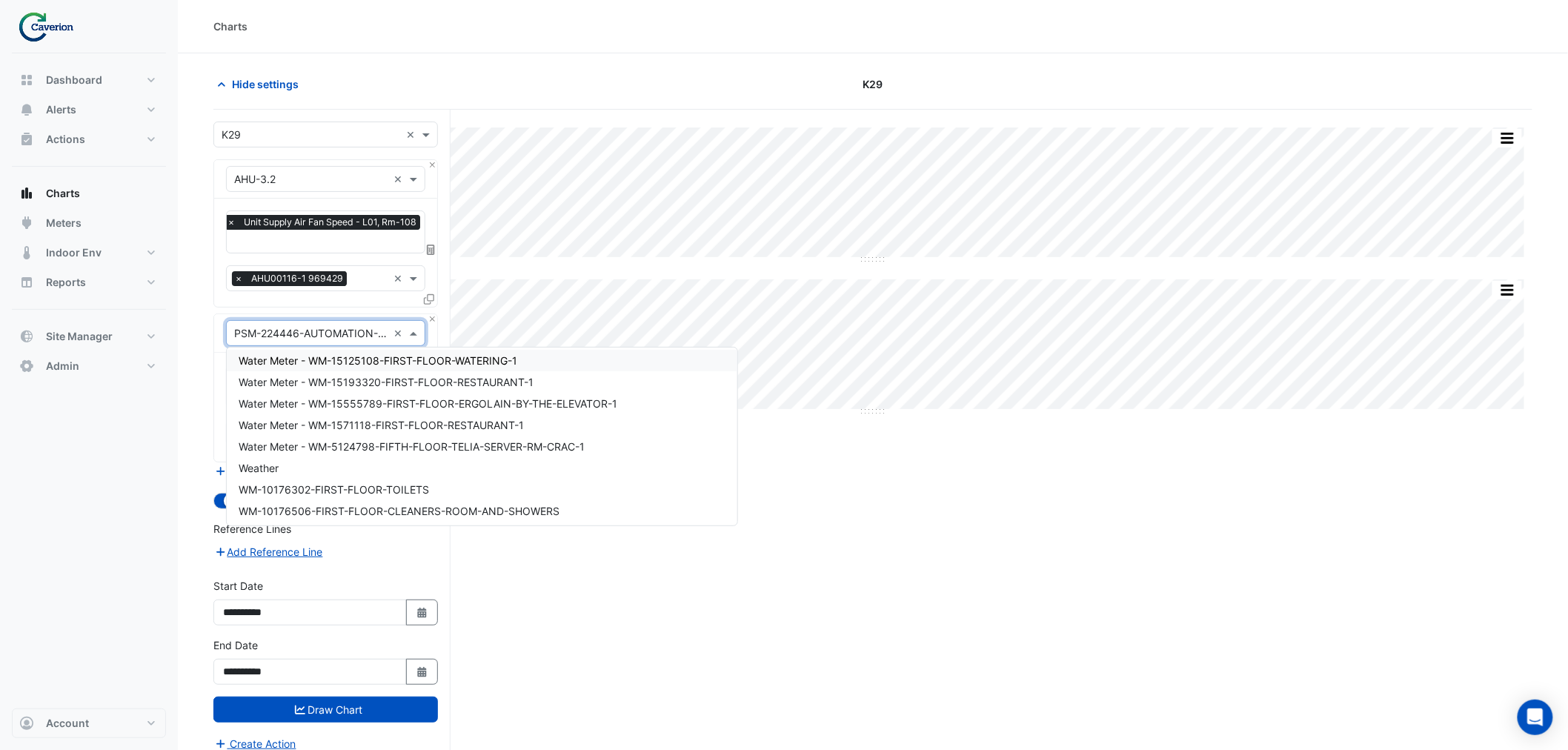
scroll to position [14483, 0]
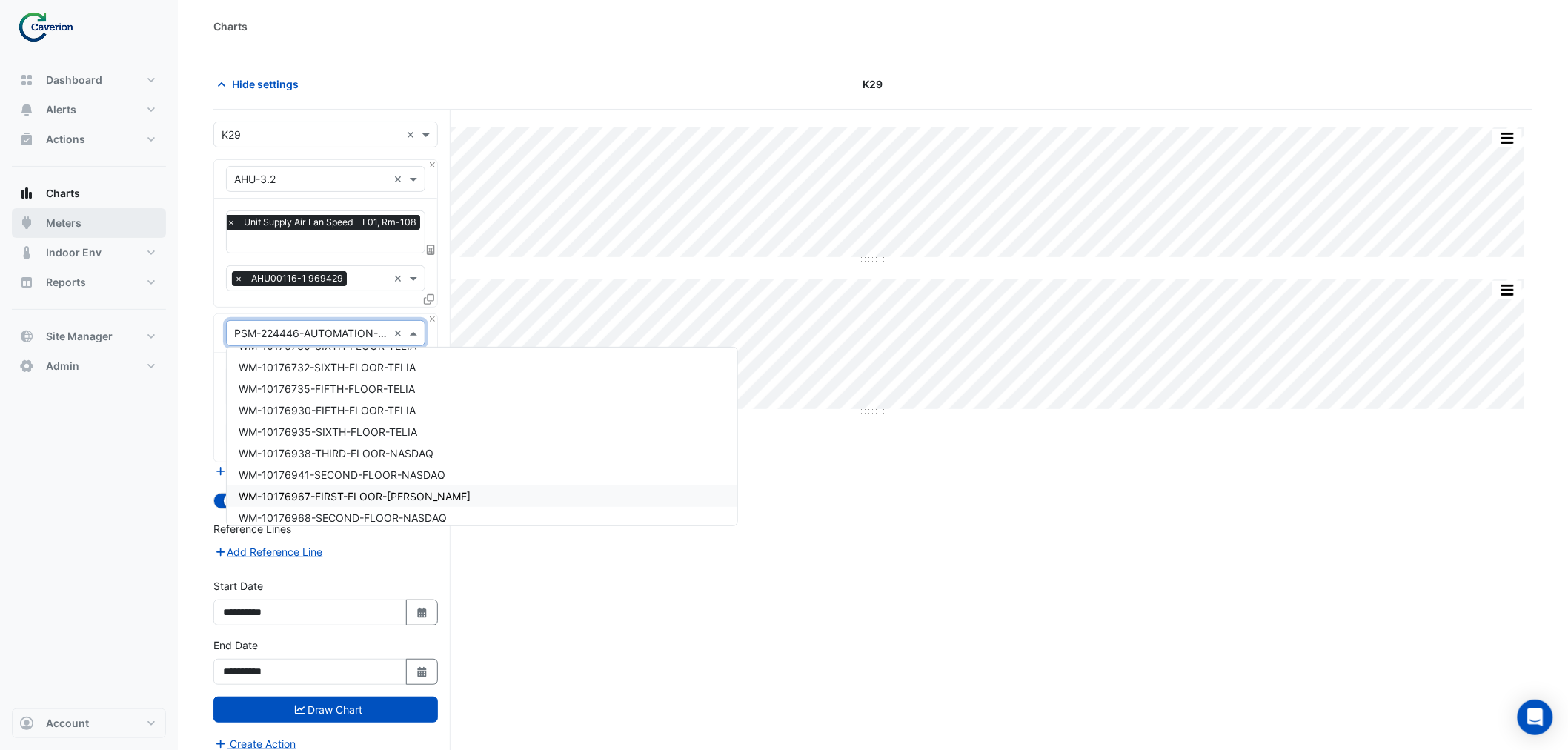
click at [65, 219] on span "Meters" at bounding box center [63, 224] width 35 height 15
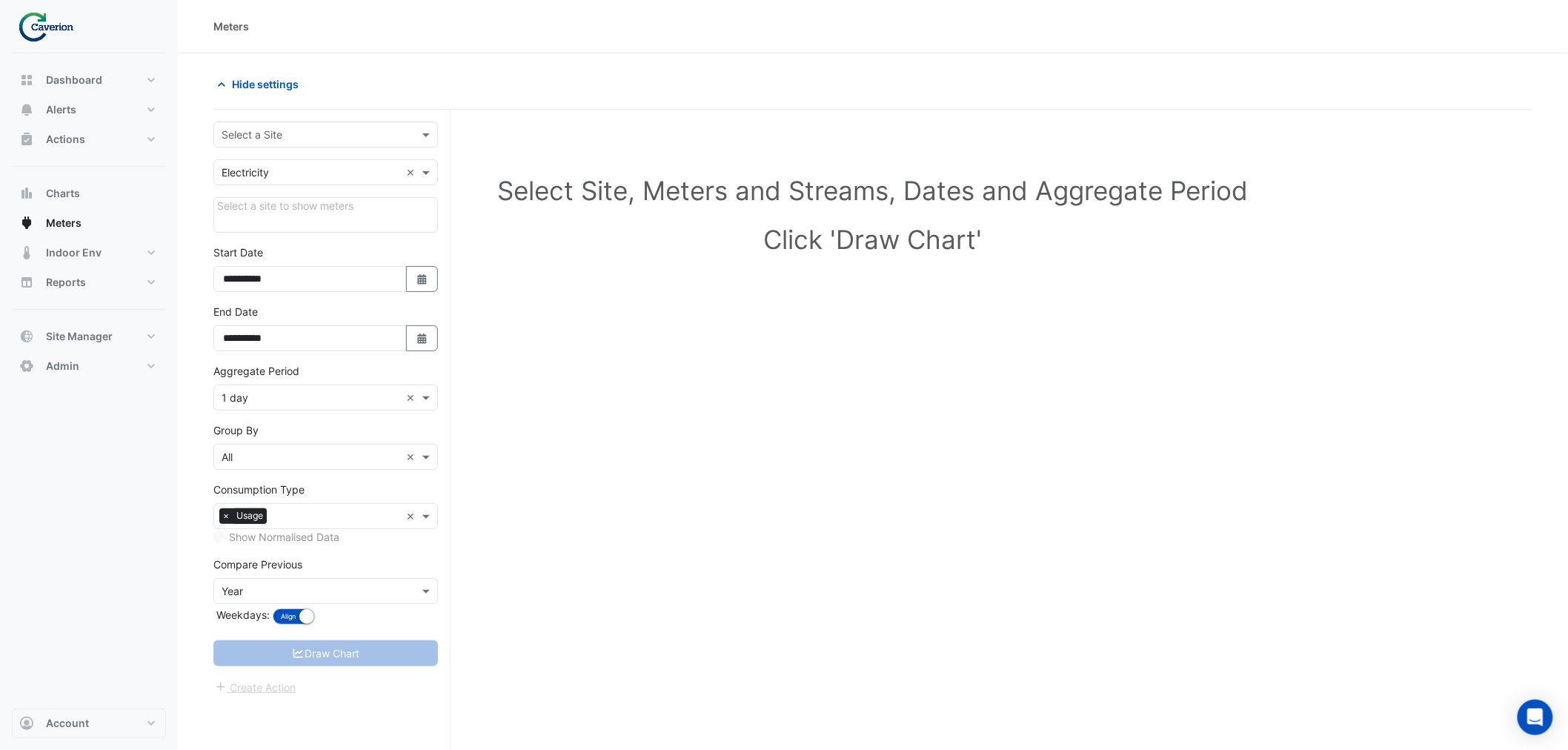
click at [306, 136] on input "text" at bounding box center [310, 135] width 178 height 16
click at [245, 188] on span "K29" at bounding box center [236, 187] width 20 height 13
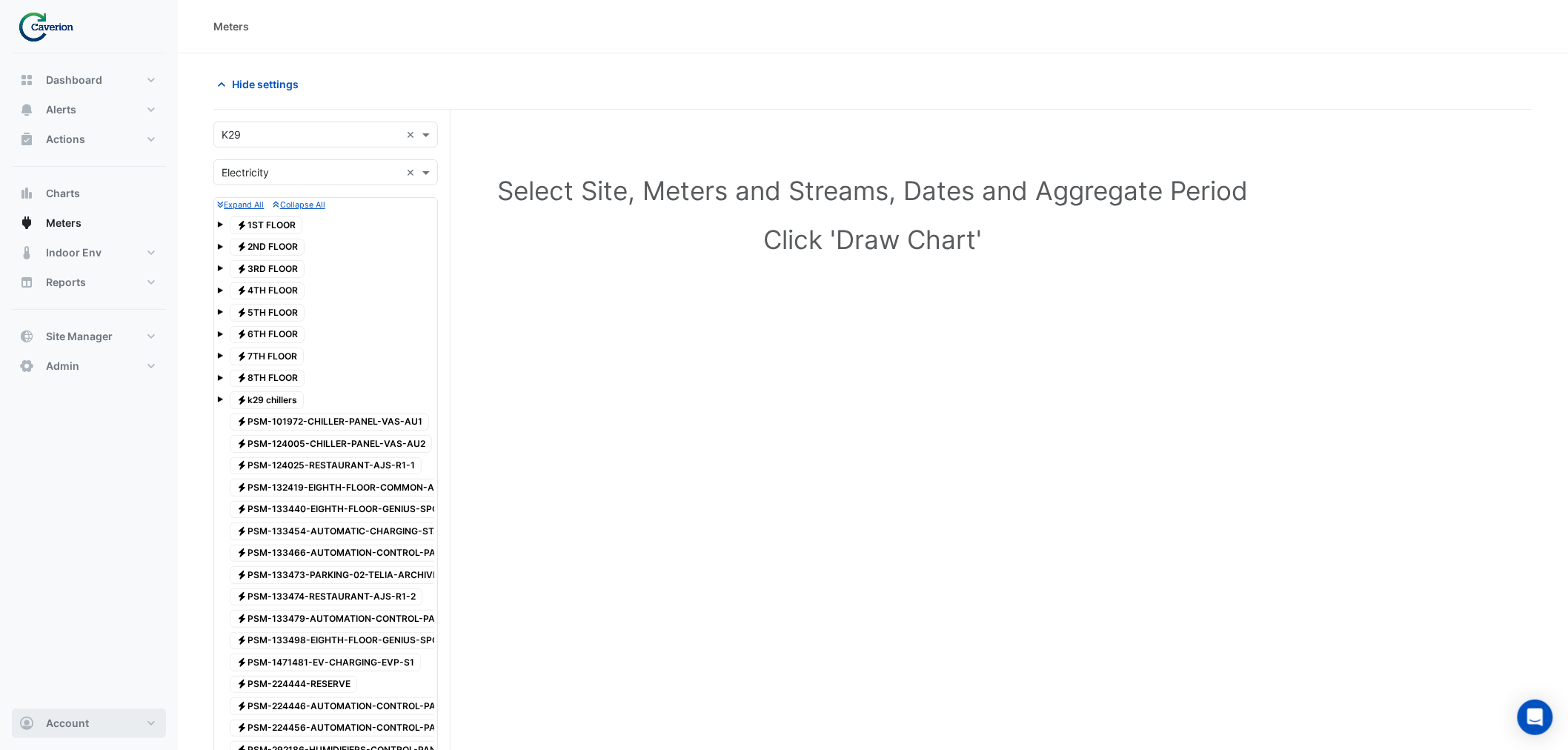
click at [69, 719] on span "Account" at bounding box center [67, 724] width 43 height 15
click at [58, 684] on link "Sign Out" at bounding box center [89, 685] width 140 height 29
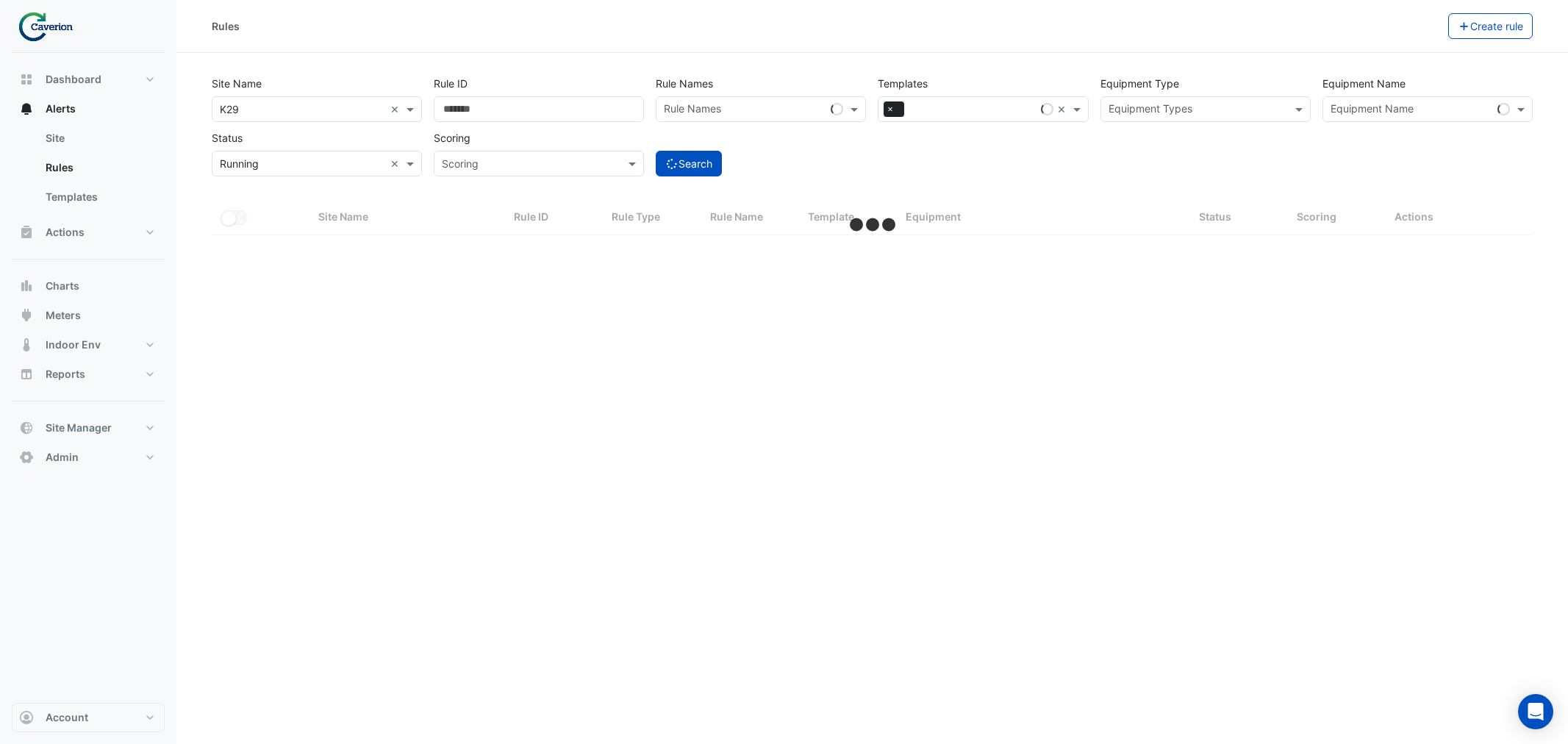
select select "***"
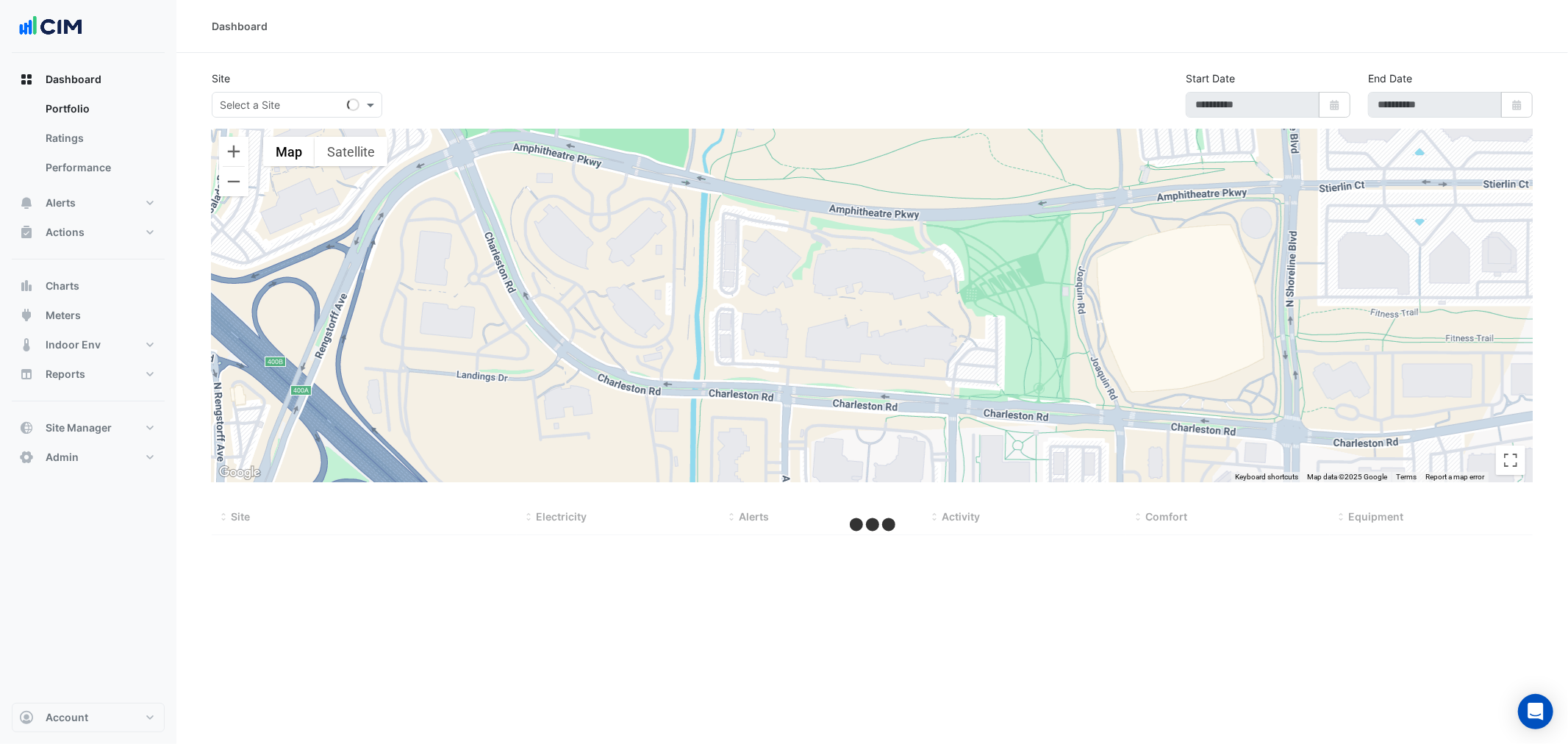
click at [269, 104] on input "text" at bounding box center [282, 106] width 125 height 16
type input "**"
select select "***"
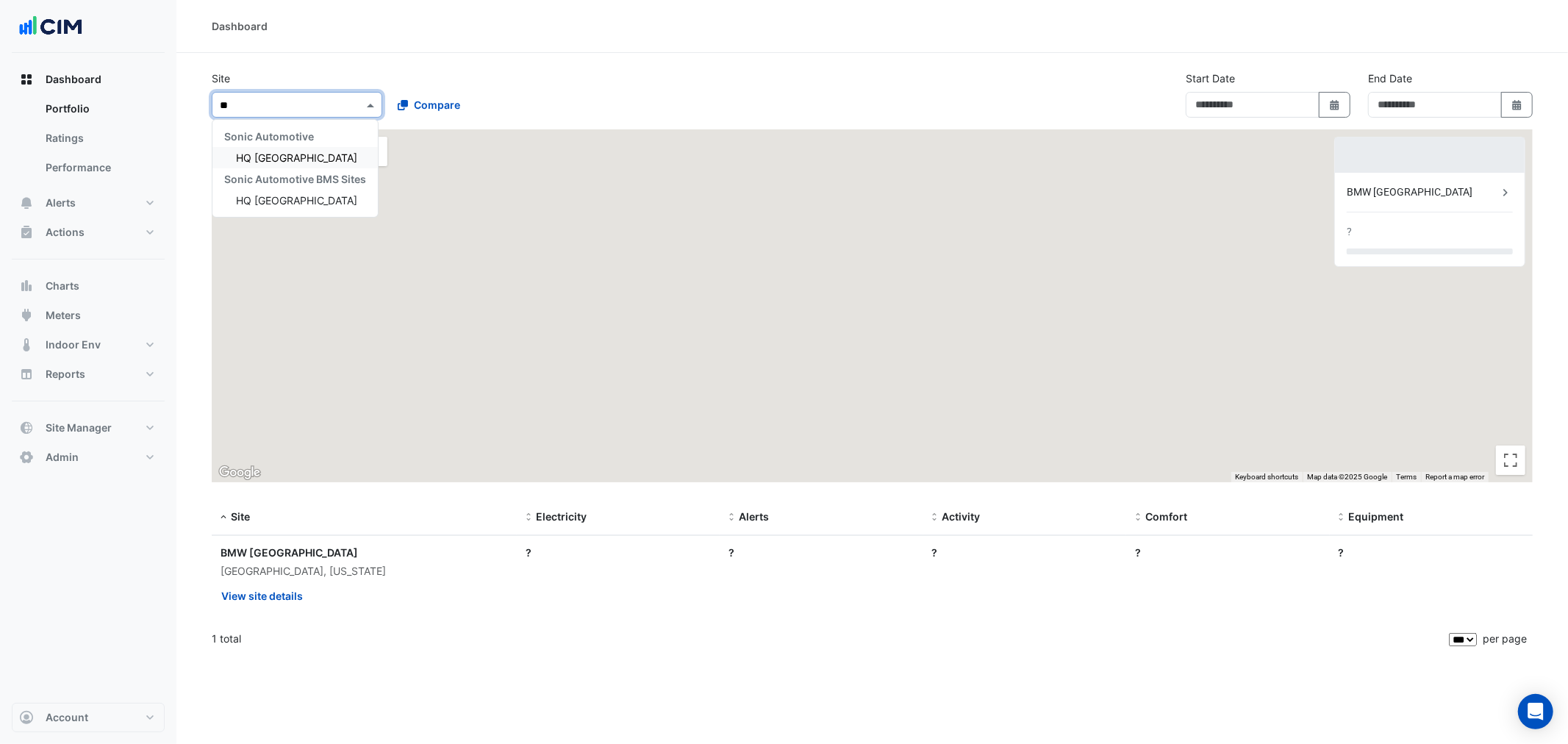
type input "**********"
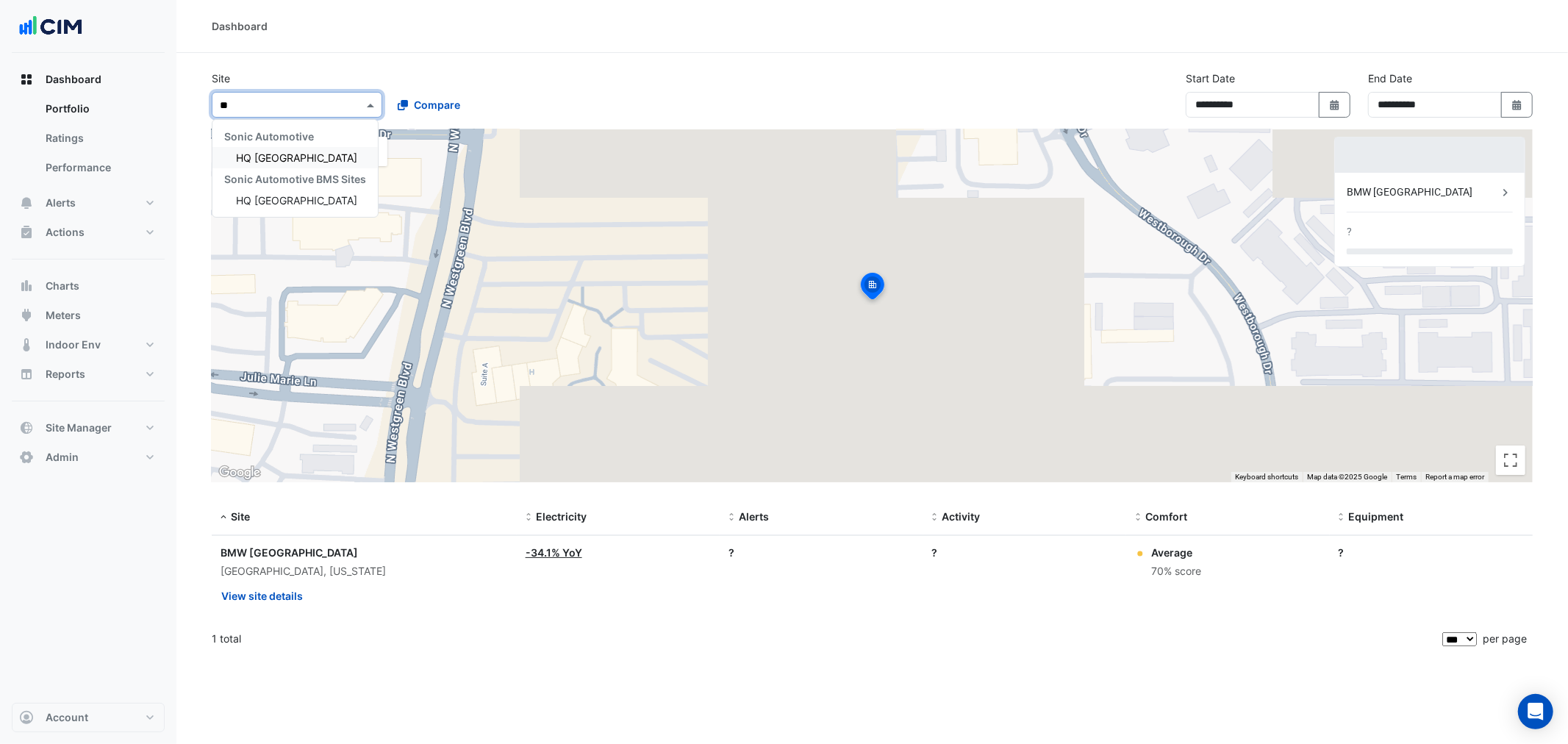
click at [272, 158] on span "HQ [GEOGRAPHIC_DATA]" at bounding box center [297, 157] width 121 height 13
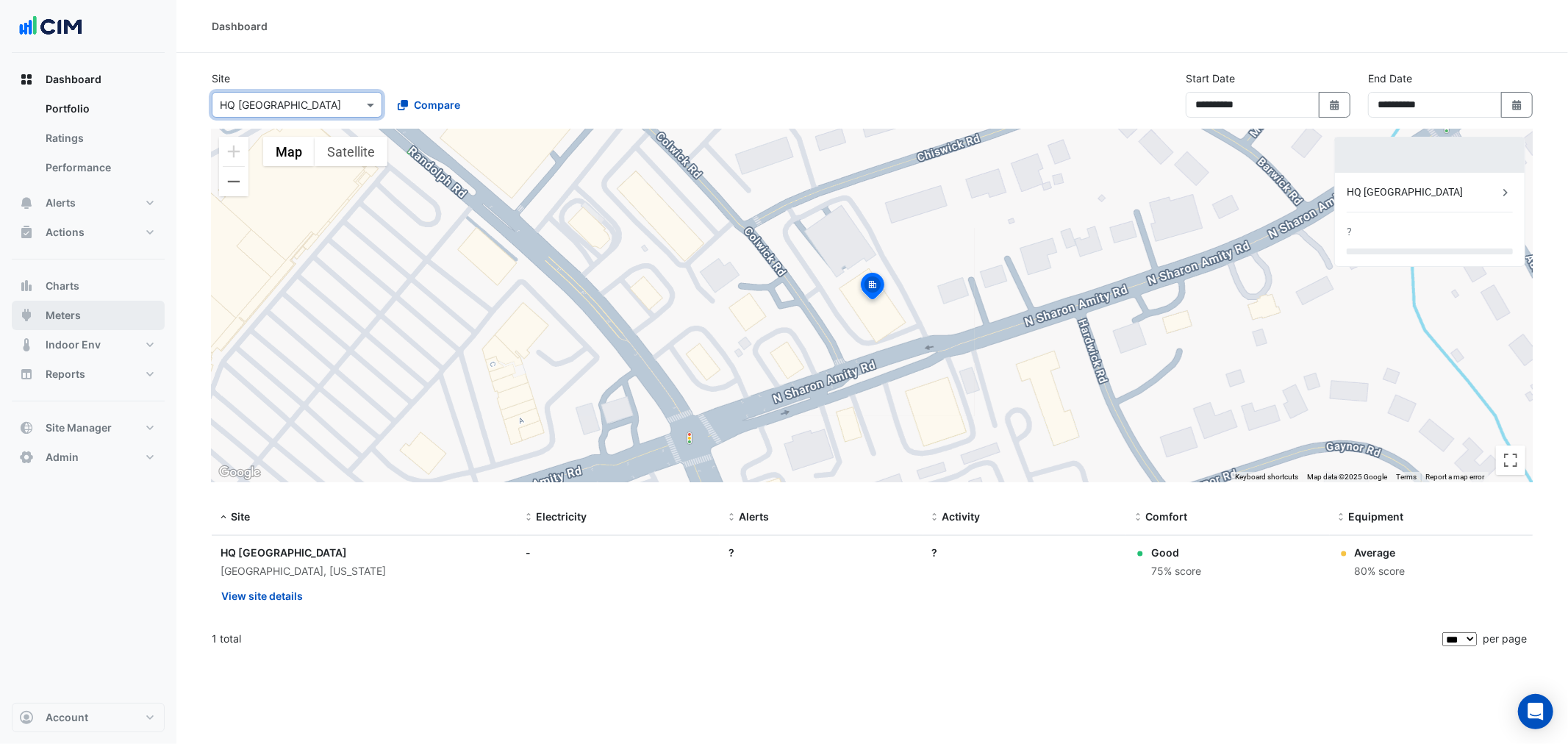
click at [72, 314] on span "Meters" at bounding box center [63, 315] width 35 height 15
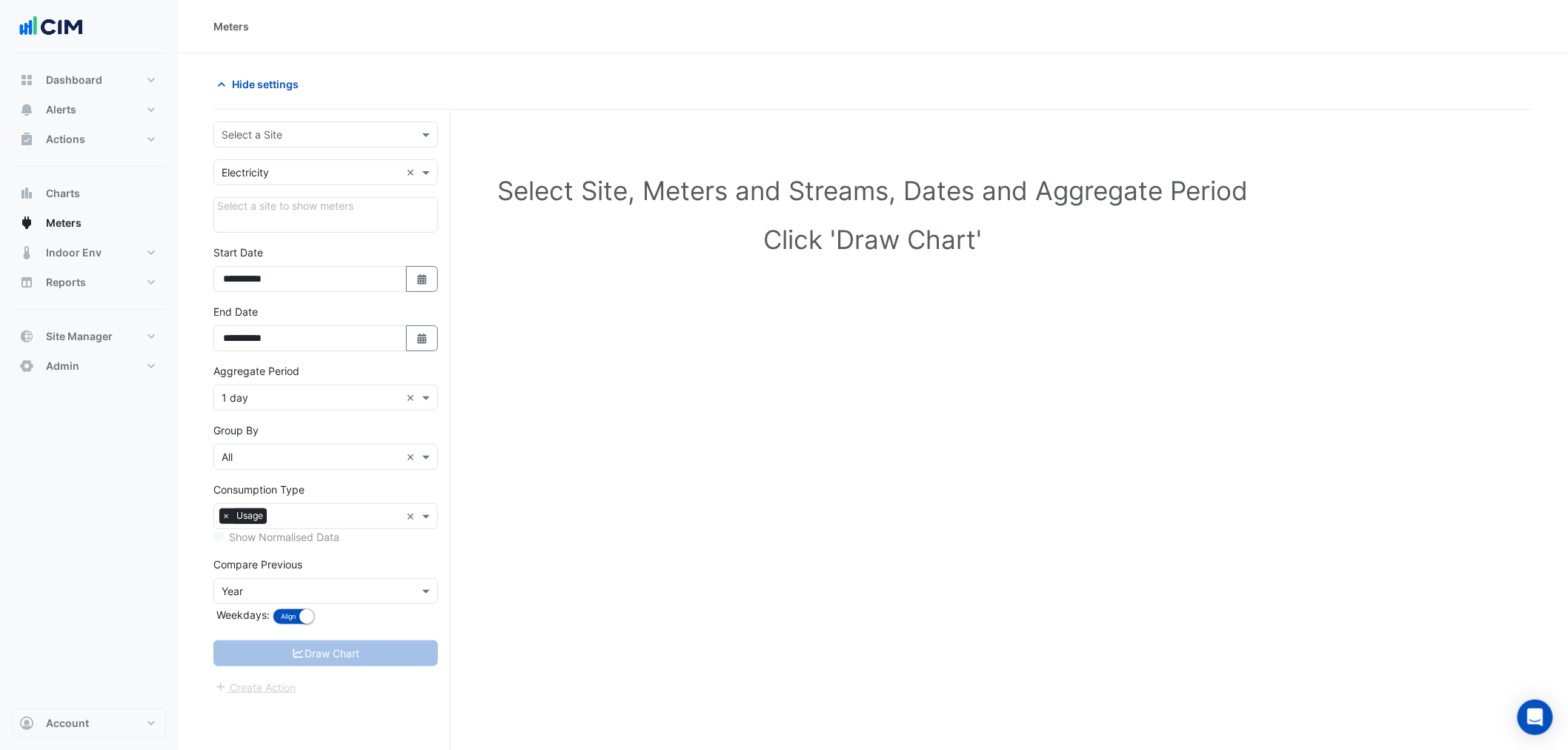
click at [323, 131] on input "text" at bounding box center [310, 135] width 178 height 16
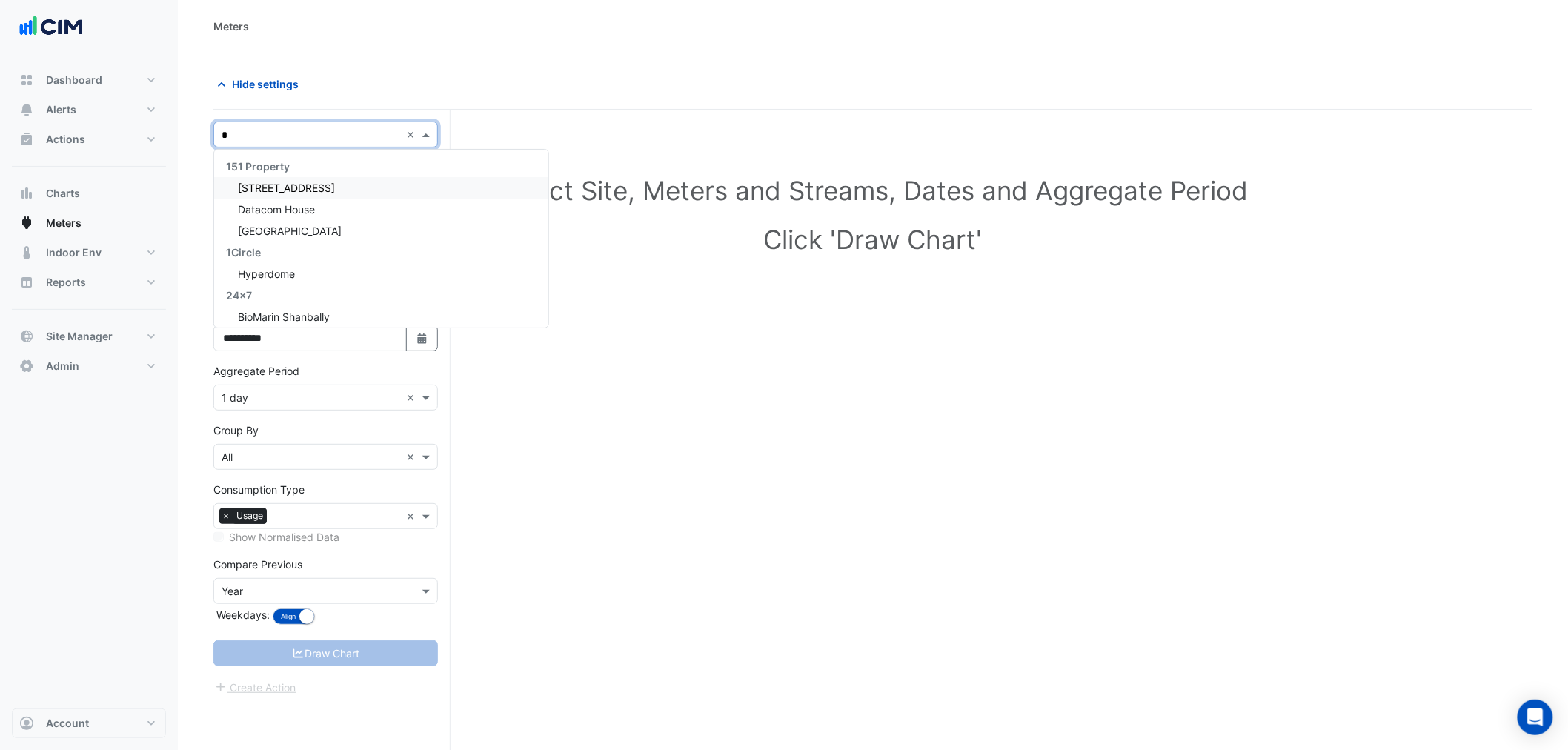
type input "**"
drag, startPoint x: 290, startPoint y: 190, endPoint x: 307, endPoint y: 196, distance: 18.0
click at [292, 189] on span "HQ Charlotte" at bounding box center [299, 187] width 122 height 13
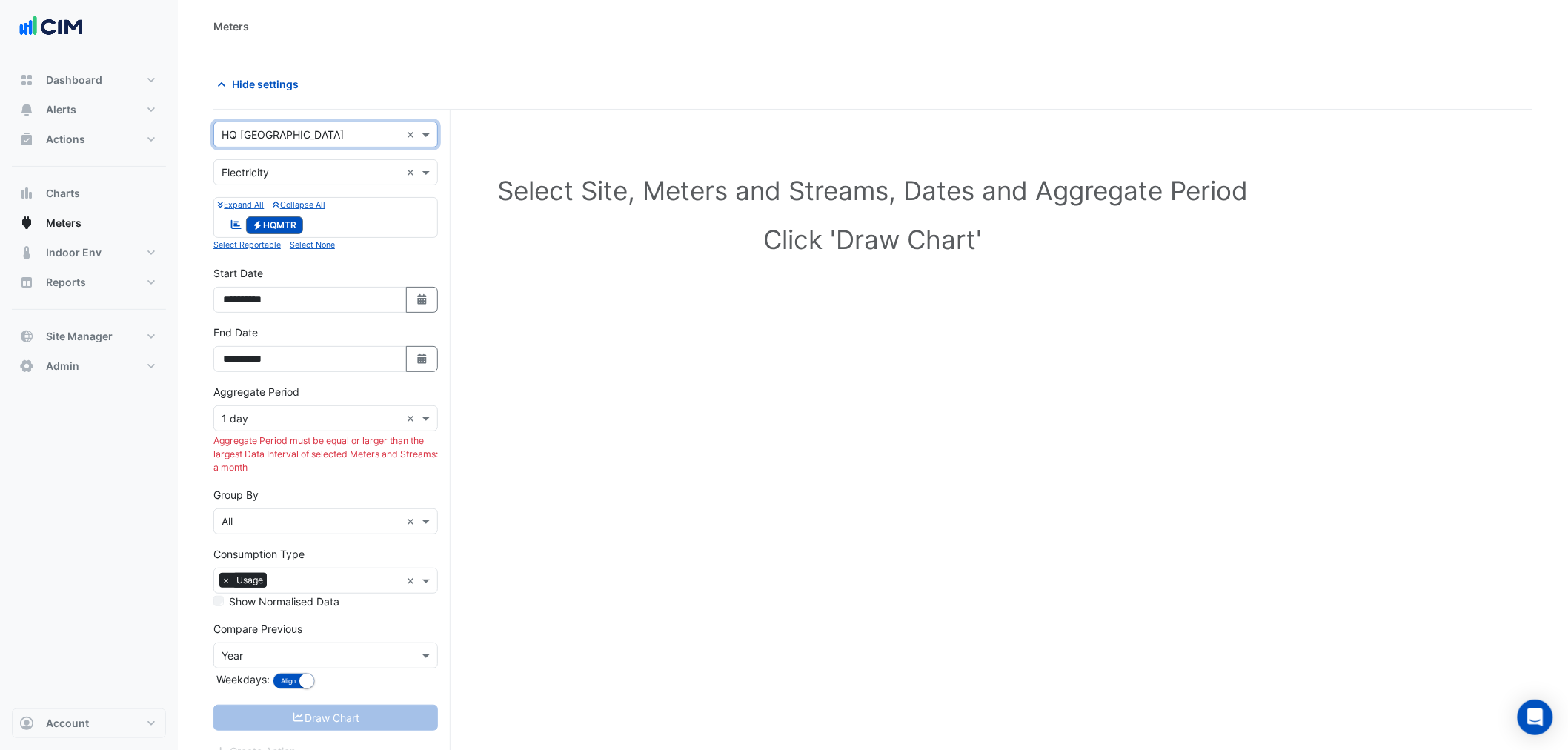
click at [338, 422] on input "text" at bounding box center [310, 419] width 178 height 16
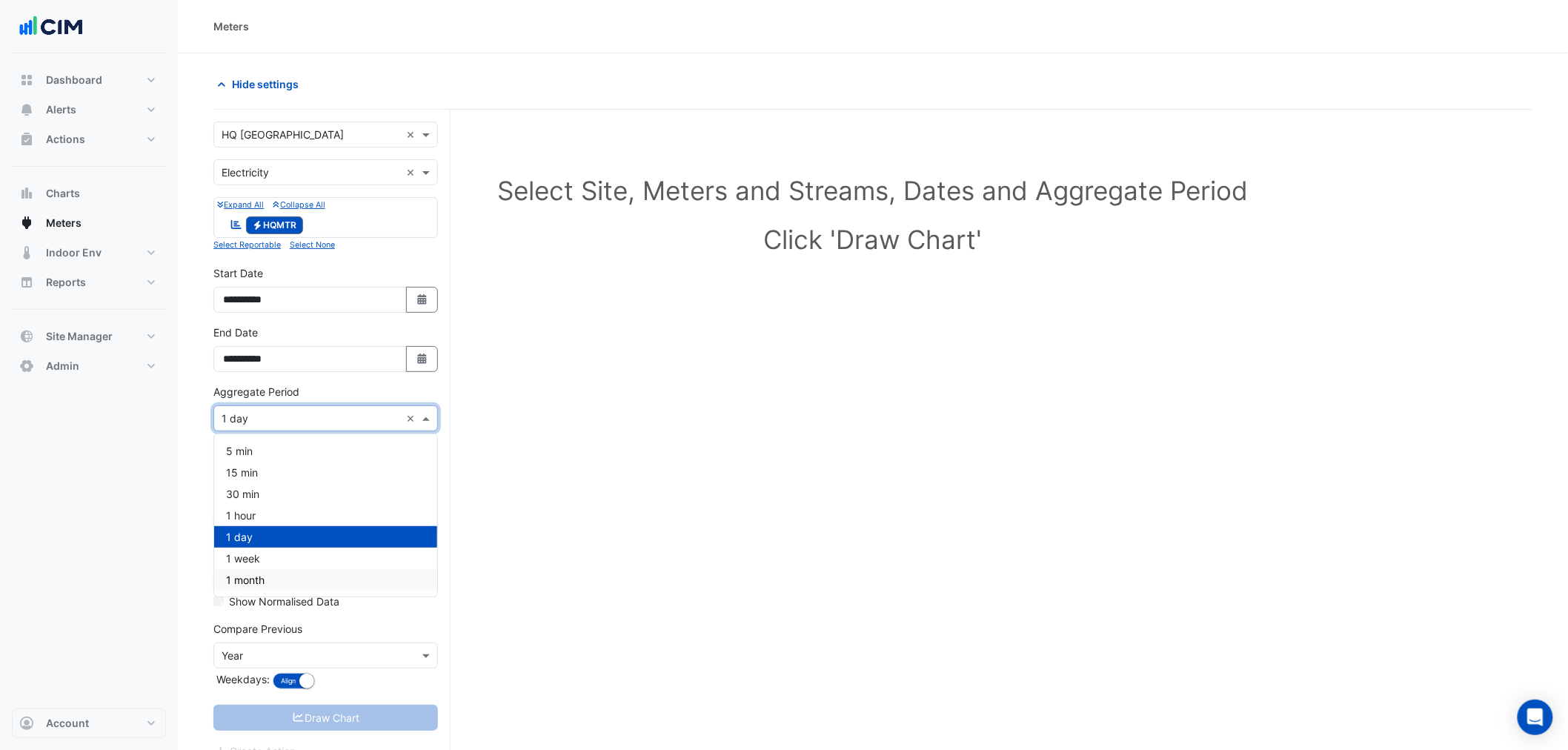
click at [280, 576] on div "1 month" at bounding box center [326, 580] width 223 height 21
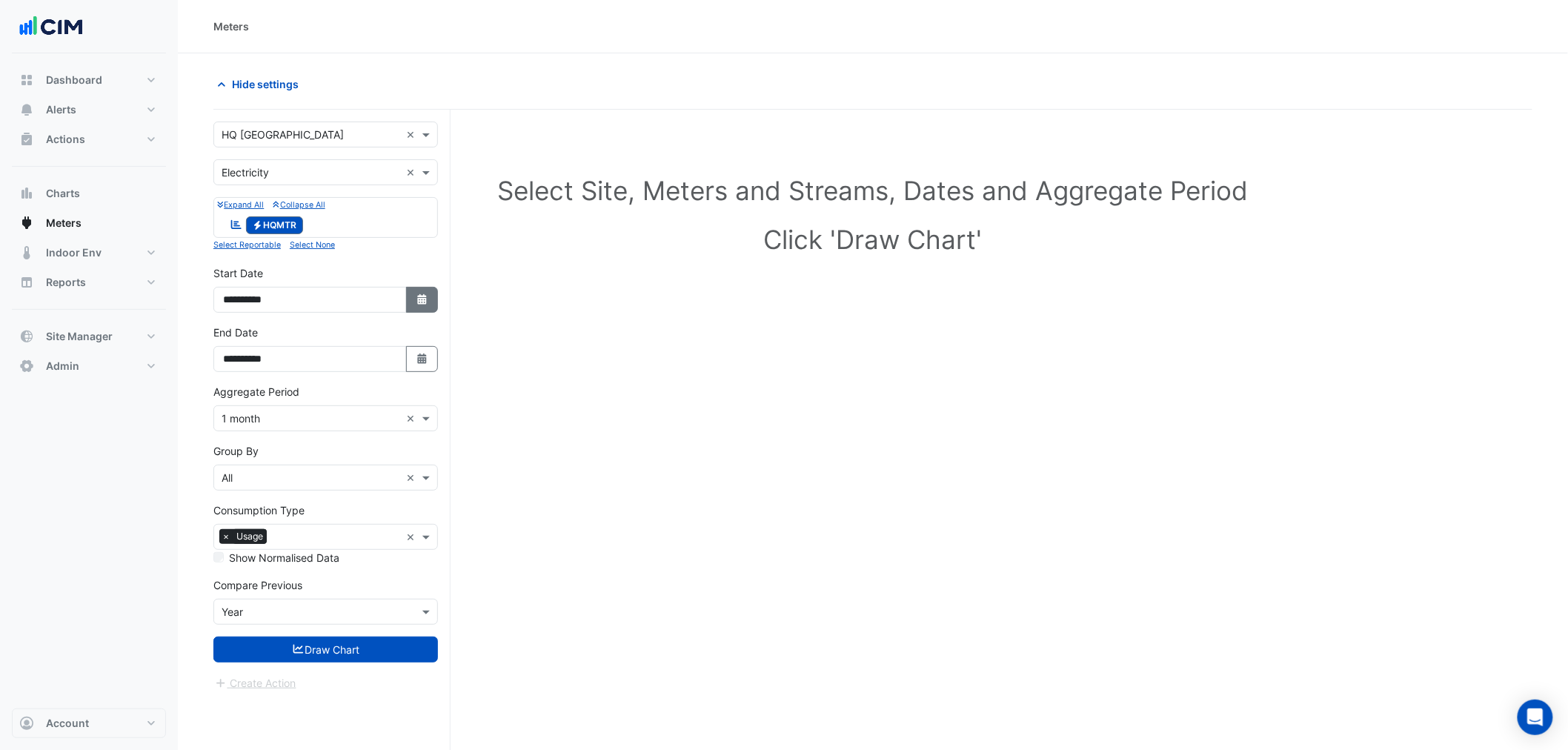
click at [418, 301] on icon "button" at bounding box center [421, 300] width 9 height 11
select select "*"
select select "****"
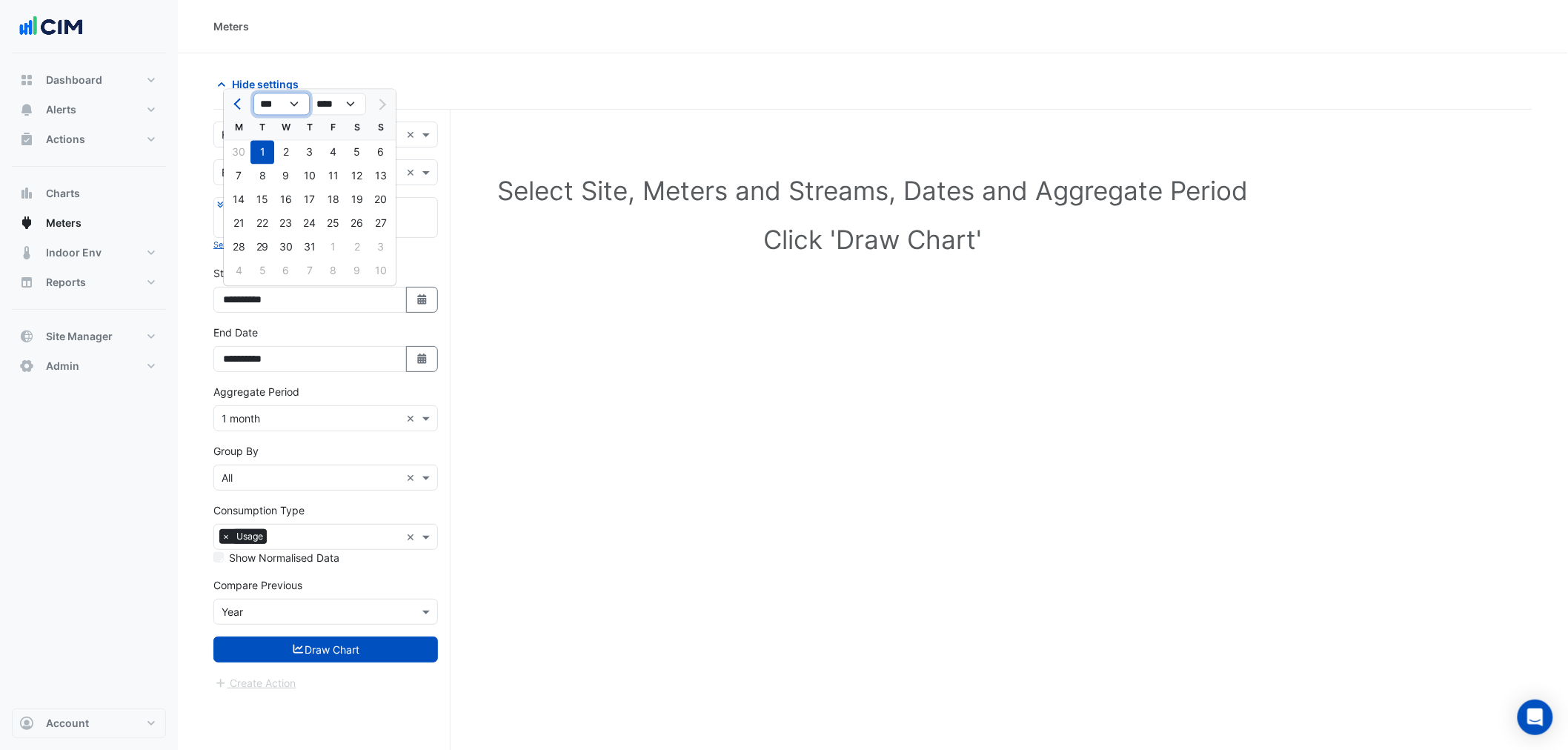
click at [297, 101] on select "*** *** *** *** *** *** ***" at bounding box center [282, 104] width 57 height 22
select select "*"
click at [254, 94] on select "*** *** *** *** *** *** ***" at bounding box center [282, 104] width 57 height 22
click at [297, 150] on div "1" at bounding box center [286, 151] width 23 height 23
type input "**********"
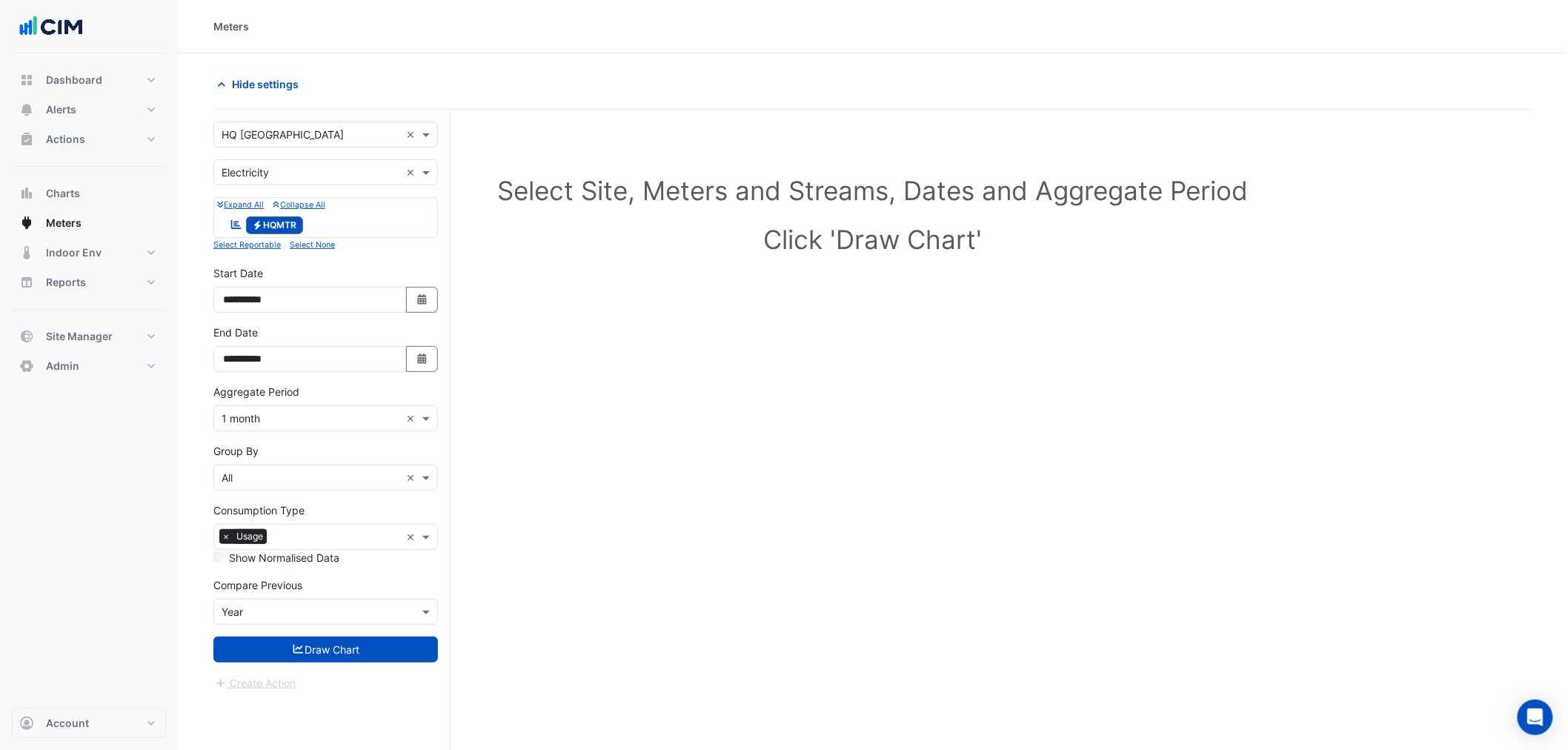
drag, startPoint x: 227, startPoint y: 562, endPoint x: 247, endPoint y: 574, distance: 23.3
click at [227, 560] on div "Show Normalised Data" at bounding box center [326, 557] width 224 height 16
click at [326, 650] on button "Draw Chart" at bounding box center [326, 650] width 224 height 26
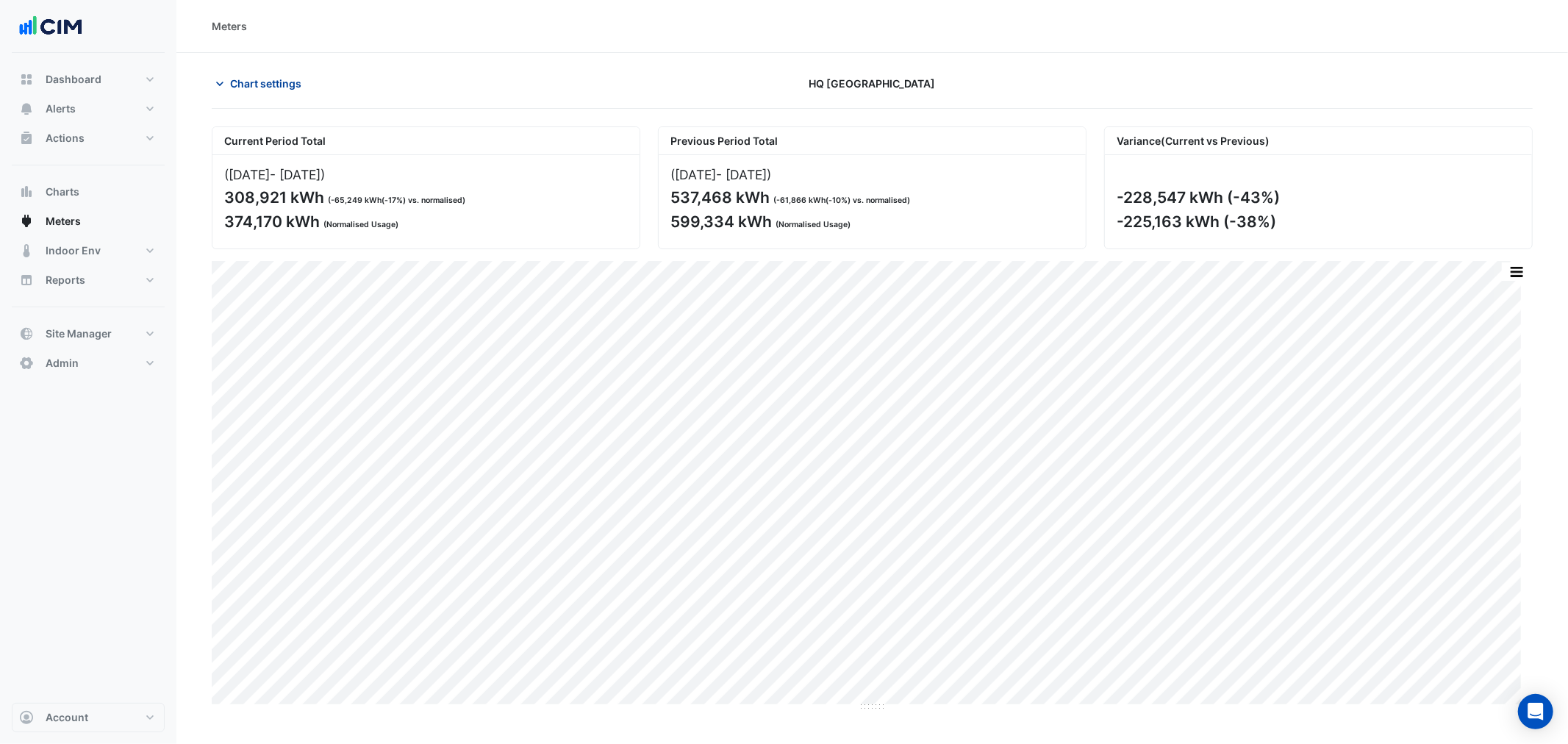
click at [273, 85] on span "Chart settings" at bounding box center [265, 83] width 71 height 16
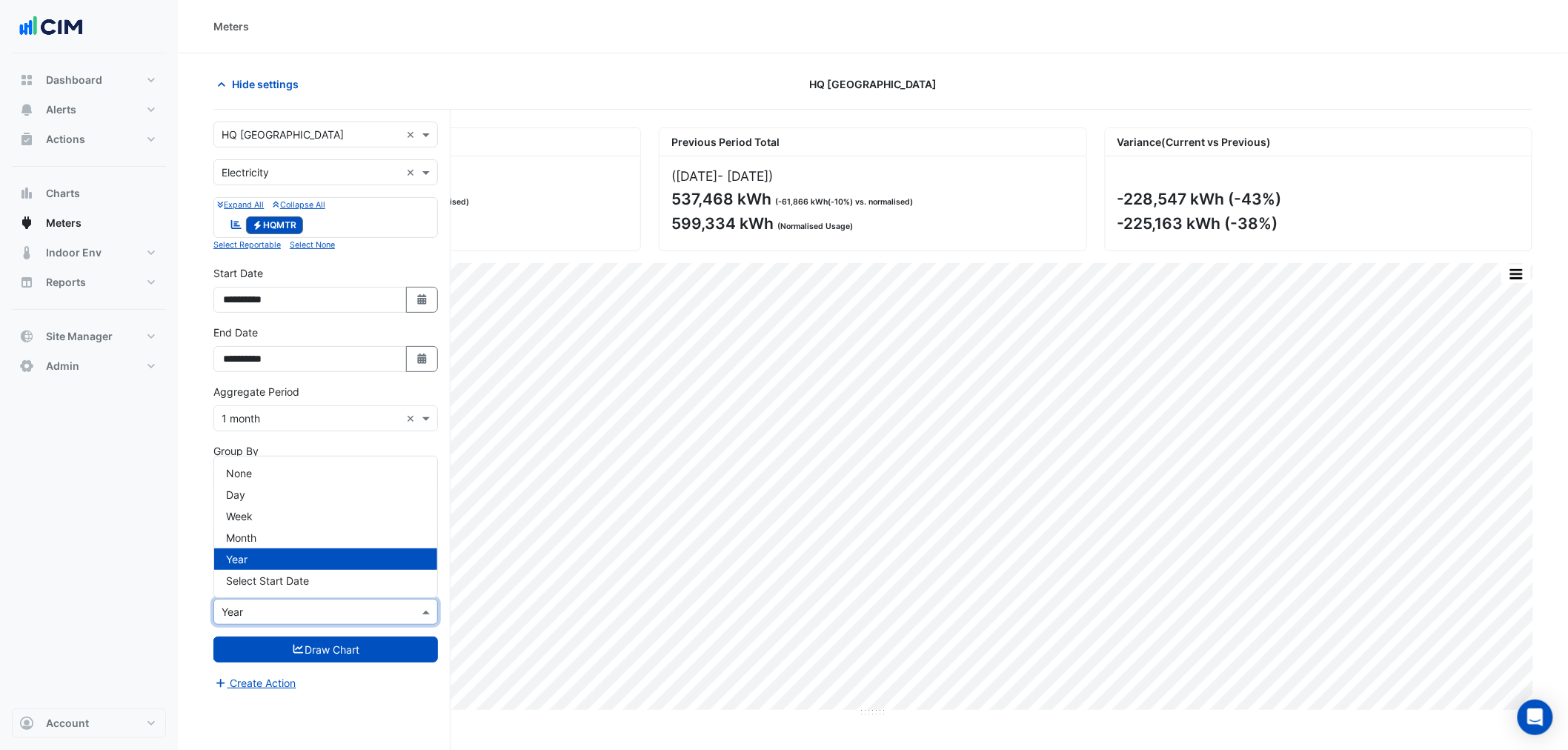
drag, startPoint x: 257, startPoint y: 616, endPoint x: 259, endPoint y: 605, distance: 11.2
click at [259, 606] on input "text" at bounding box center [310, 613] width 178 height 16
drag, startPoint x: 248, startPoint y: 471, endPoint x: 248, endPoint y: 492, distance: 21.0
click at [248, 470] on span "None" at bounding box center [239, 473] width 26 height 13
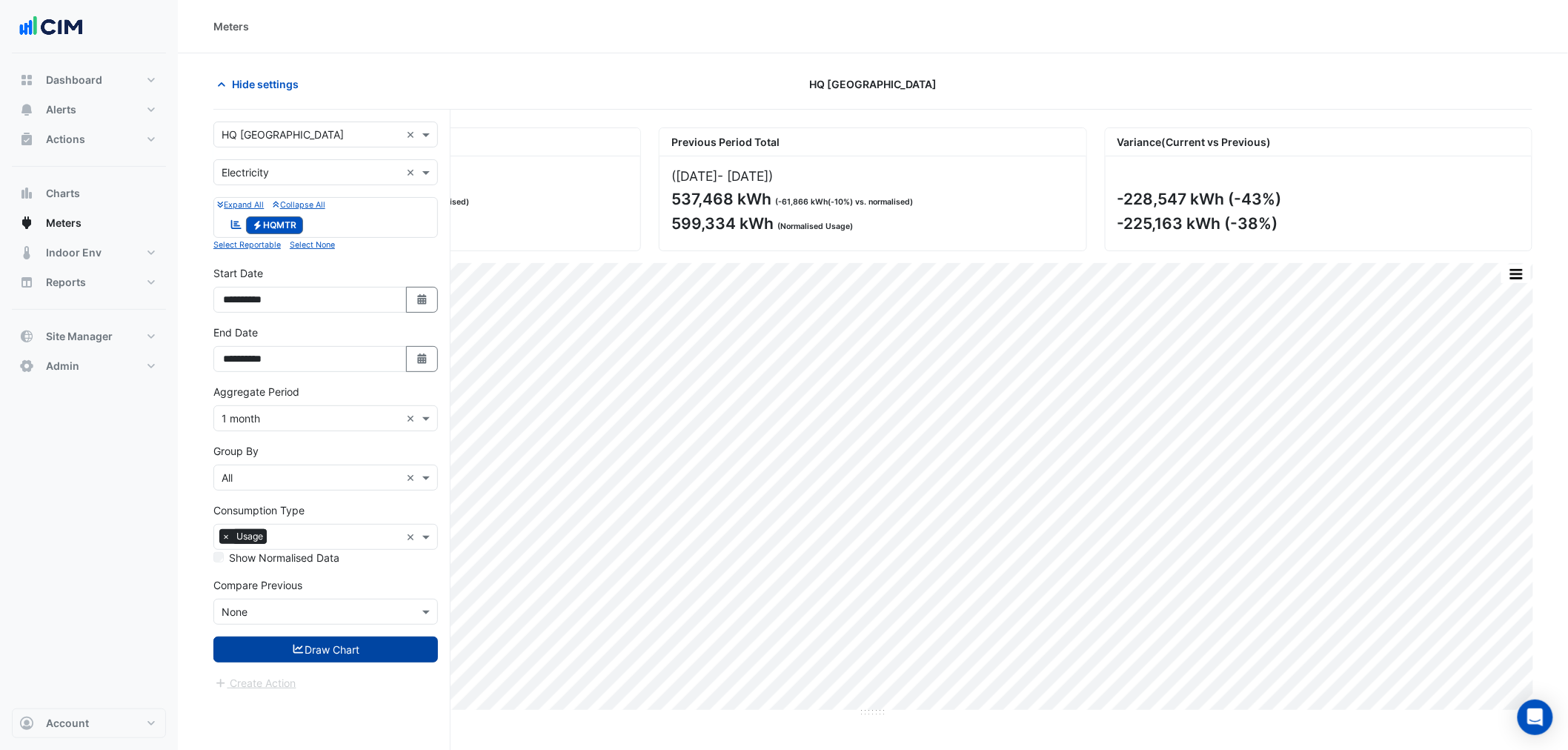
click at [304, 649] on button "Draw Chart" at bounding box center [326, 650] width 224 height 26
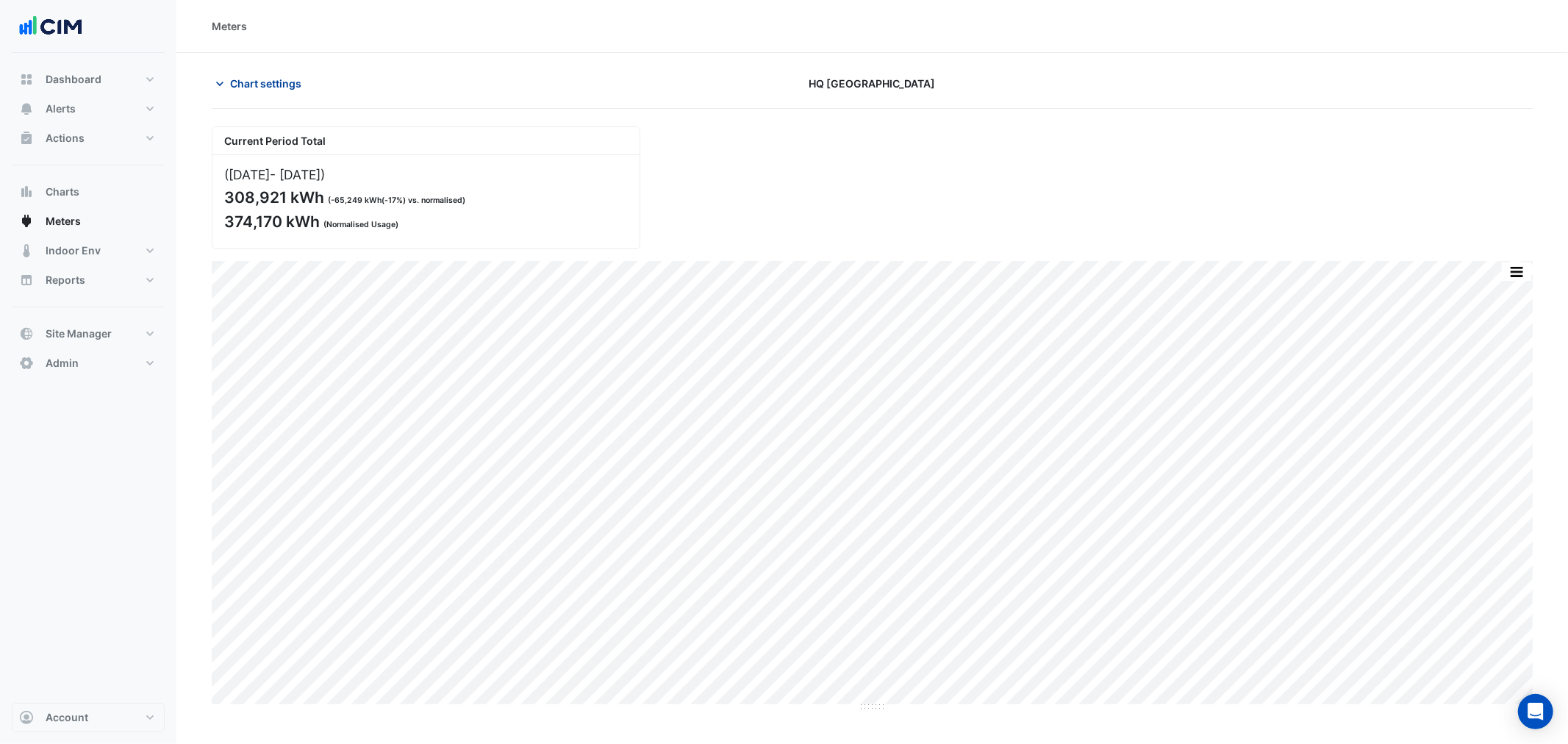
drag, startPoint x: 246, startPoint y: 82, endPoint x: 264, endPoint y: 90, distance: 19.7
click at [246, 82] on span "Chart settings" at bounding box center [265, 83] width 71 height 16
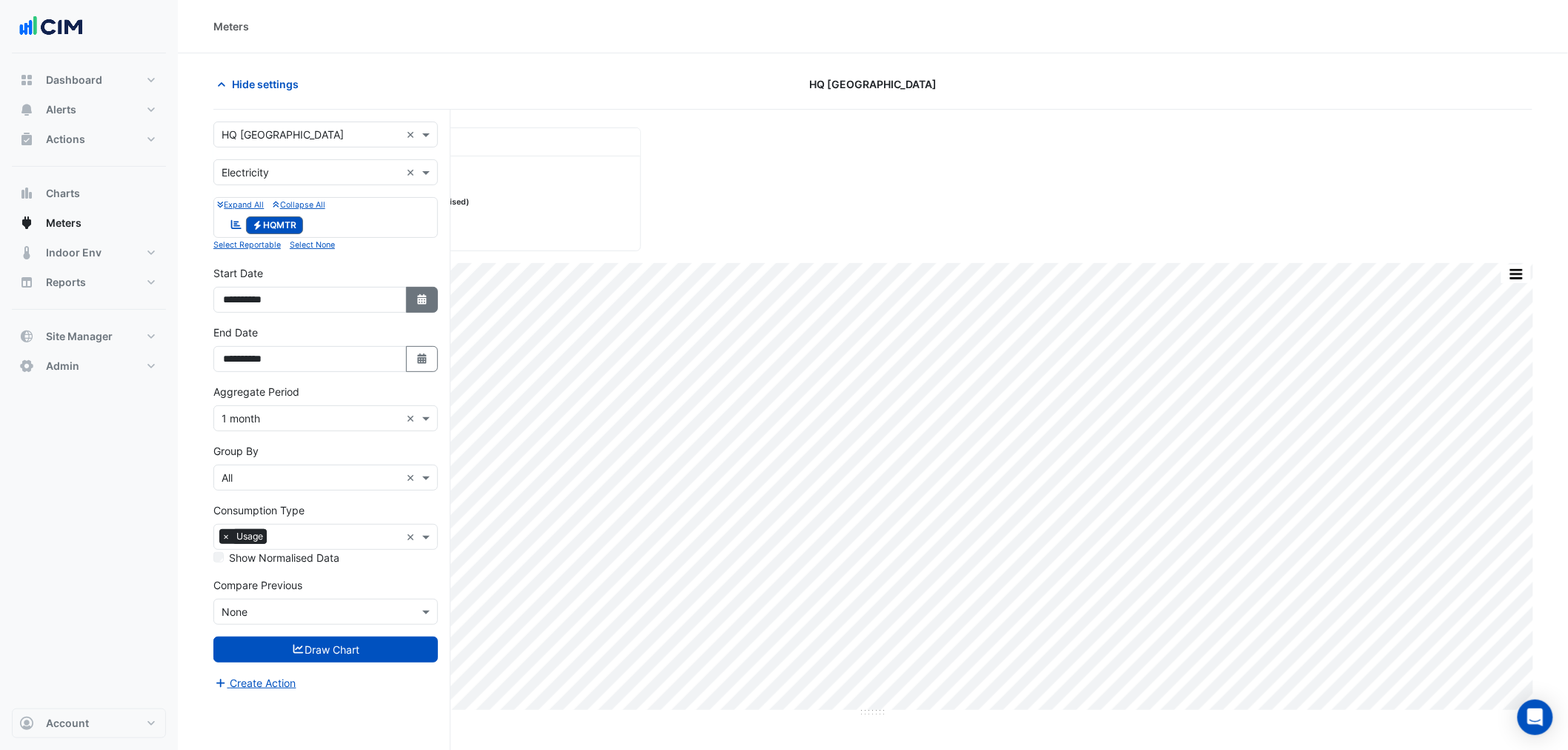
click at [424, 301] on icon "button" at bounding box center [421, 300] width 9 height 11
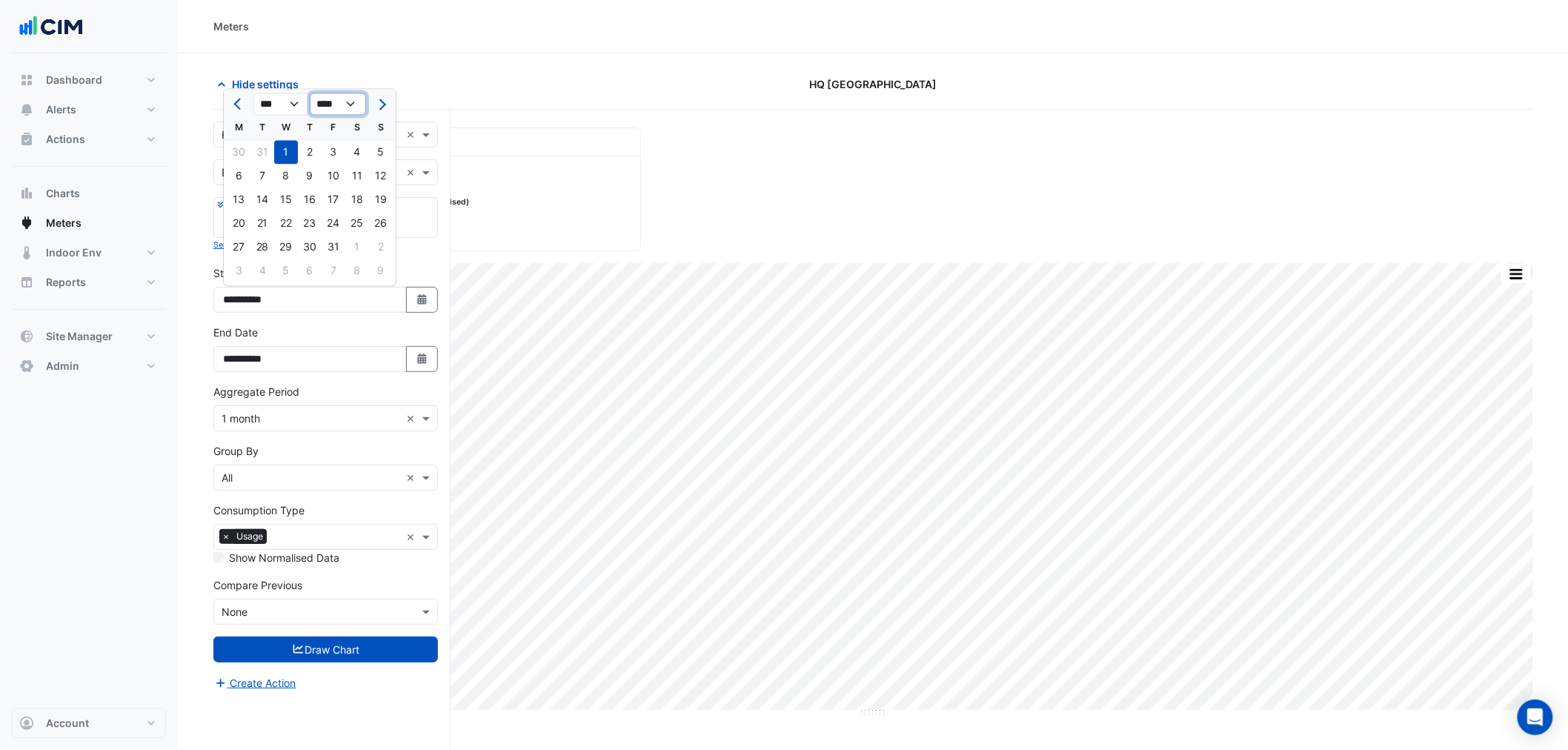
click at [353, 98] on select "**** **** **** **** **** **** **** **** **** **** ****" at bounding box center [338, 104] width 57 height 22
select select "****"
click at [310, 94] on select "**** **** **** **** **** **** **** **** **** **** ****" at bounding box center [338, 104] width 57 height 22
click at [294, 104] on select "*** *** *** *** *** *** *** *** *** *** *** ***" at bounding box center [282, 104] width 57 height 22
select select "*"
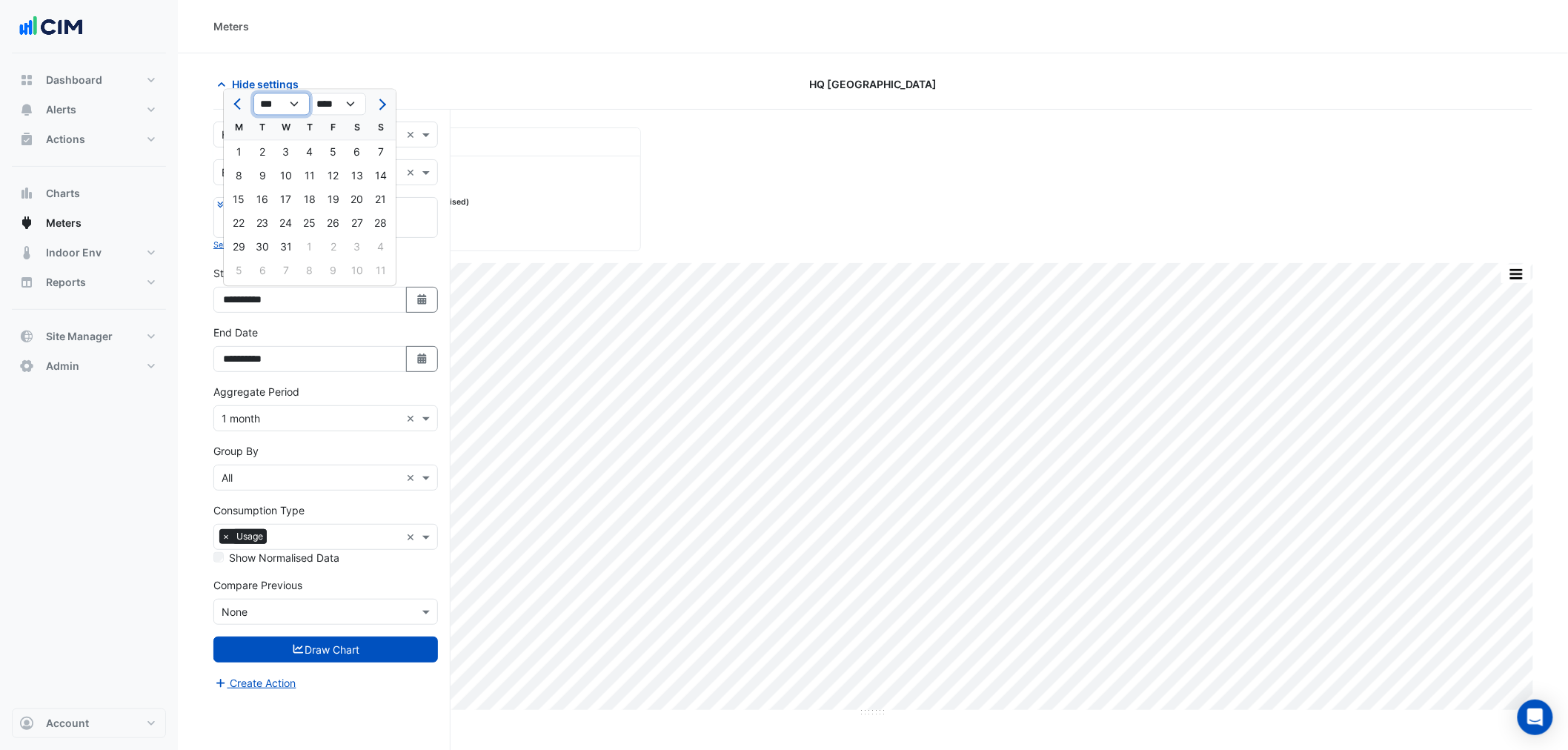
click at [254, 94] on select "*** *** *** *** *** *** *** *** *** *** *** ***" at bounding box center [282, 104] width 57 height 22
click at [241, 149] on div "1" at bounding box center [238, 151] width 23 height 23
type input "**********"
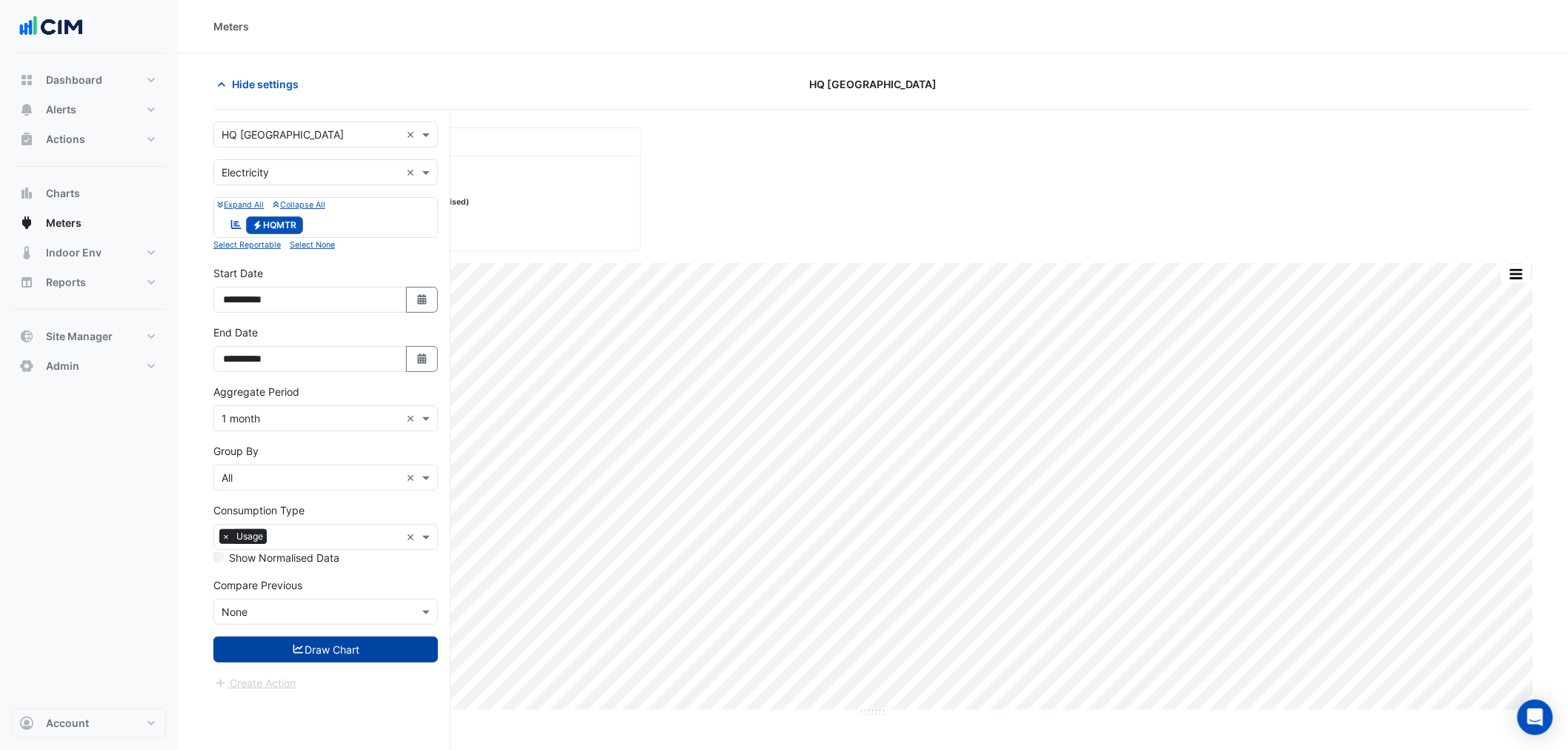
click at [338, 653] on button "Draw Chart" at bounding box center [326, 650] width 224 height 26
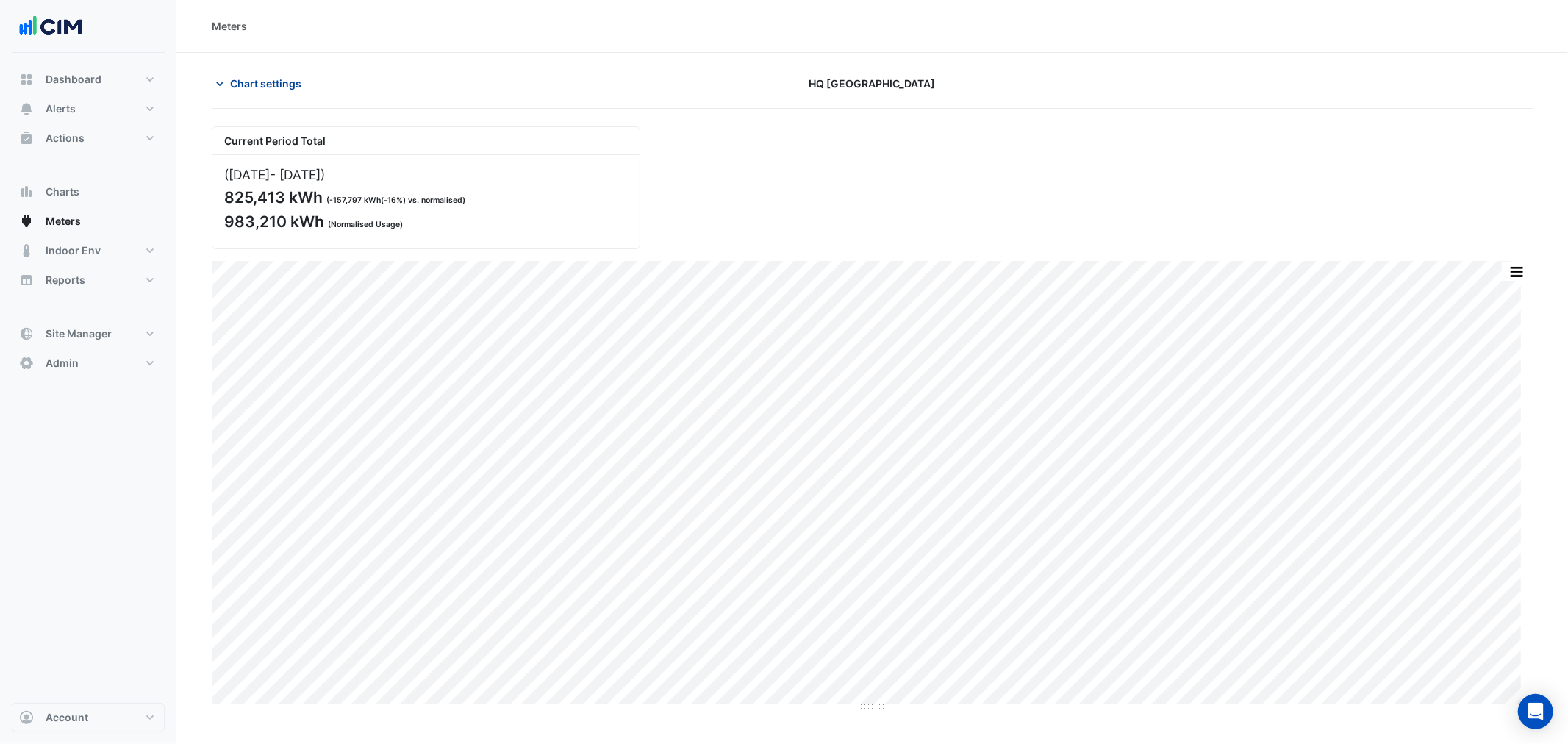
click at [267, 76] on span "Chart settings" at bounding box center [265, 83] width 71 height 16
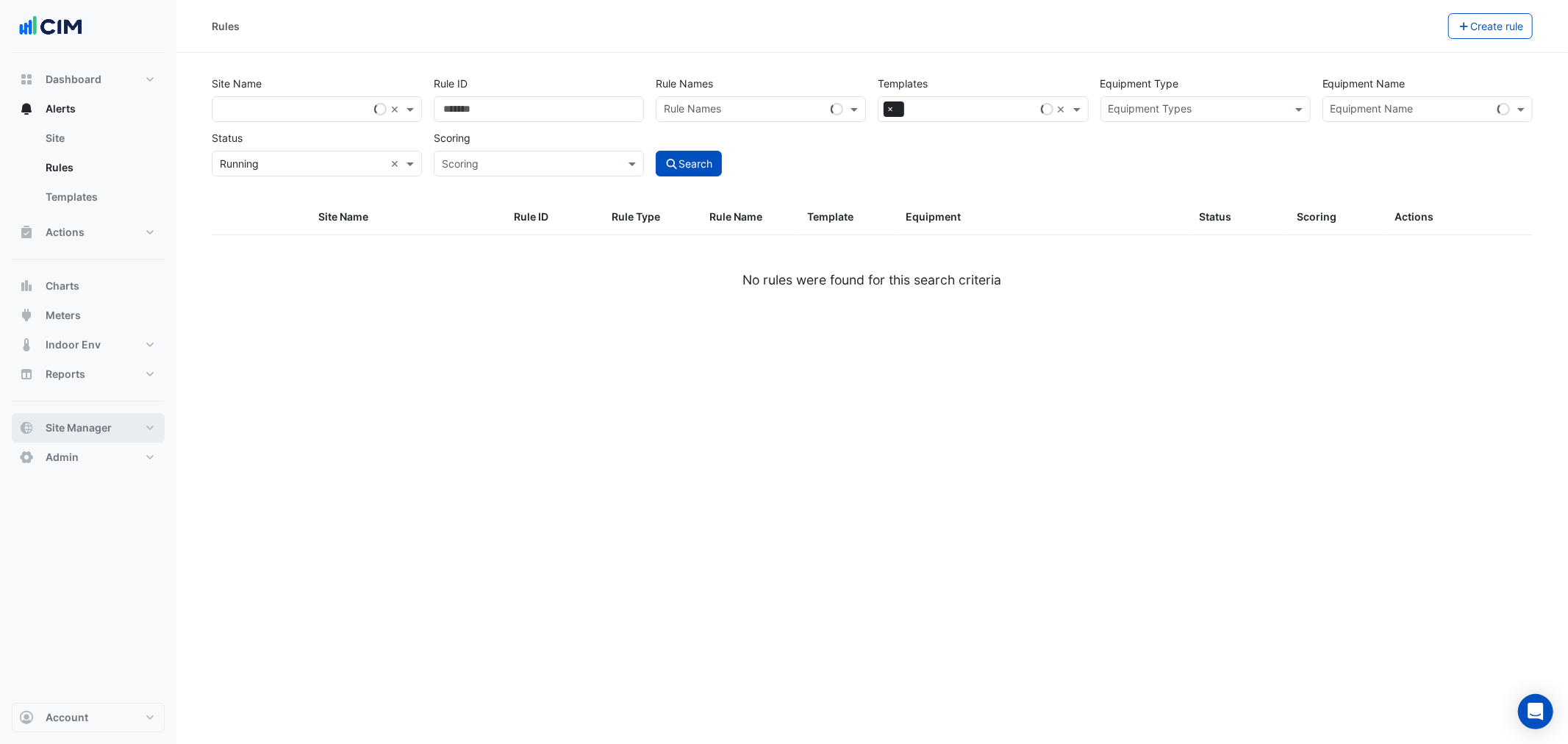
click at [84, 426] on span "Site Manager" at bounding box center [79, 428] width 66 height 15
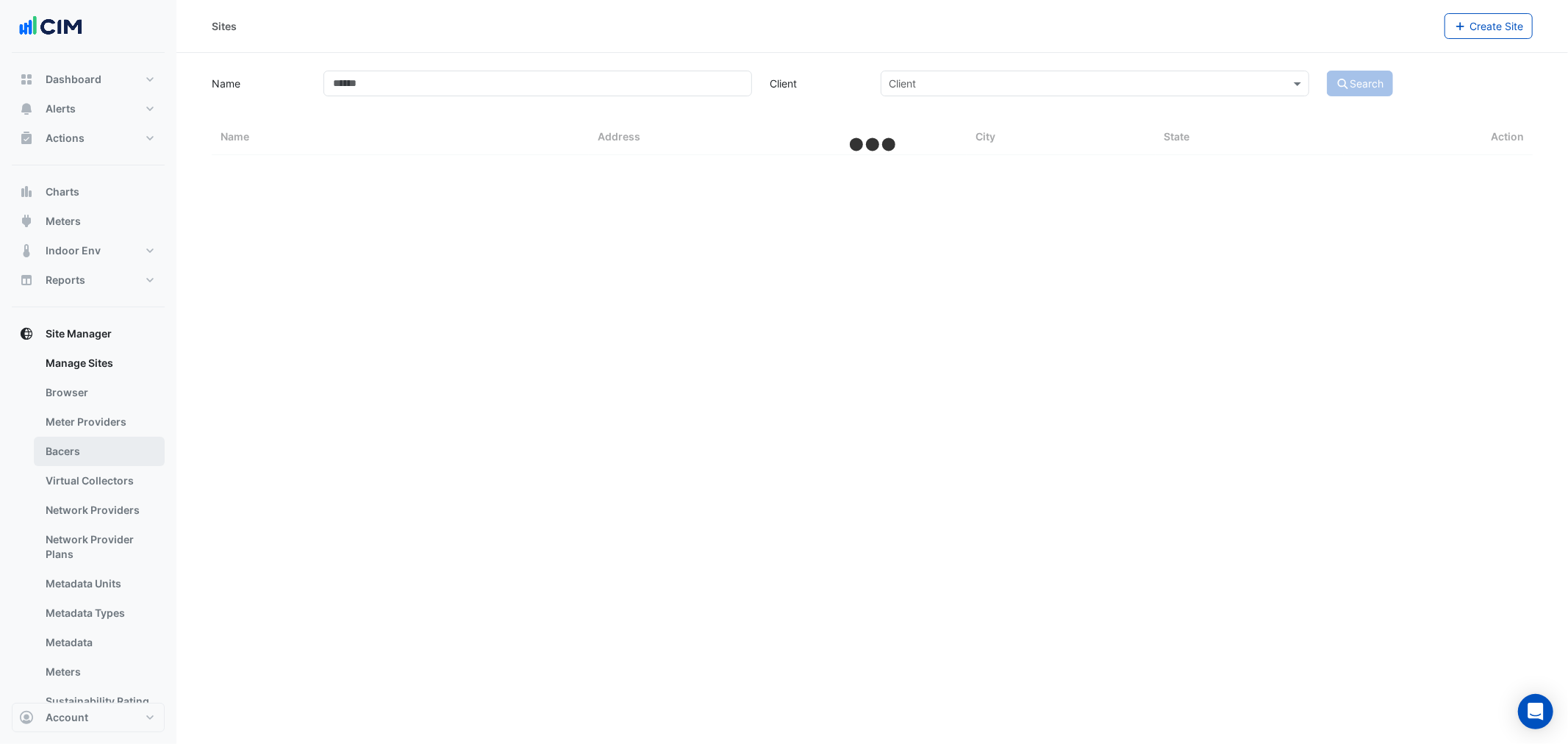
click at [72, 450] on link "Bacers" at bounding box center [99, 451] width 131 height 29
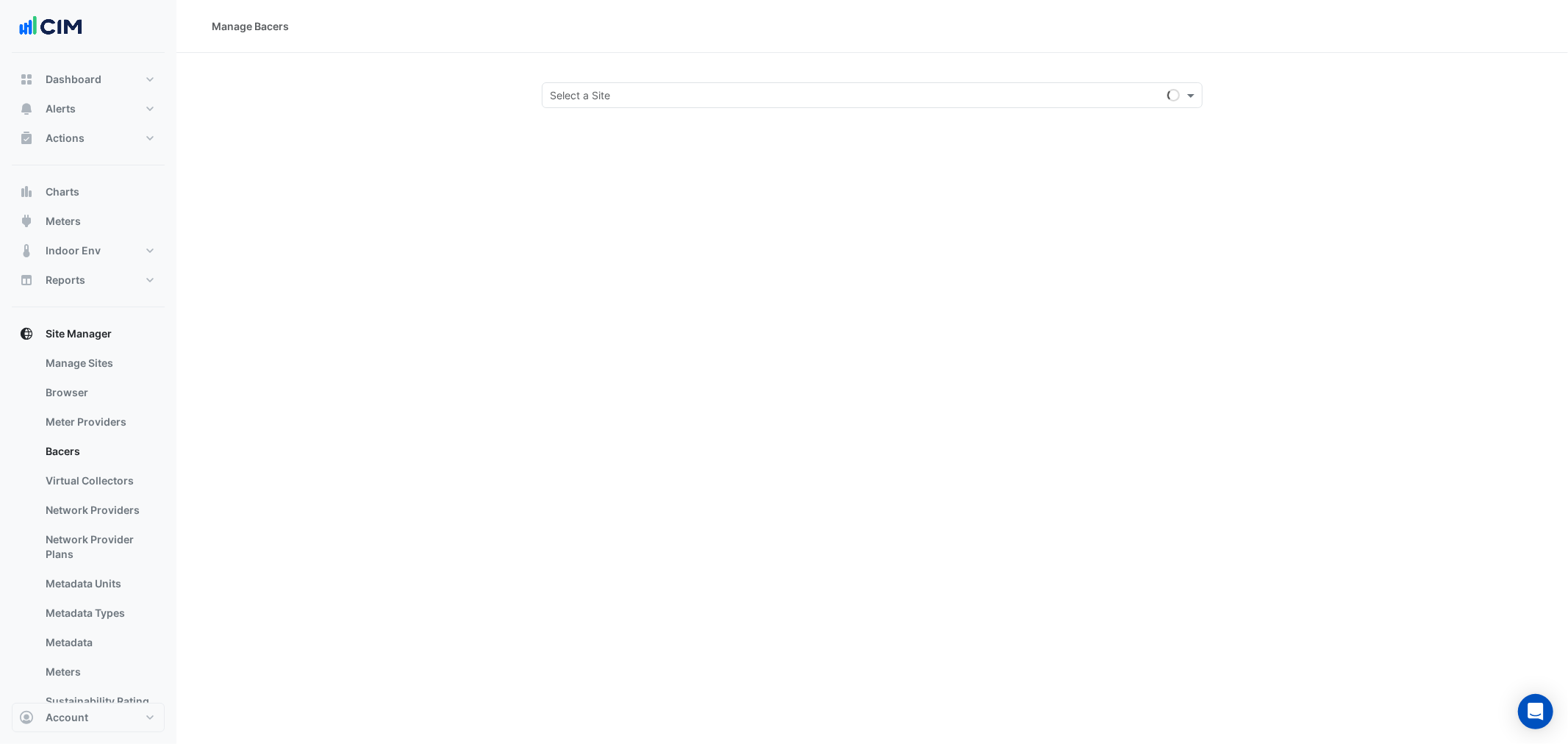
click at [643, 91] on input "text" at bounding box center [857, 96] width 615 height 16
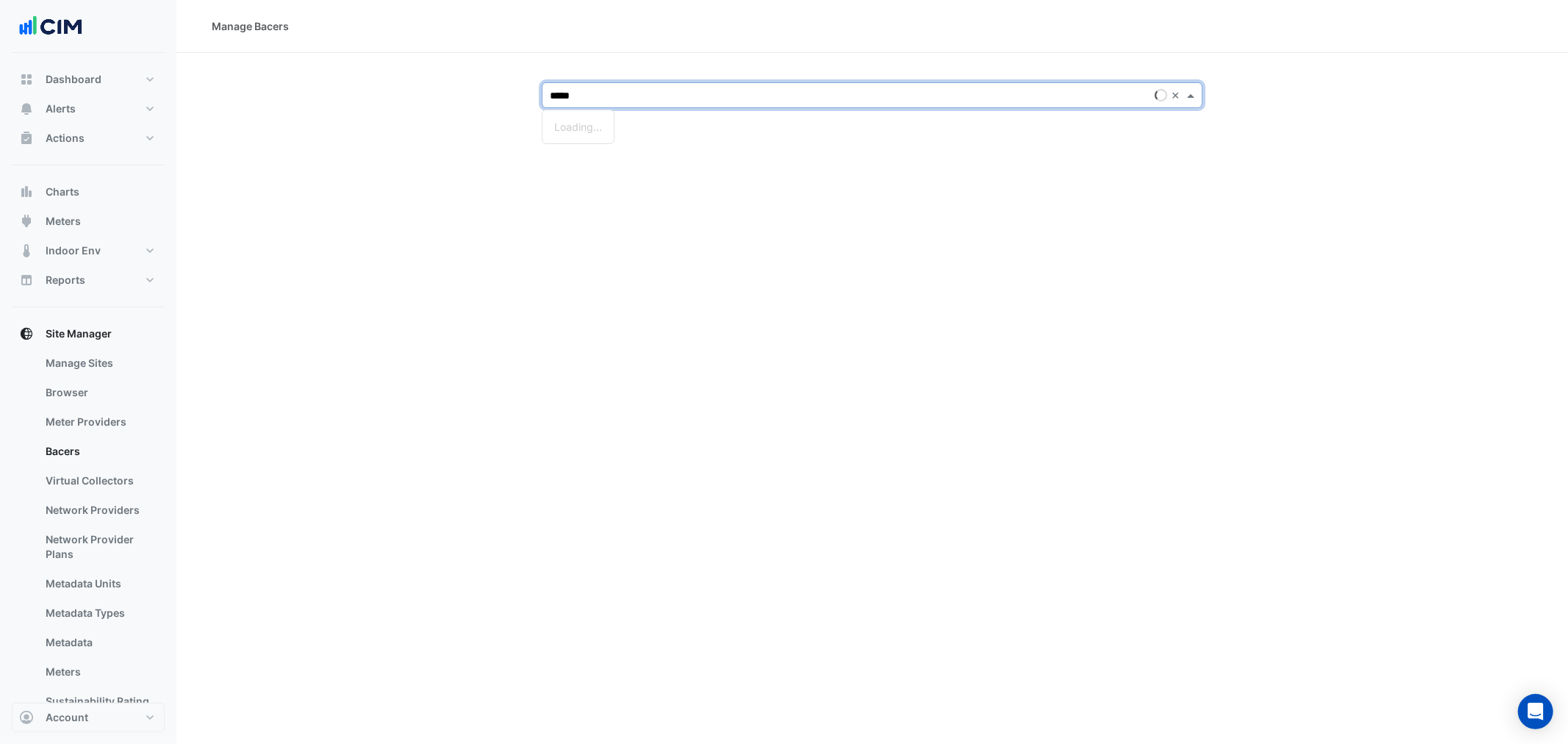
type input "******"
click at [630, 148] on span "J&J Ethicon Cincinnati" at bounding box center [620, 148] width 106 height 13
